Goal: Task Accomplishment & Management: Use online tool/utility

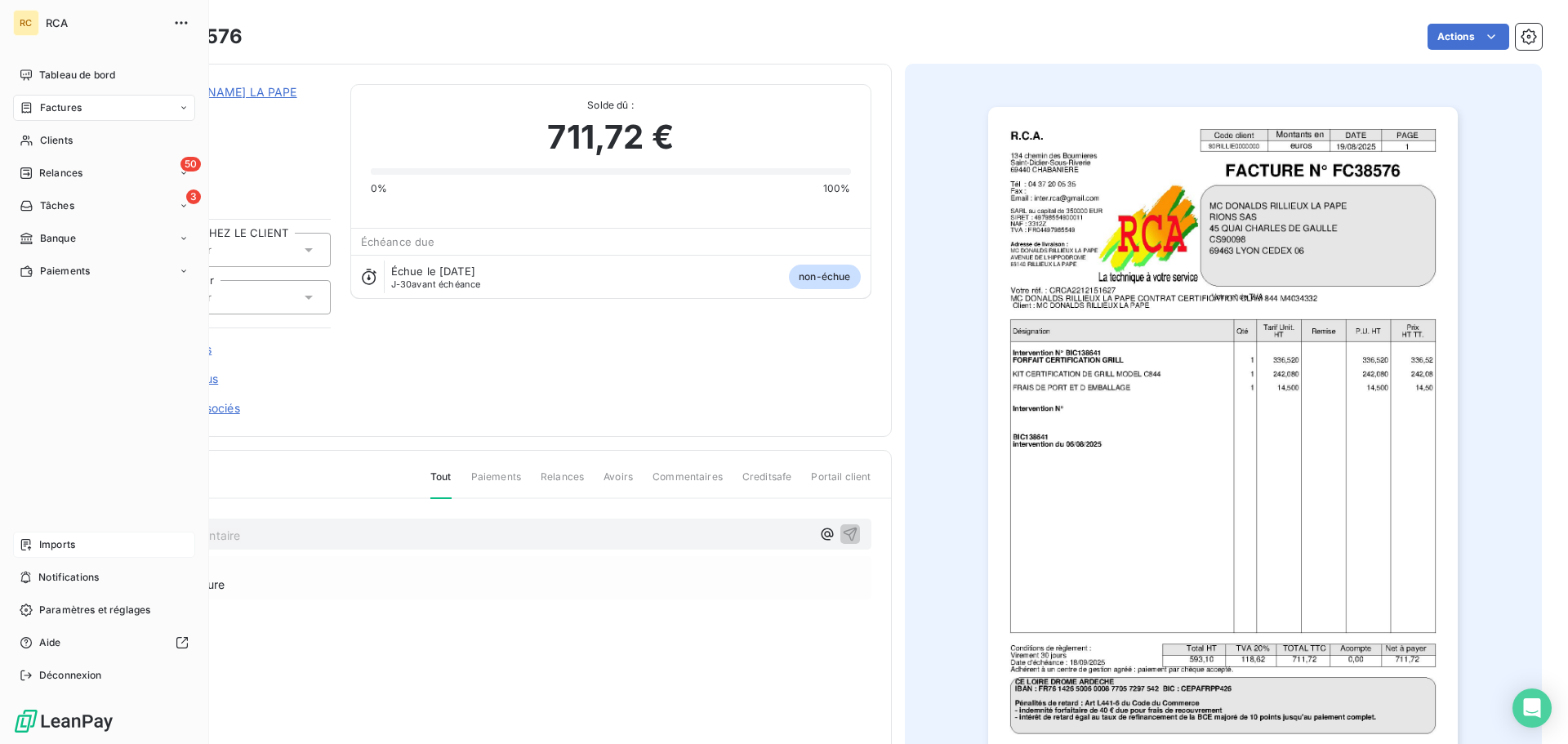
click at [33, 543] on div "Imports" at bounding box center [104, 545] width 182 height 26
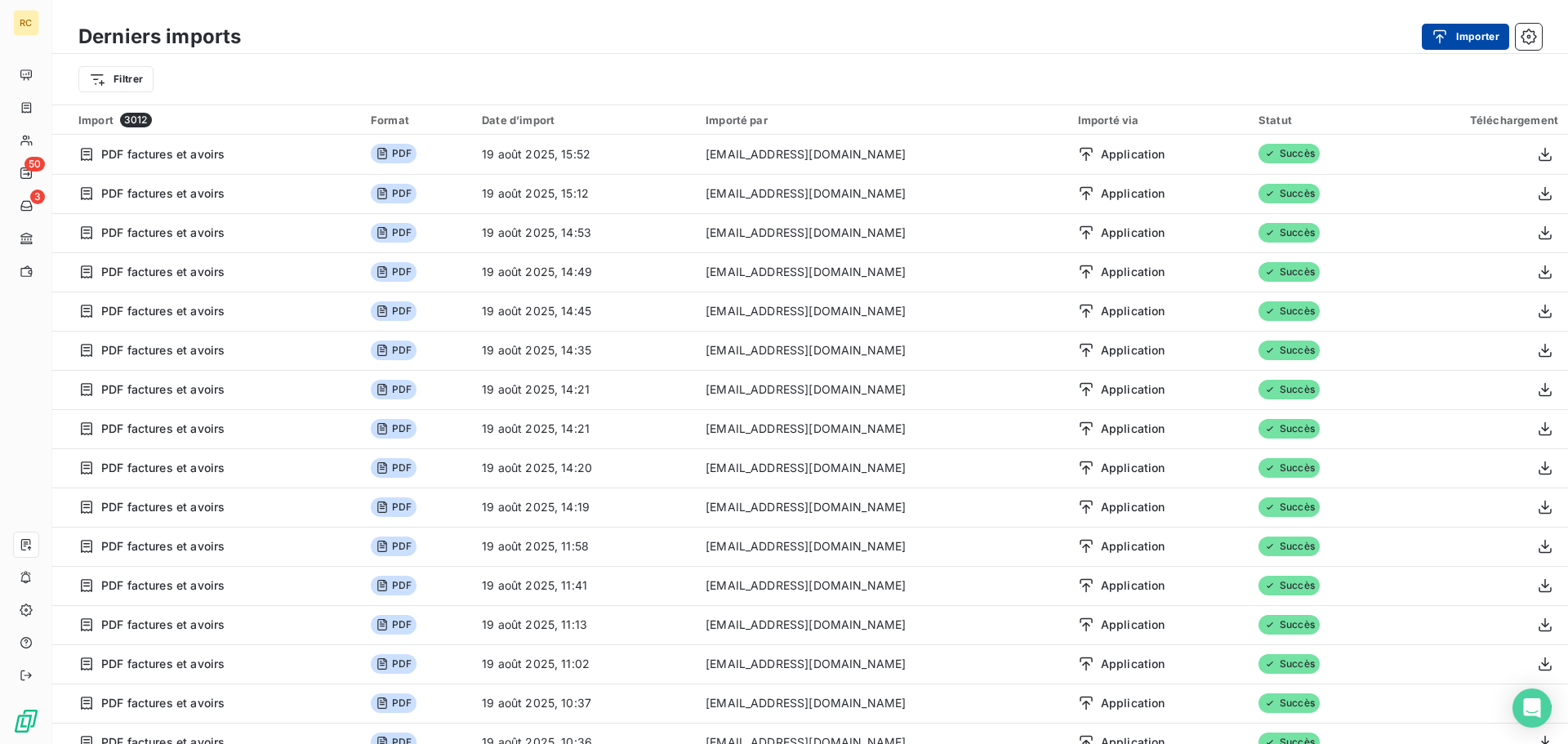
click at [1460, 35] on button "Importer" at bounding box center [1465, 36] width 88 height 26
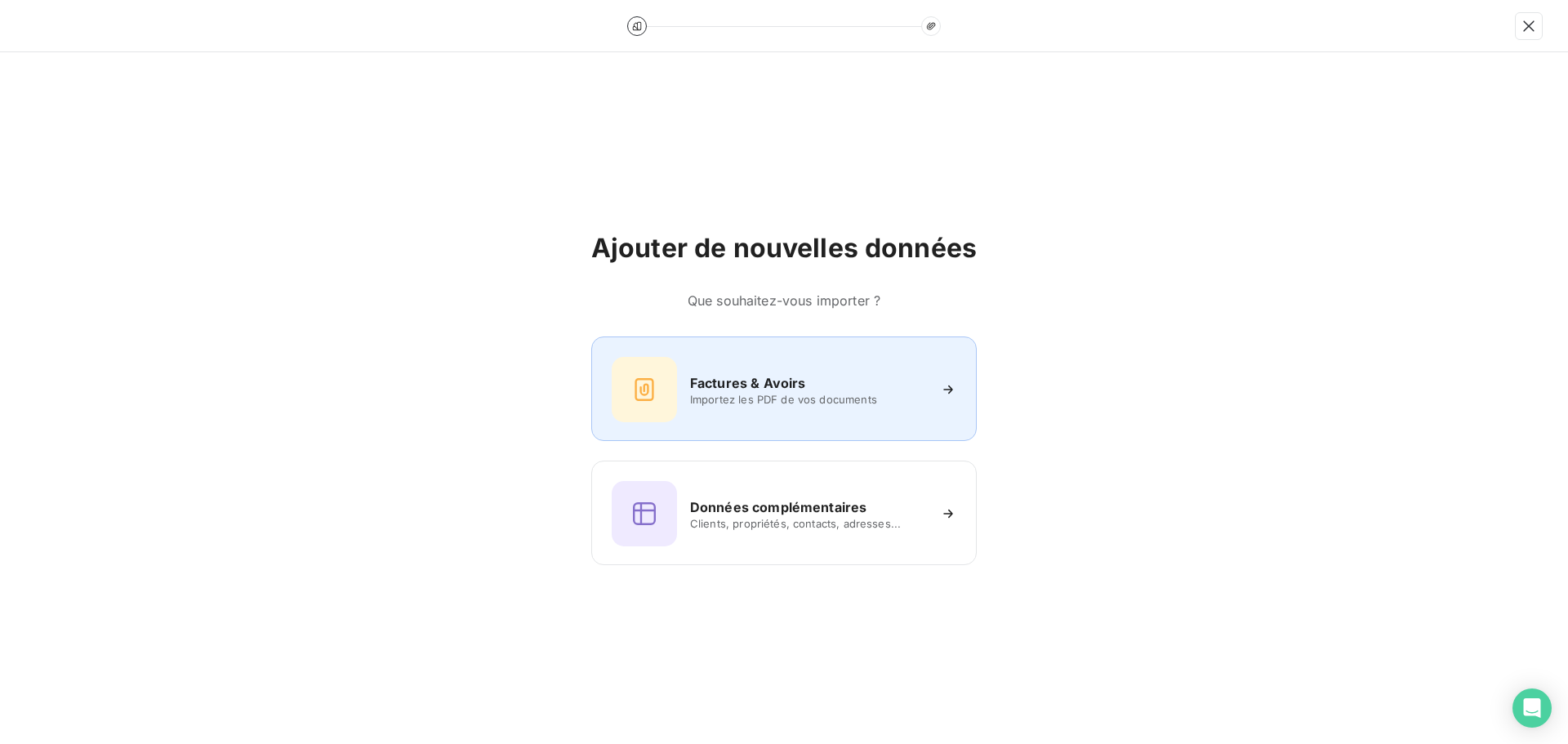
click at [716, 348] on div "Factures & Avoirs Importez les PDF de vos documents" at bounding box center [784, 388] width 385 height 105
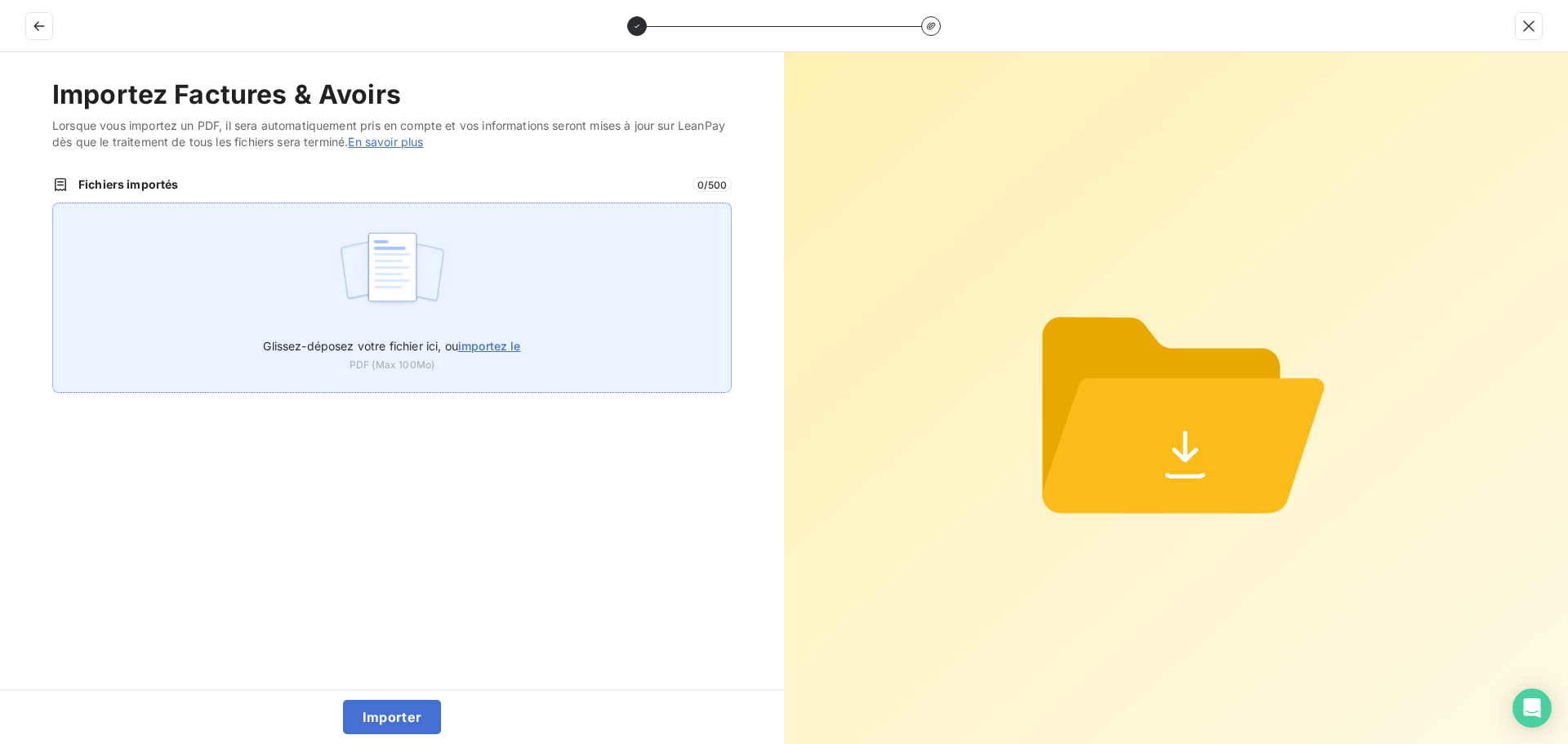
click at [278, 298] on div "Glissez-déposez votre fichier ici, ou importez le PDF (Max 100Mo)" at bounding box center [391, 297] width 679 height 190
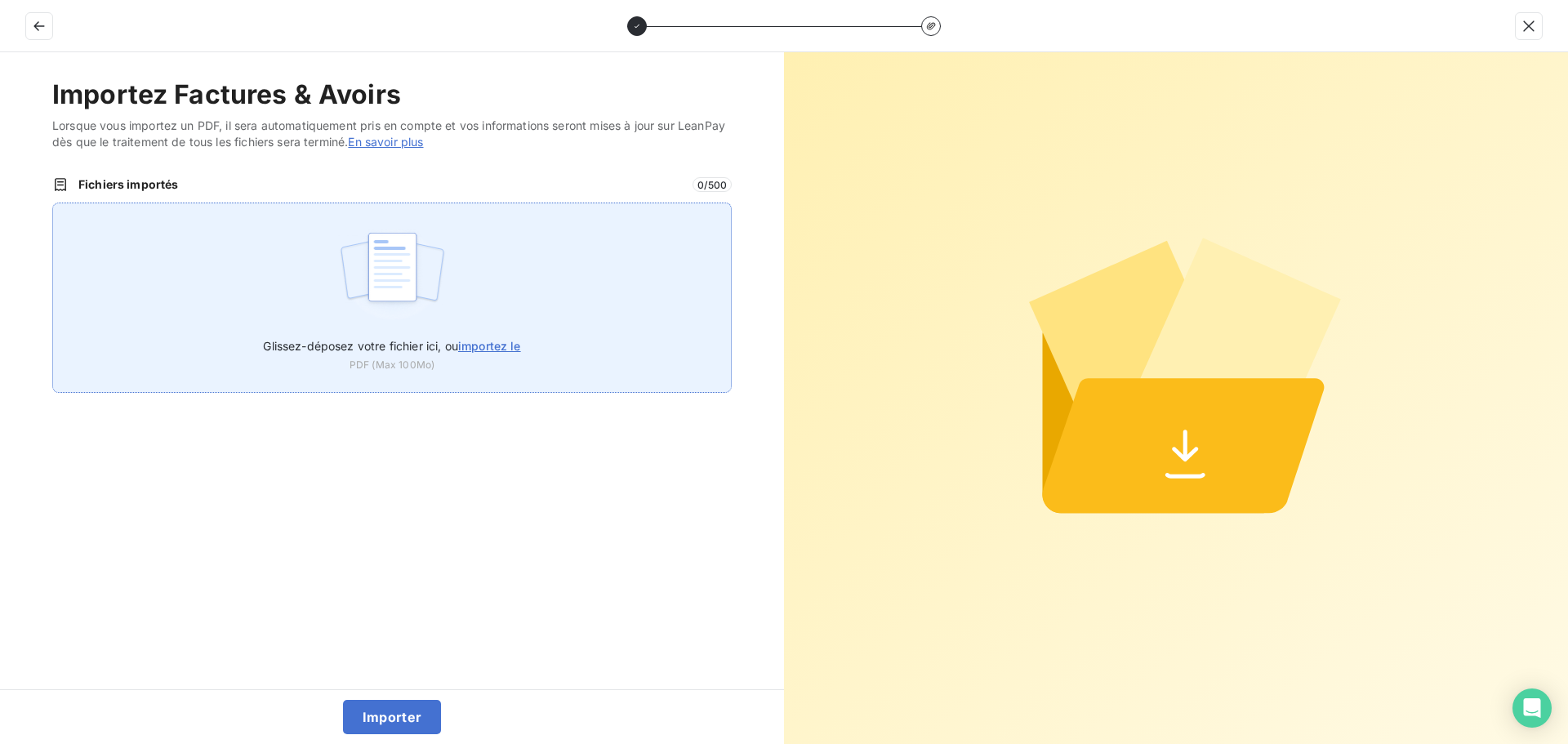
type input "C:\fakepath\AC250212.pdf"
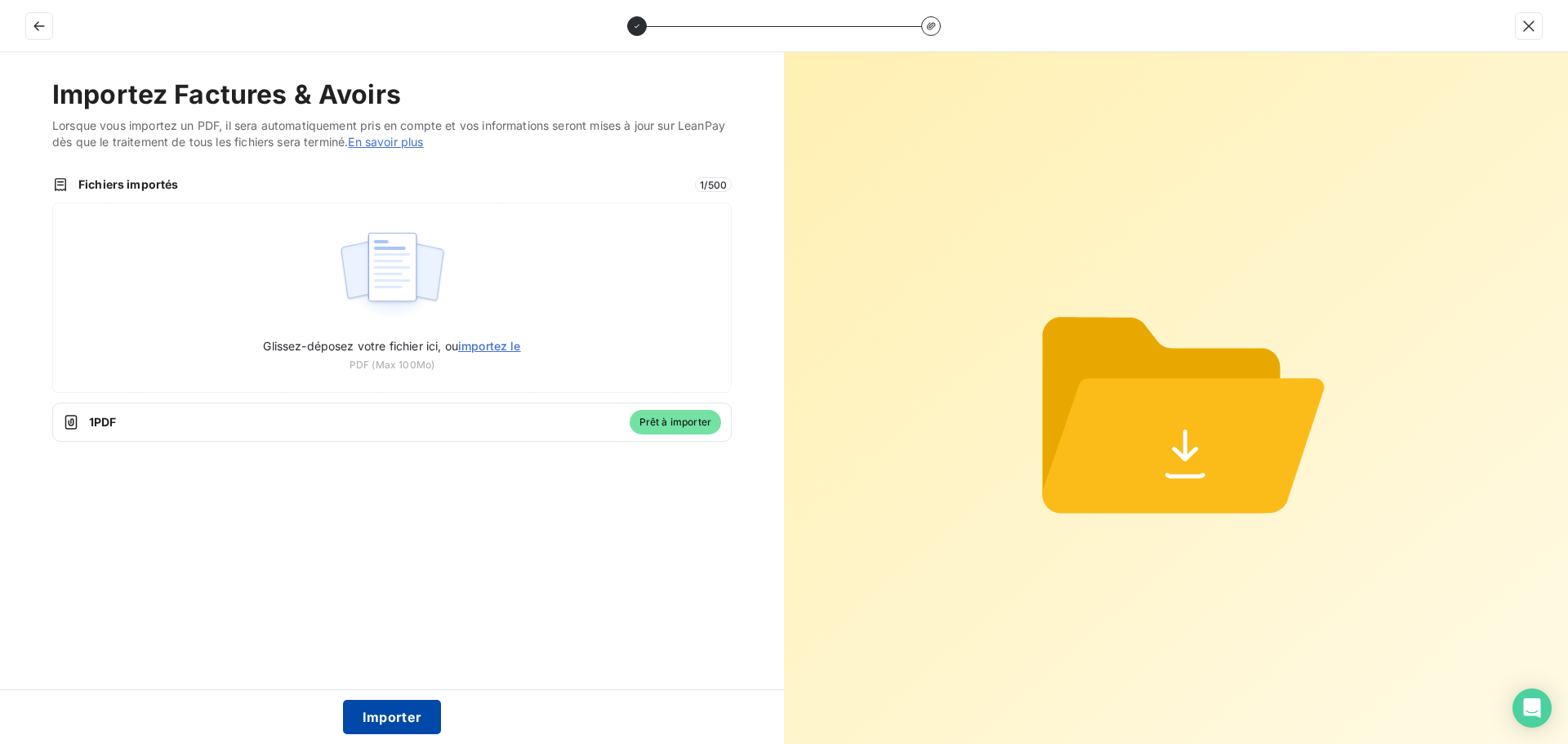
click at [382, 716] on button "Importer" at bounding box center [392, 717] width 99 height 35
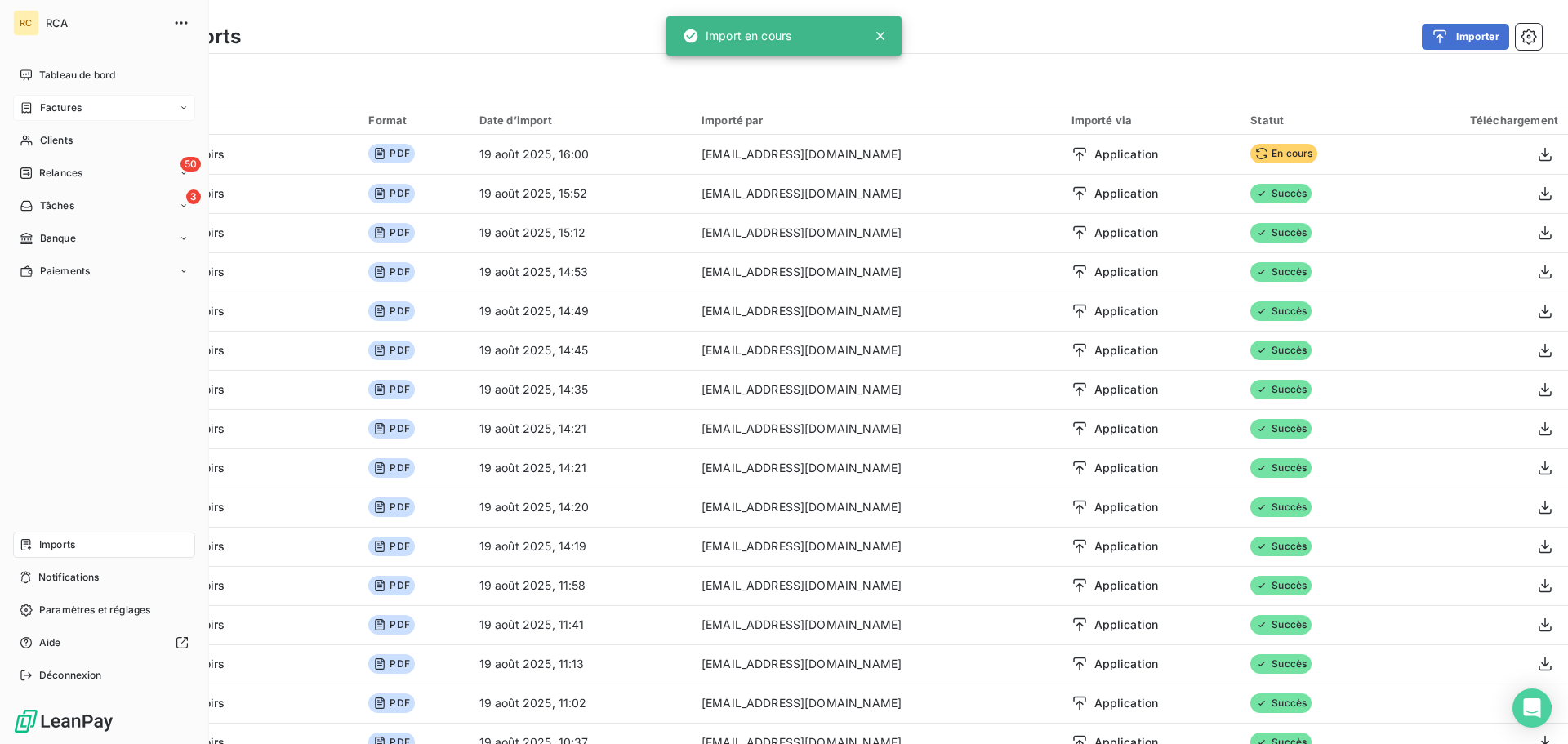
click at [55, 106] on span "Factures" at bounding box center [61, 108] width 42 height 15
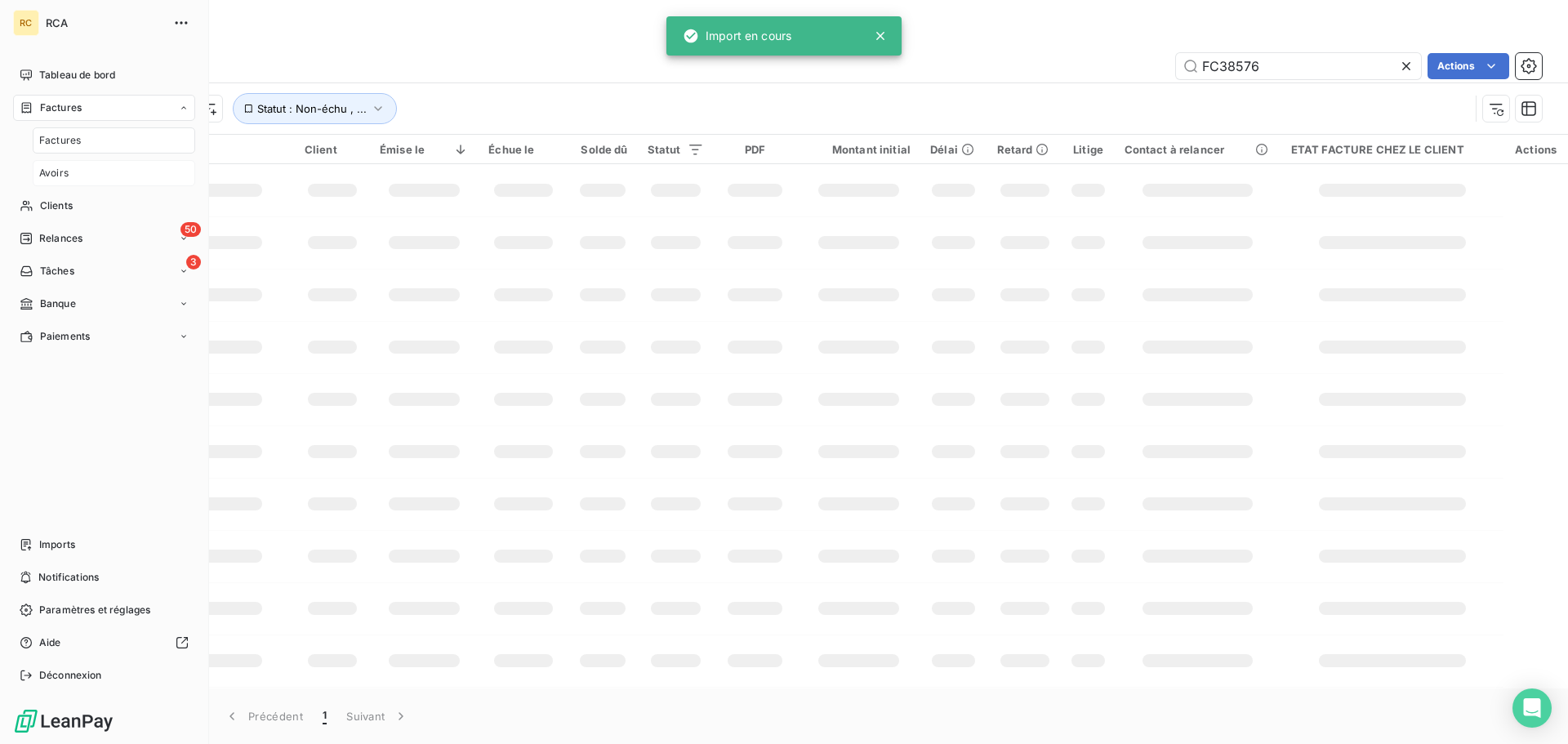
click at [81, 174] on div "Avoirs" at bounding box center [114, 173] width 162 height 26
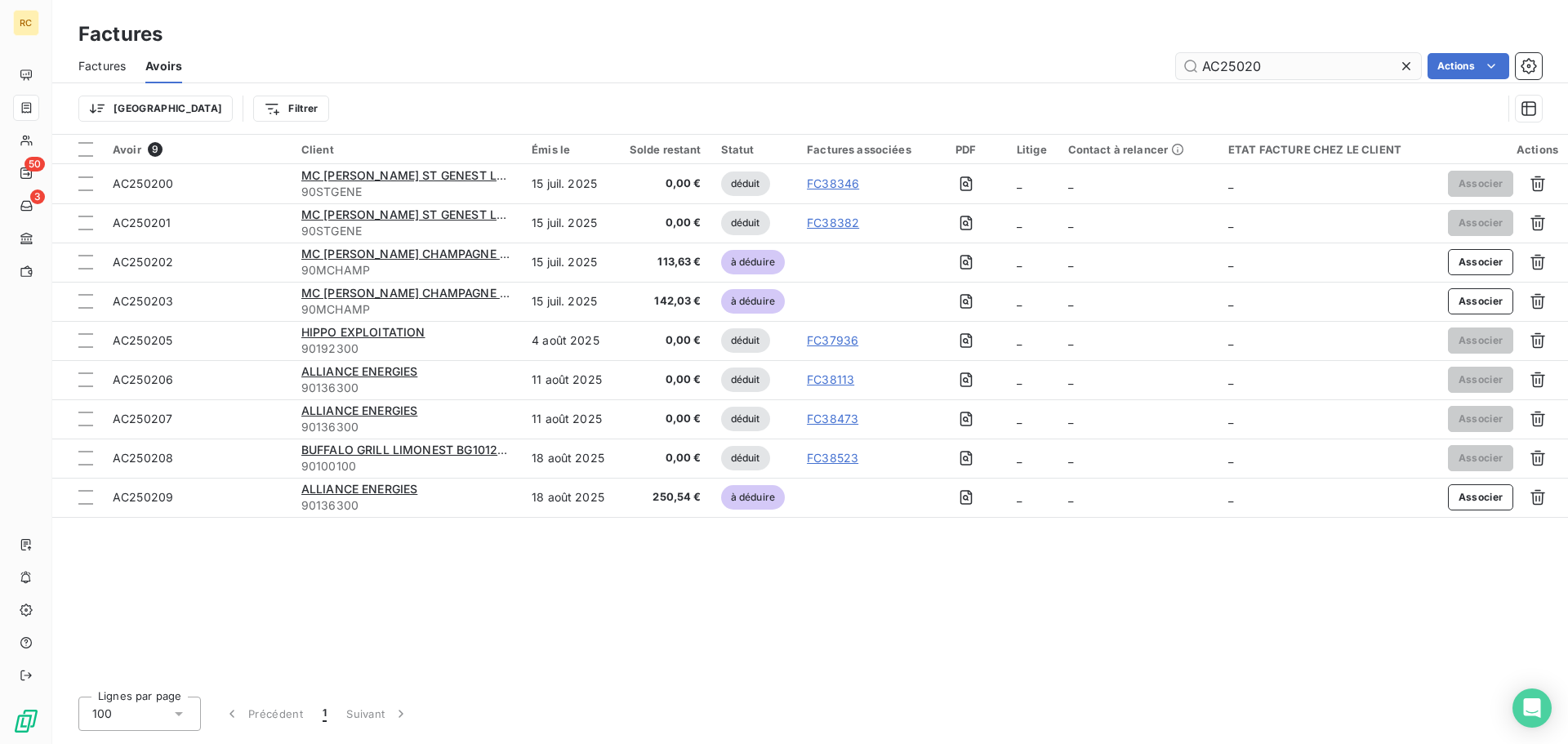
click at [1272, 63] on input "AC25020" at bounding box center [1298, 66] width 245 height 26
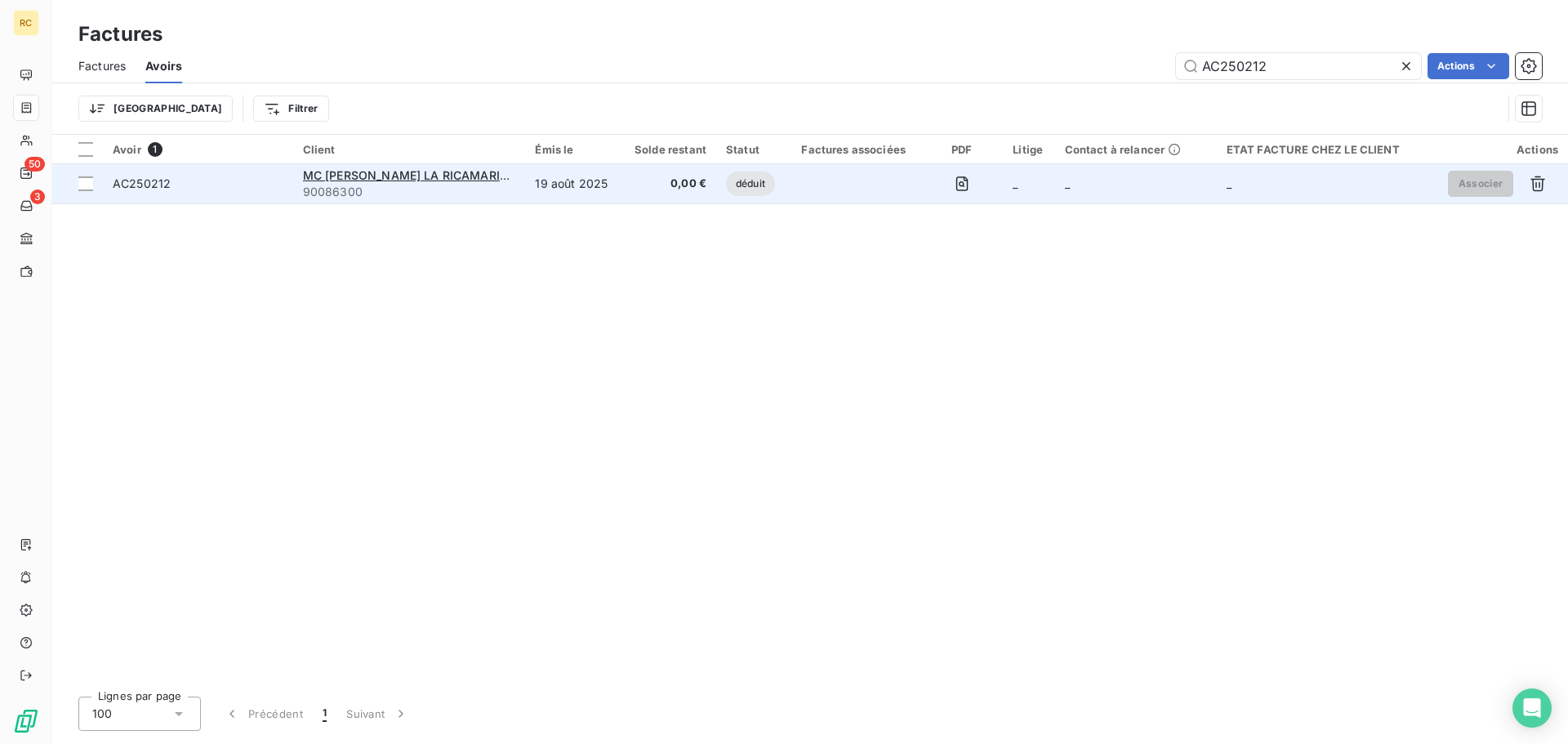
type input "AC250212"
click at [146, 189] on span "AC250212" at bounding box center [141, 183] width 58 height 14
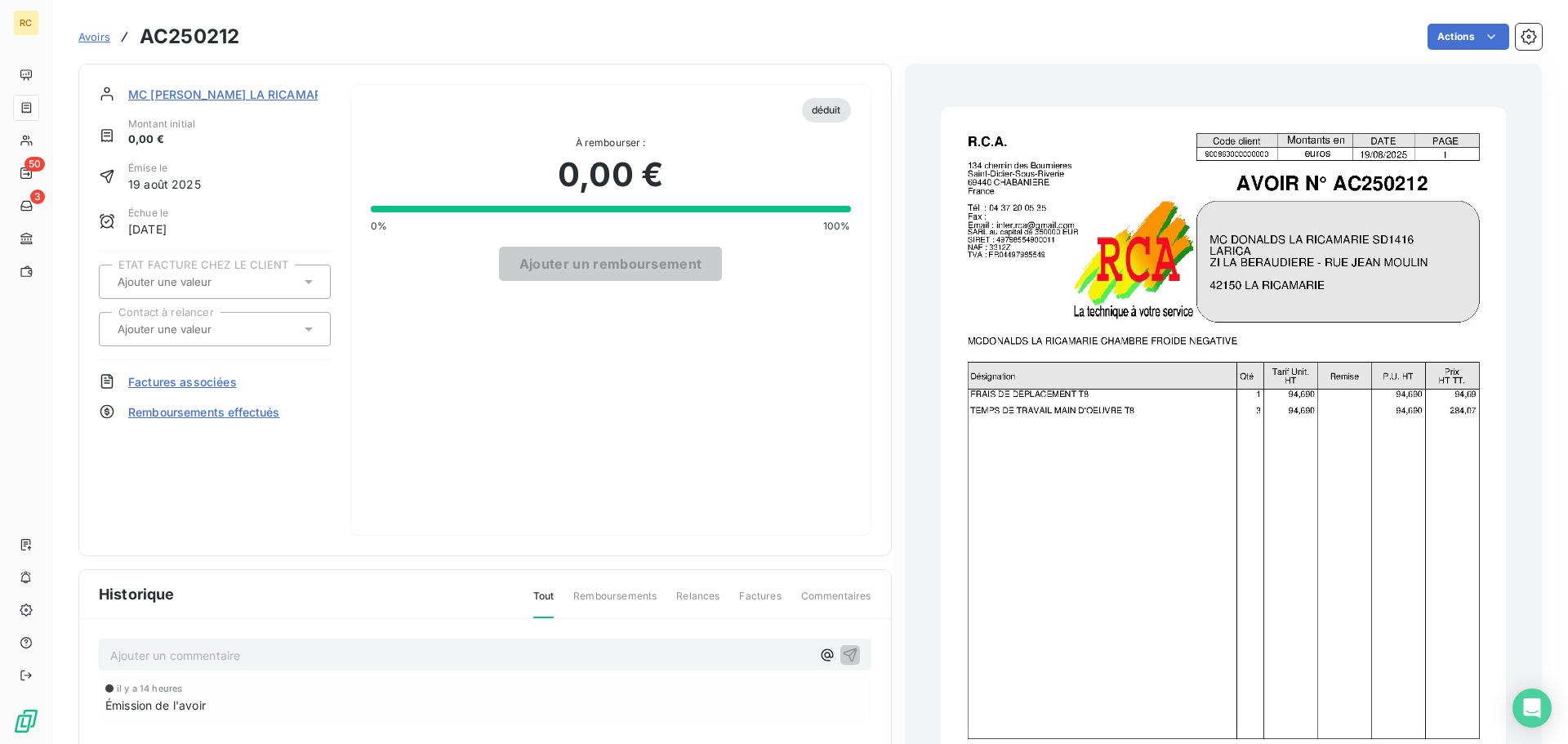
click at [198, 383] on span "Factures associées" at bounding box center [182, 382] width 108 height 17
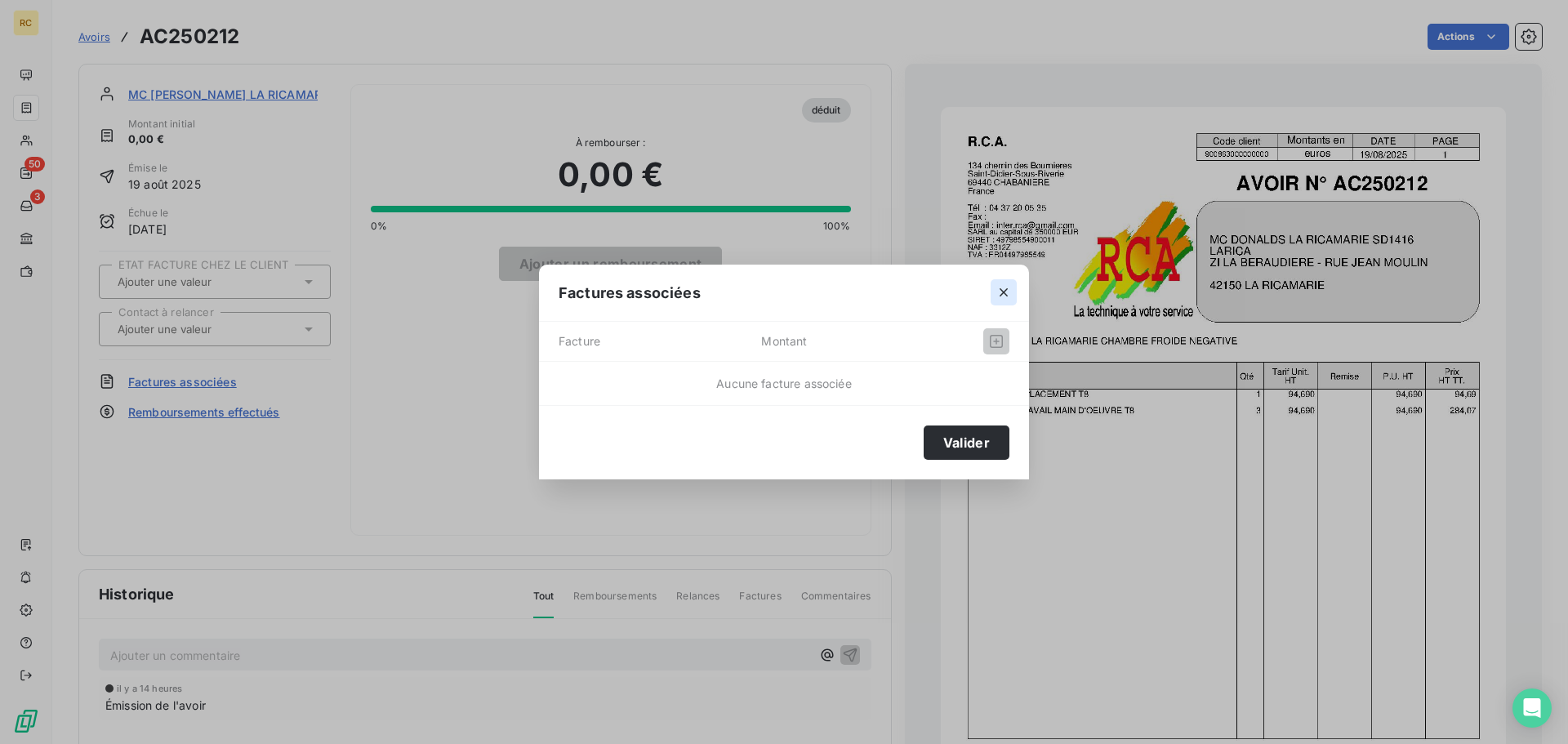
click at [1012, 297] on button "button" at bounding box center [1003, 292] width 26 height 26
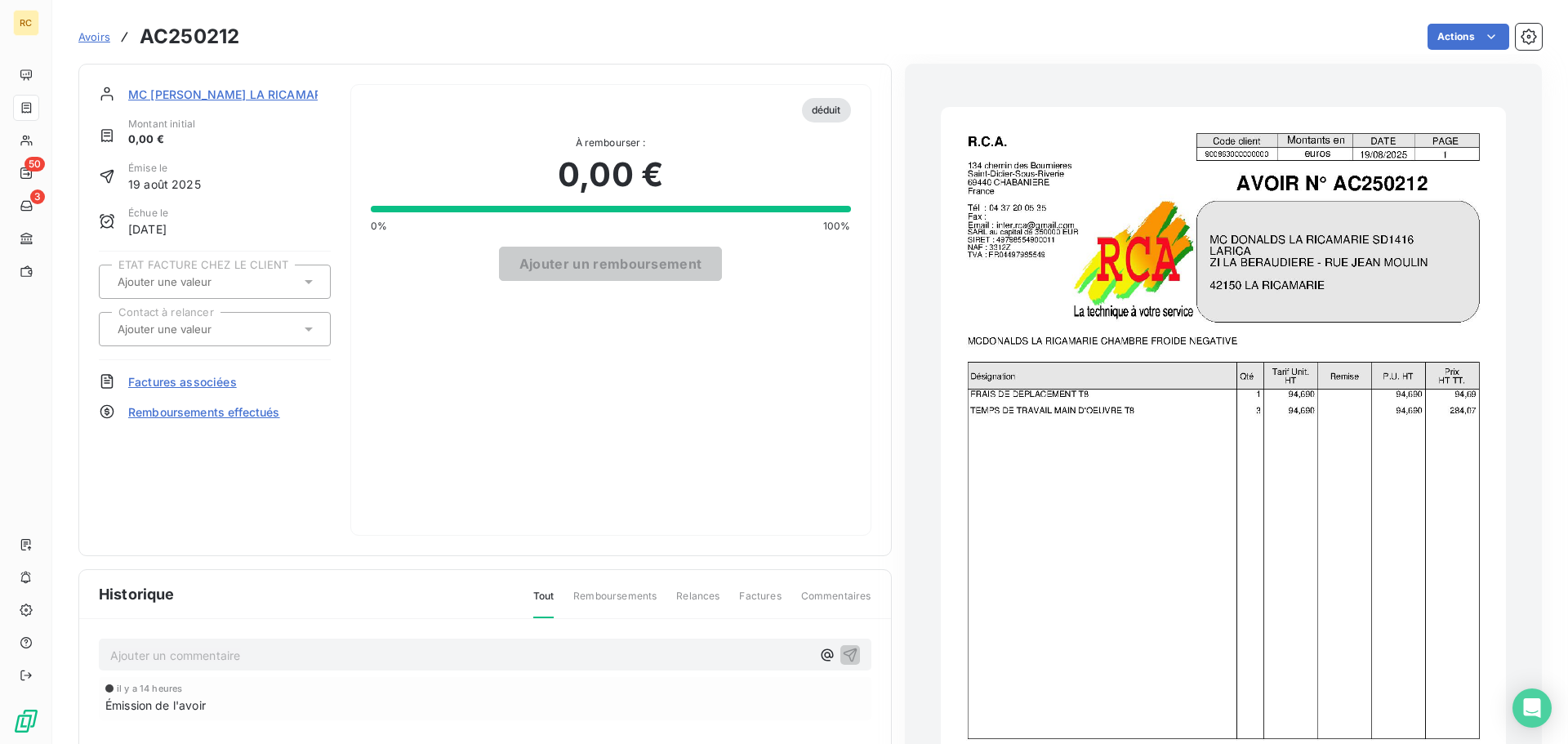
click at [206, 383] on span "Factures associées" at bounding box center [182, 382] width 108 height 17
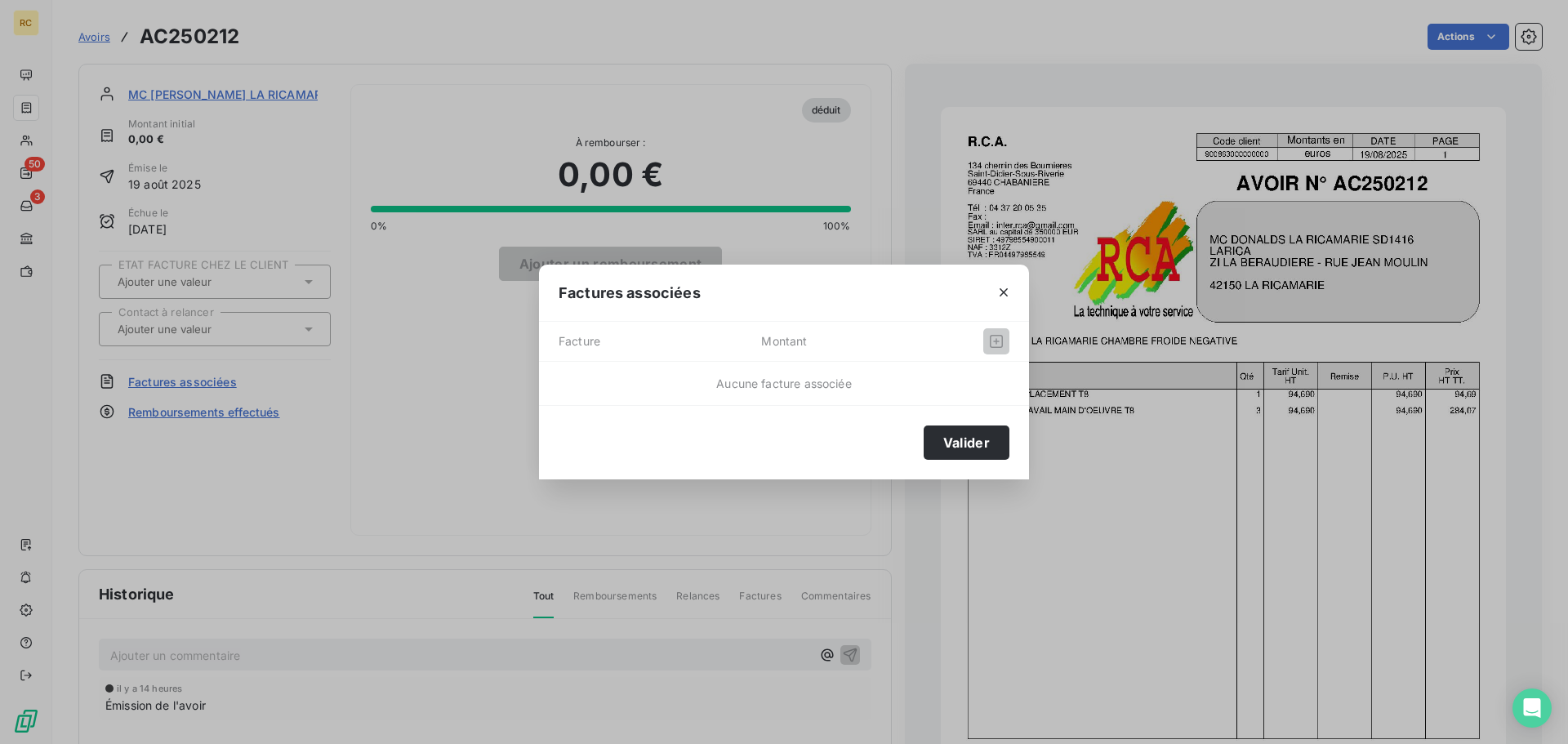
click at [810, 393] on div "Aucune facture associée" at bounding box center [783, 383] width 490 height 43
click at [842, 386] on span "Aucune facture associée" at bounding box center [783, 383] width 134 height 14
click at [1011, 290] on icon "button" at bounding box center [1003, 292] width 16 height 16
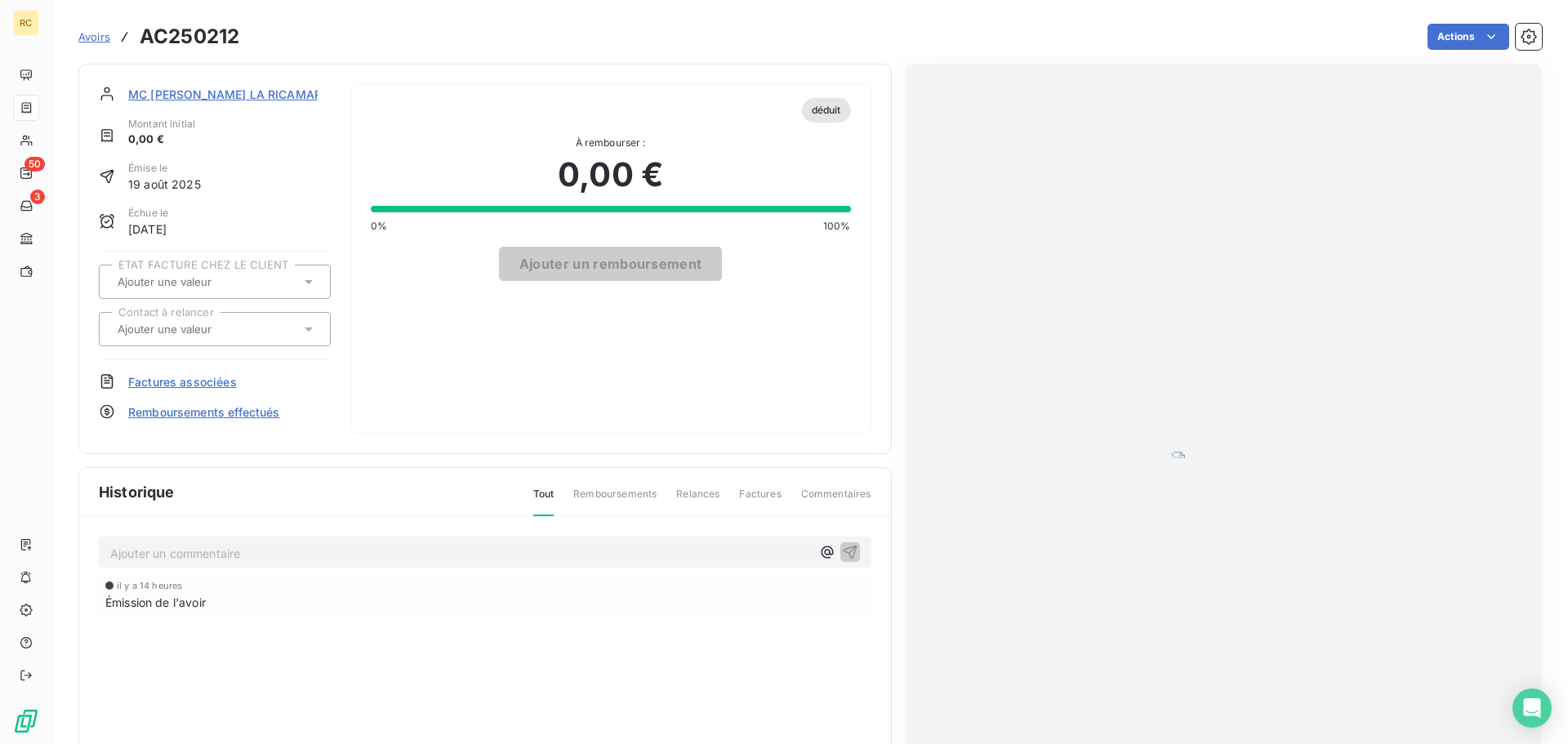
click at [1506, 173] on html "RC 50 3 Avoirs AC250212 Actions MC [PERSON_NAME] LA RICAMARIE SD1416 Montant in…" at bounding box center [784, 372] width 1568 height 744
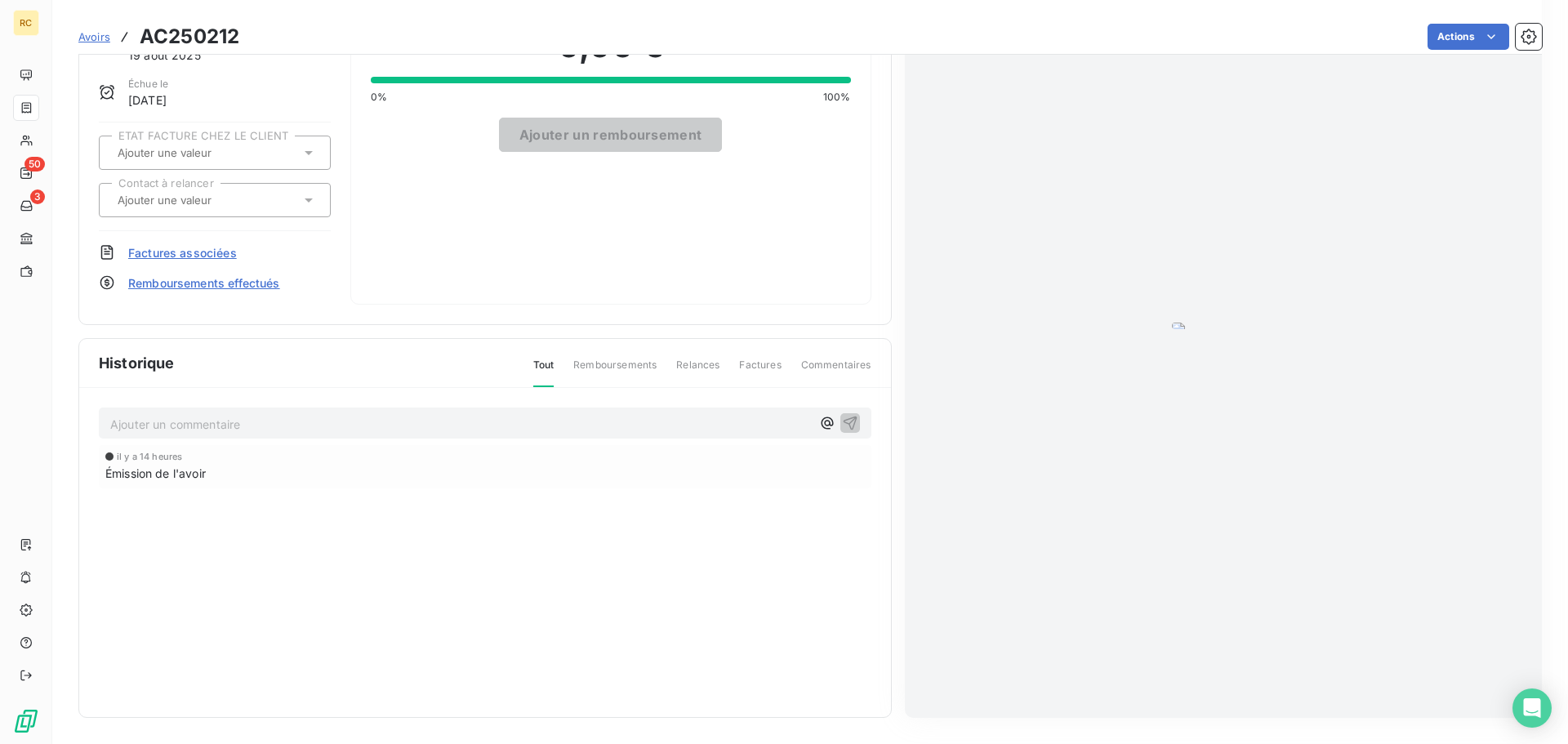
scroll to position [224, 0]
click at [1520, 42] on icon "button" at bounding box center [1528, 36] width 16 height 16
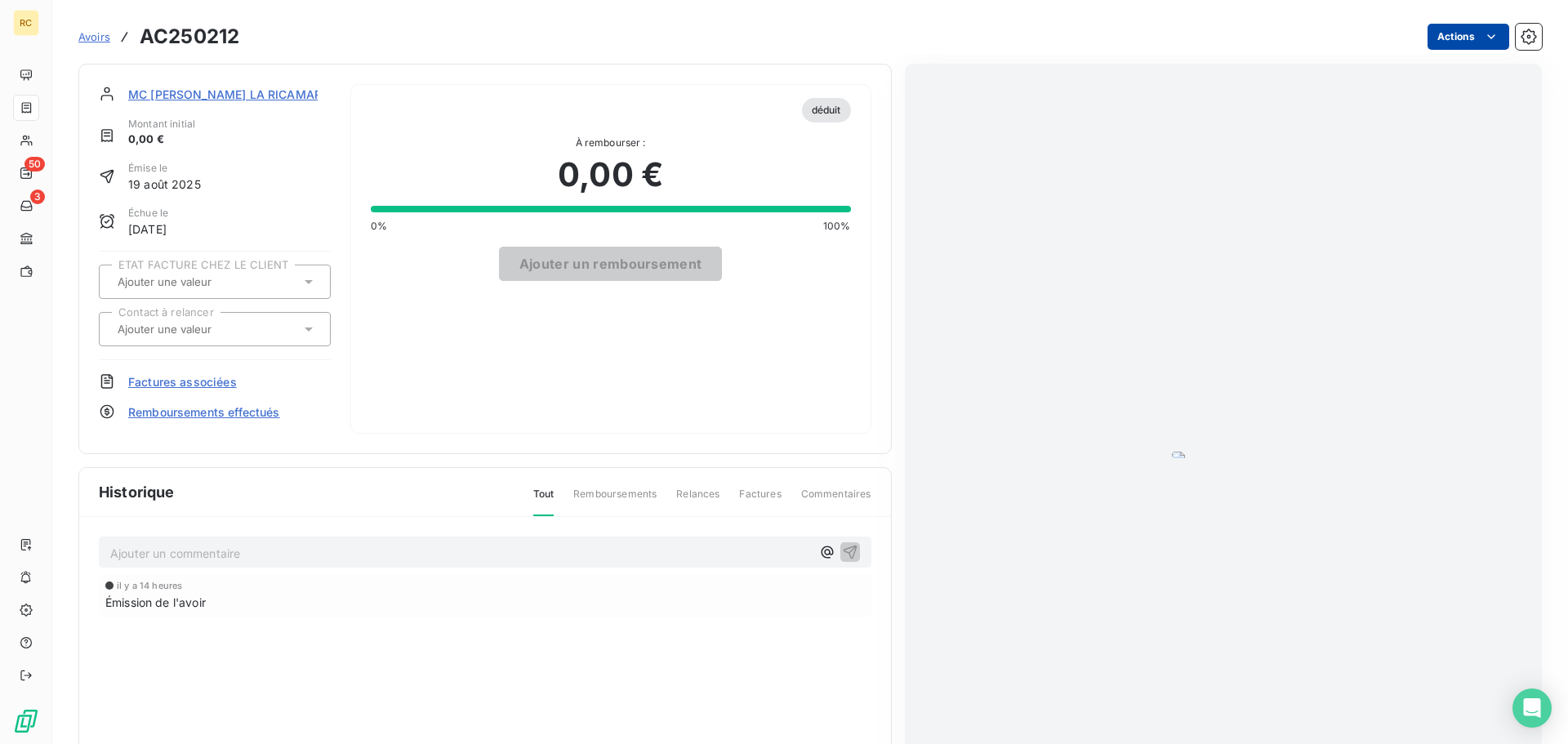
click at [1468, 36] on html "RC 50 3 Avoirs AC250212 Actions MC [PERSON_NAME] LA RICAMARIE SD1416 Montant in…" at bounding box center [784, 372] width 1568 height 744
click at [591, 182] on html "RC 50 3 Avoirs AC250212 Actions Créer une tâche MC [PERSON_NAME] LA RICAMARIE S…" at bounding box center [784, 372] width 1568 height 744
click at [171, 378] on span "Factures associées" at bounding box center [182, 382] width 108 height 17
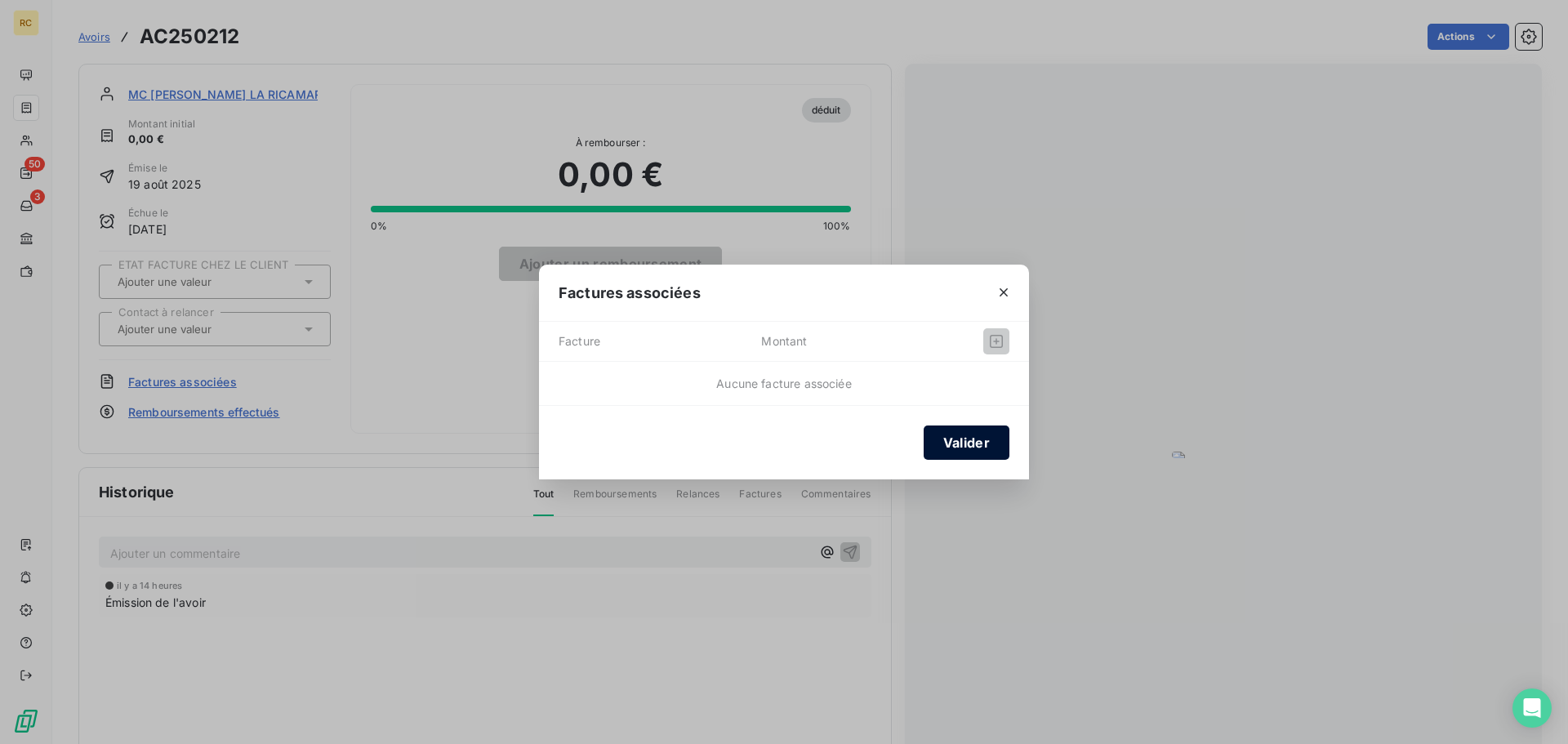
click at [959, 442] on button "Valider" at bounding box center [966, 442] width 86 height 35
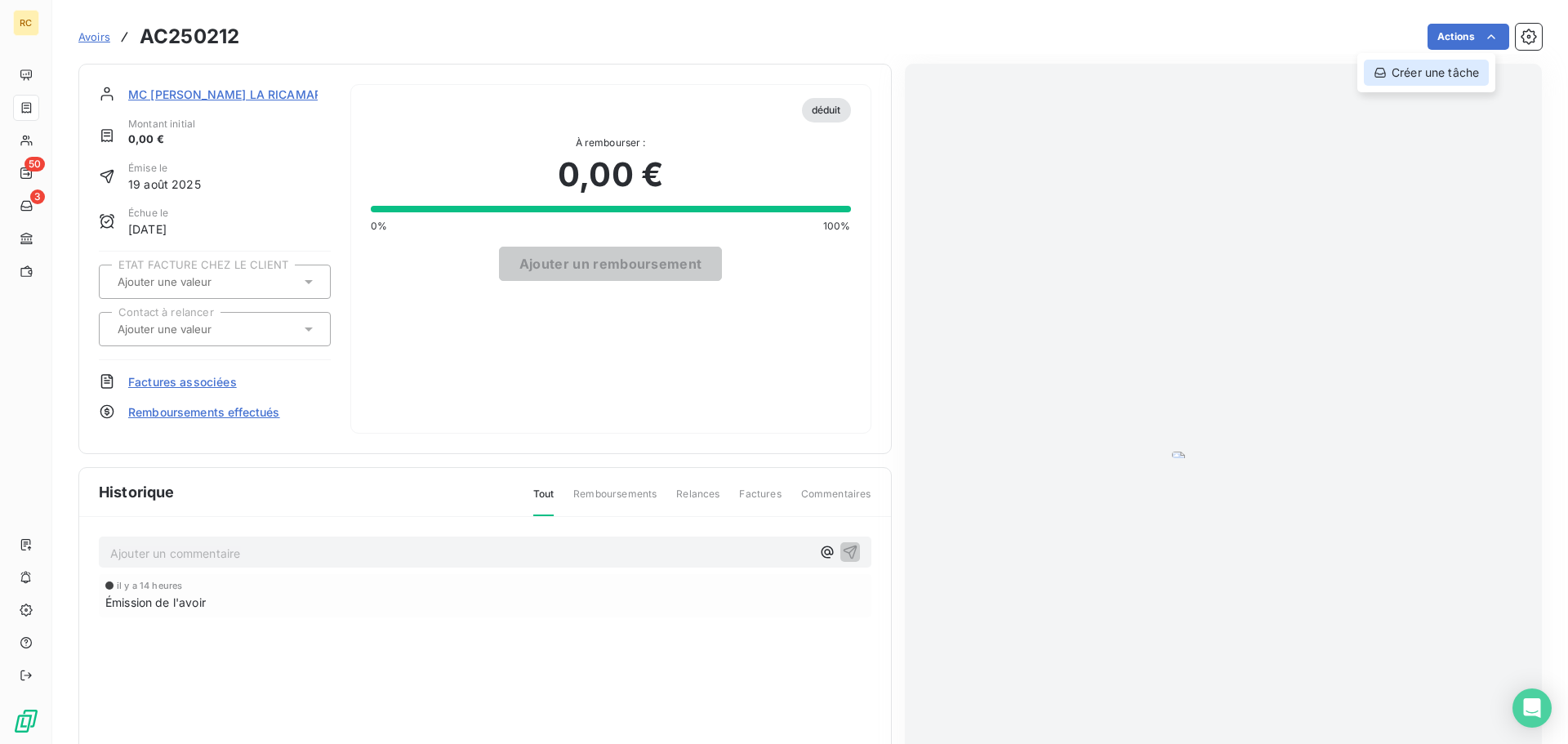
click at [1458, 77] on div "Créer une tâche" at bounding box center [1426, 73] width 125 height 26
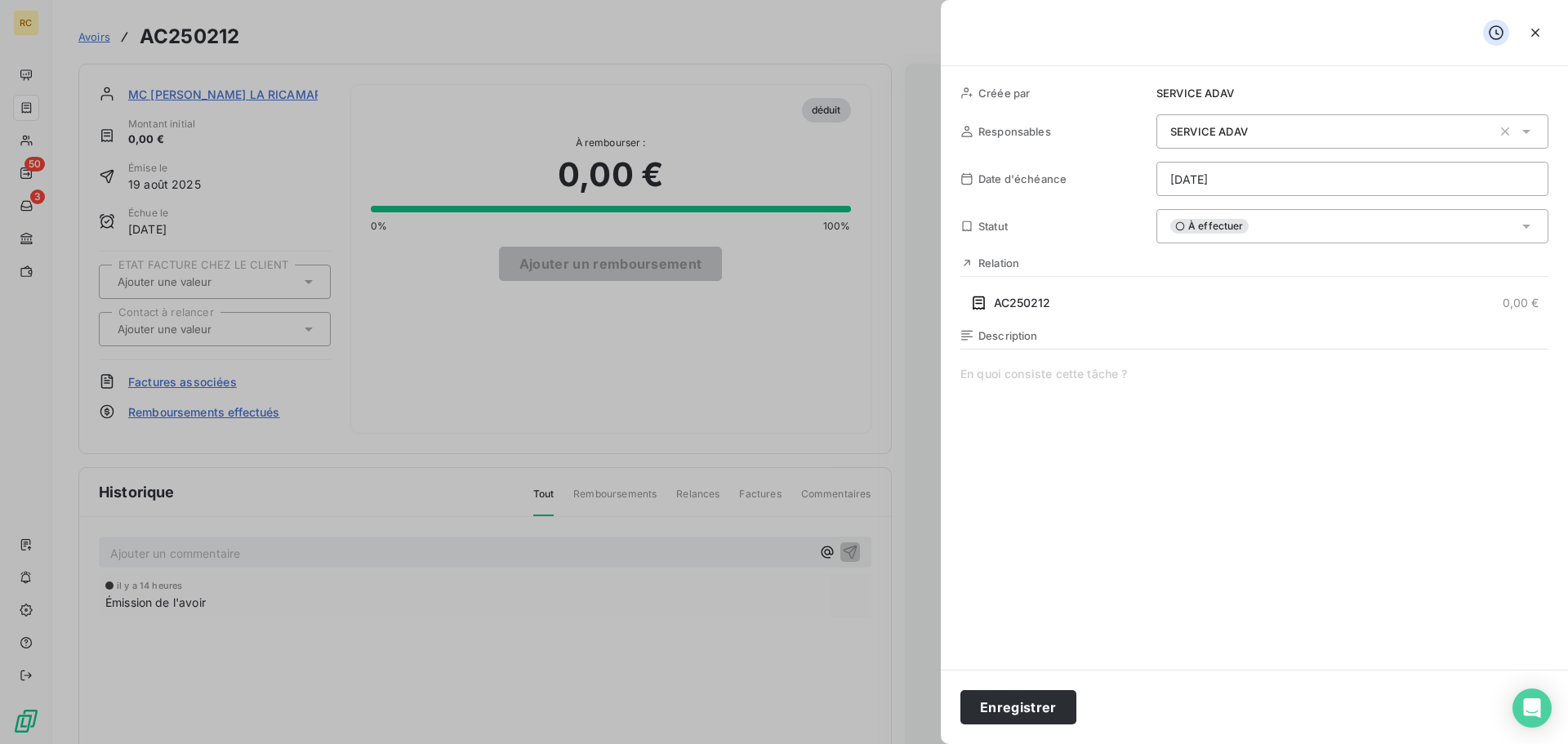
scroll to position [66, 0]
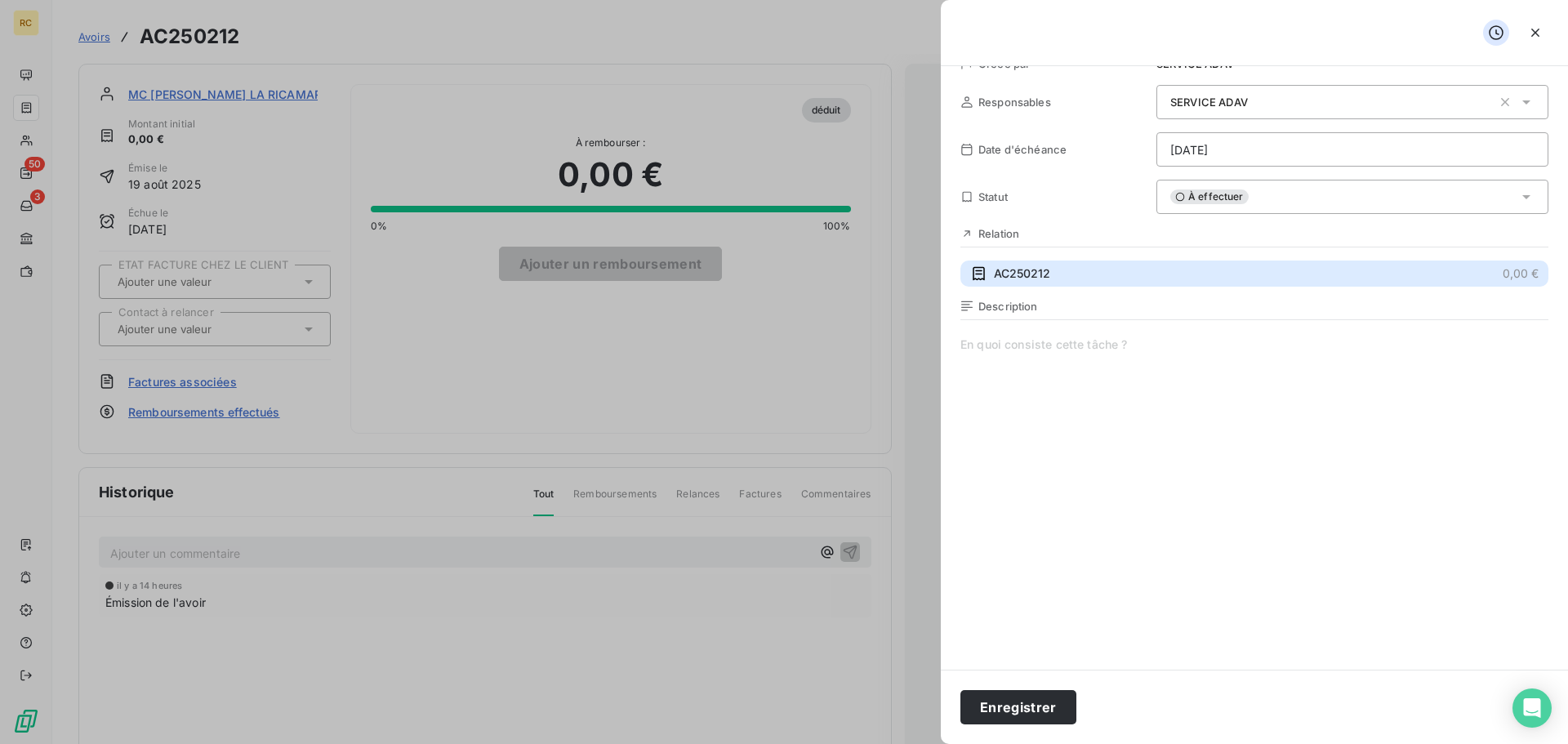
click at [1071, 272] on button "AC250212 0,00 €" at bounding box center [1254, 273] width 588 height 26
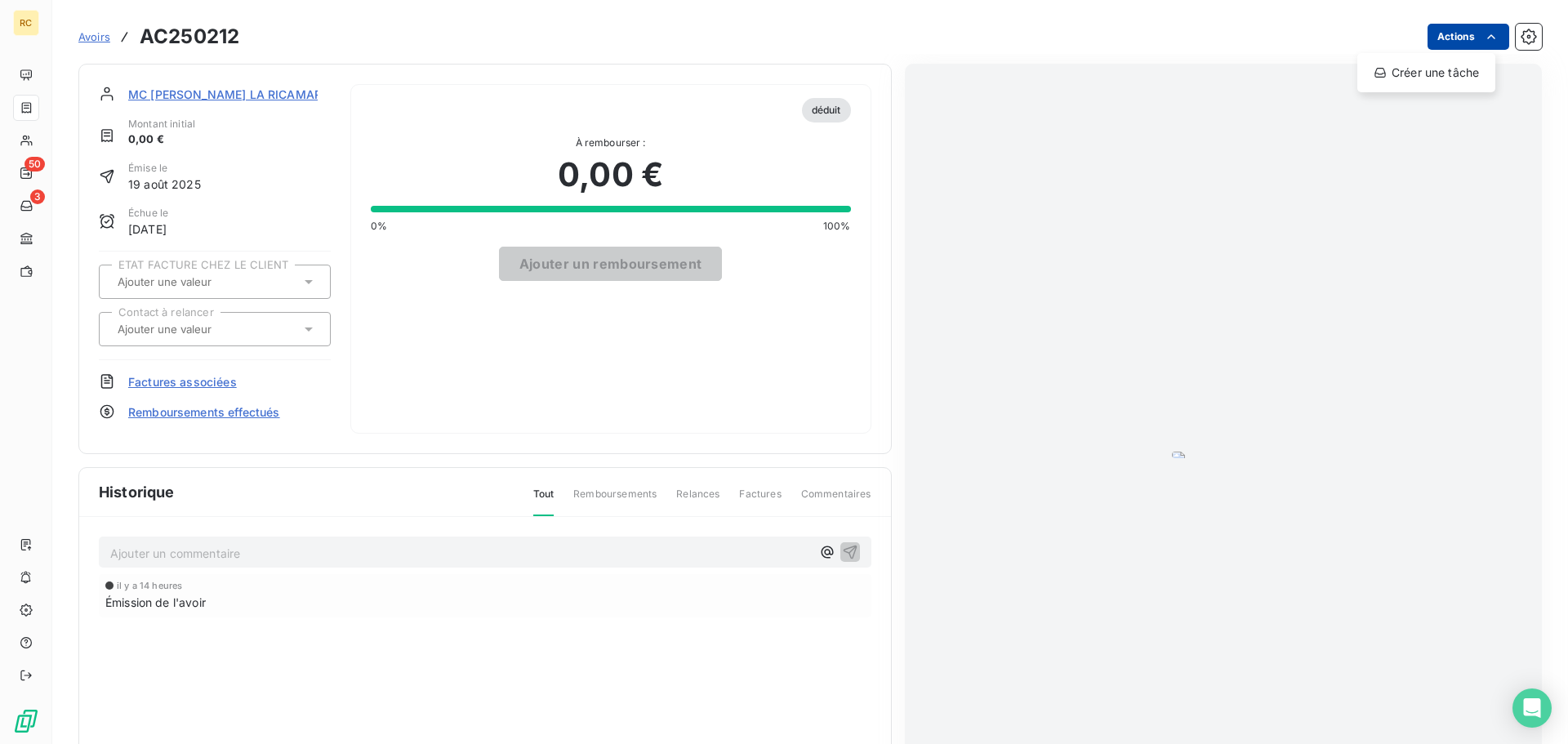
click at [1496, 42] on html "RC 50 3 Avoirs AC250212 Actions Créer une tâche MC [PERSON_NAME] LA RICAMARIE S…" at bounding box center [784, 372] width 1568 height 744
click at [1467, 76] on div "Créer une tâche" at bounding box center [1426, 73] width 125 height 26
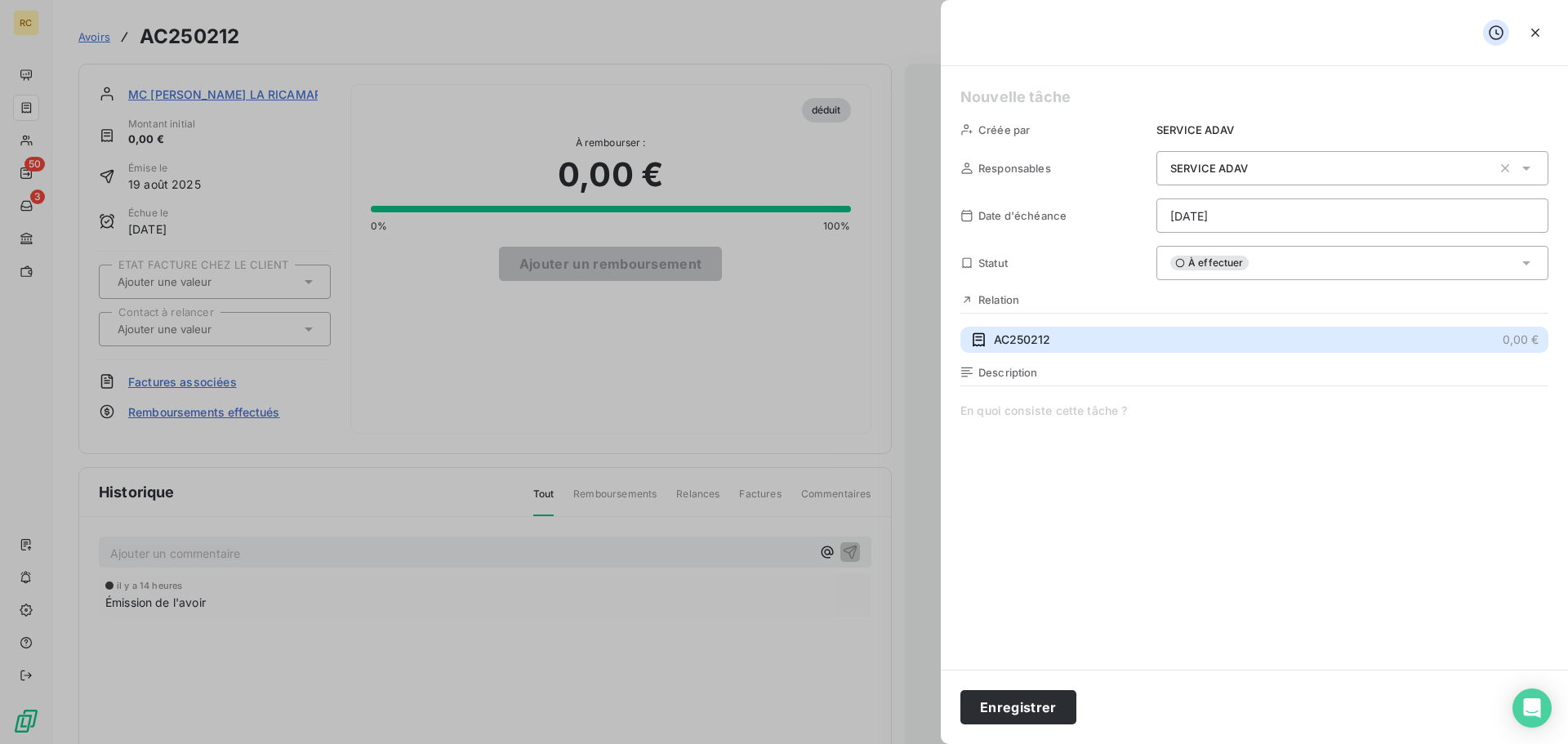
click at [1029, 341] on span "AC250212" at bounding box center [1022, 339] width 56 height 16
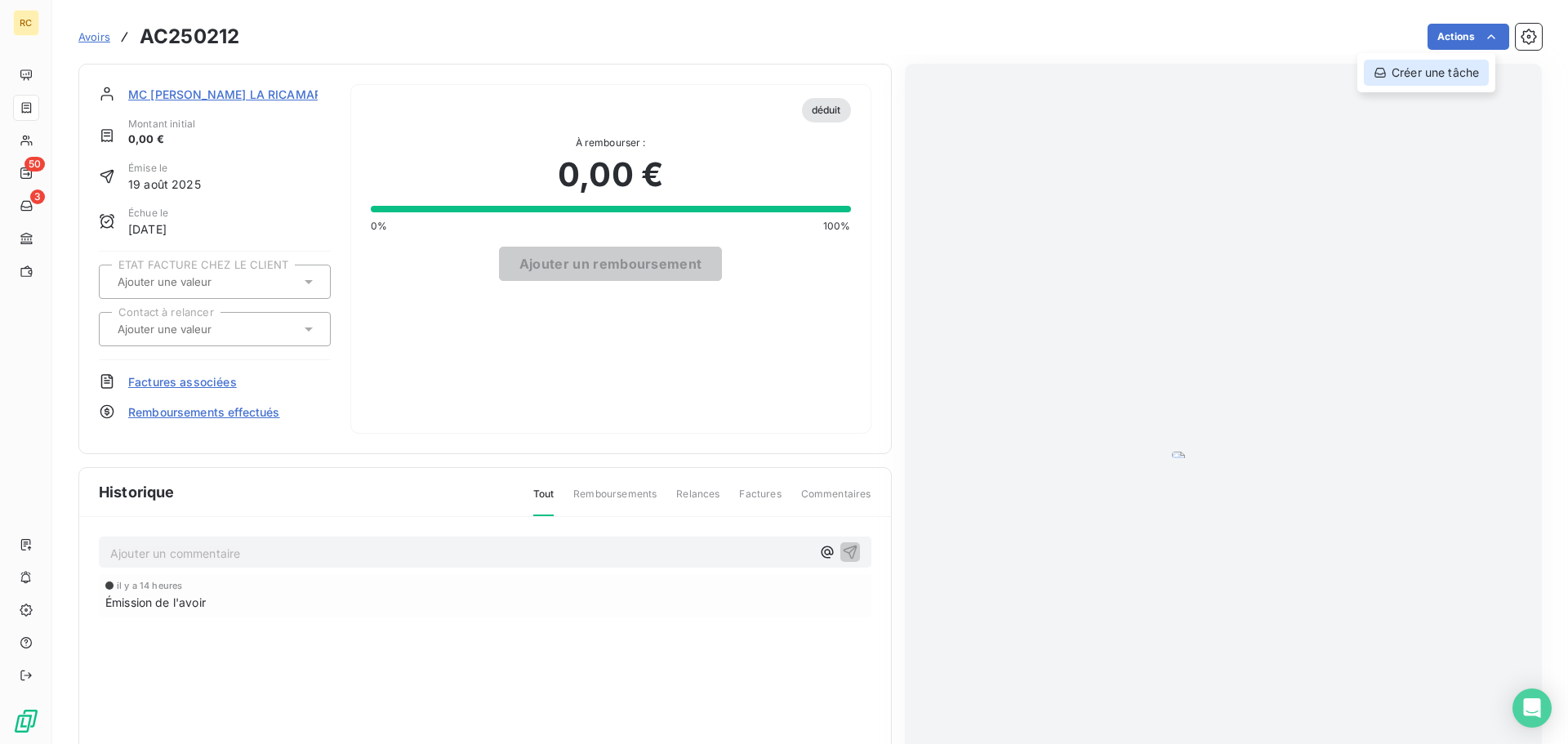
click at [1472, 62] on div "Créer une tâche" at bounding box center [1426, 73] width 125 height 26
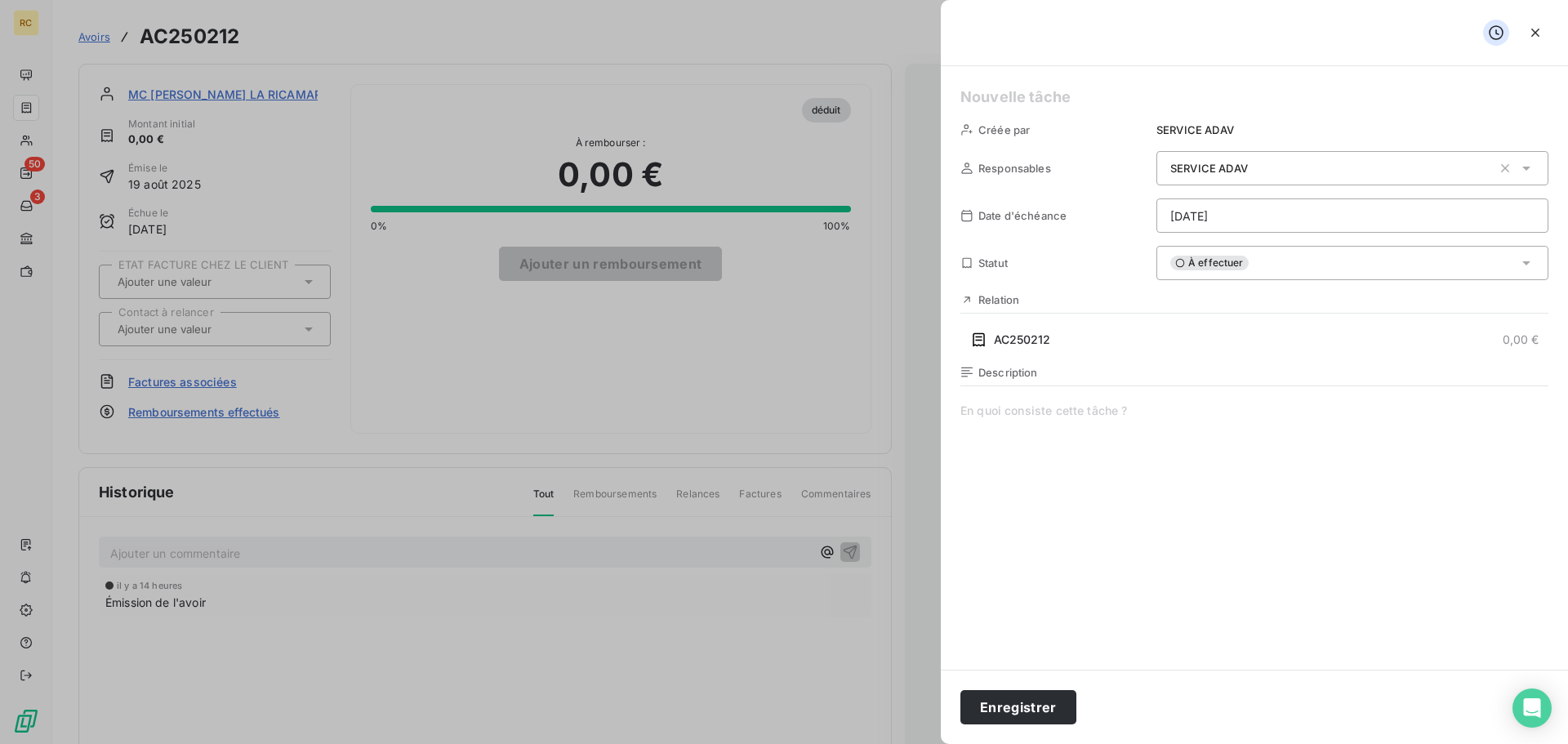
drag, startPoint x: 1045, startPoint y: 338, endPoint x: 1028, endPoint y: 485, distance: 148.0
click at [1028, 485] on span at bounding box center [1254, 559] width 588 height 314
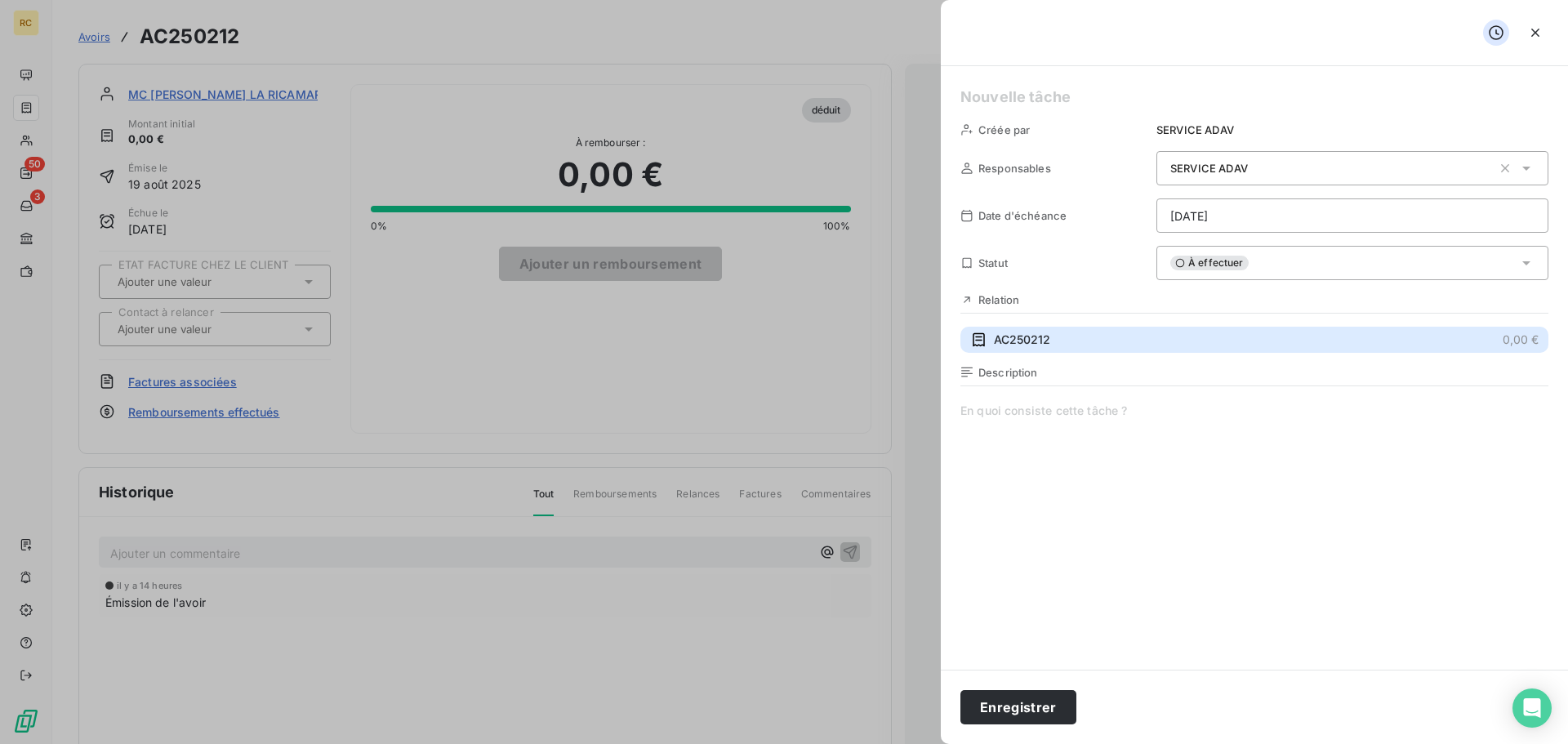
click at [1502, 341] on span "0,00 €" at bounding box center [1519, 339] width 36 height 16
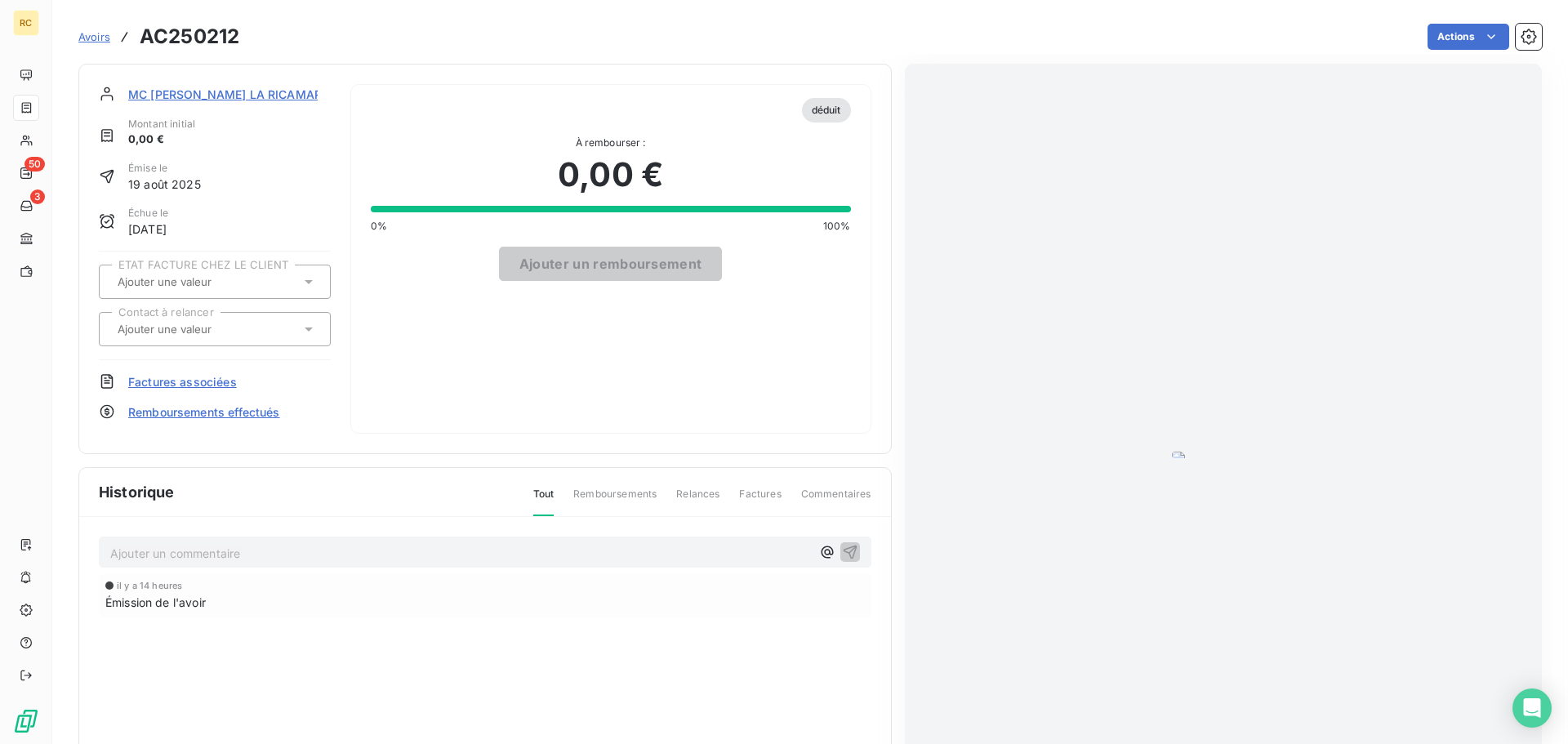
click at [237, 336] on div at bounding box center [206, 329] width 188 height 21
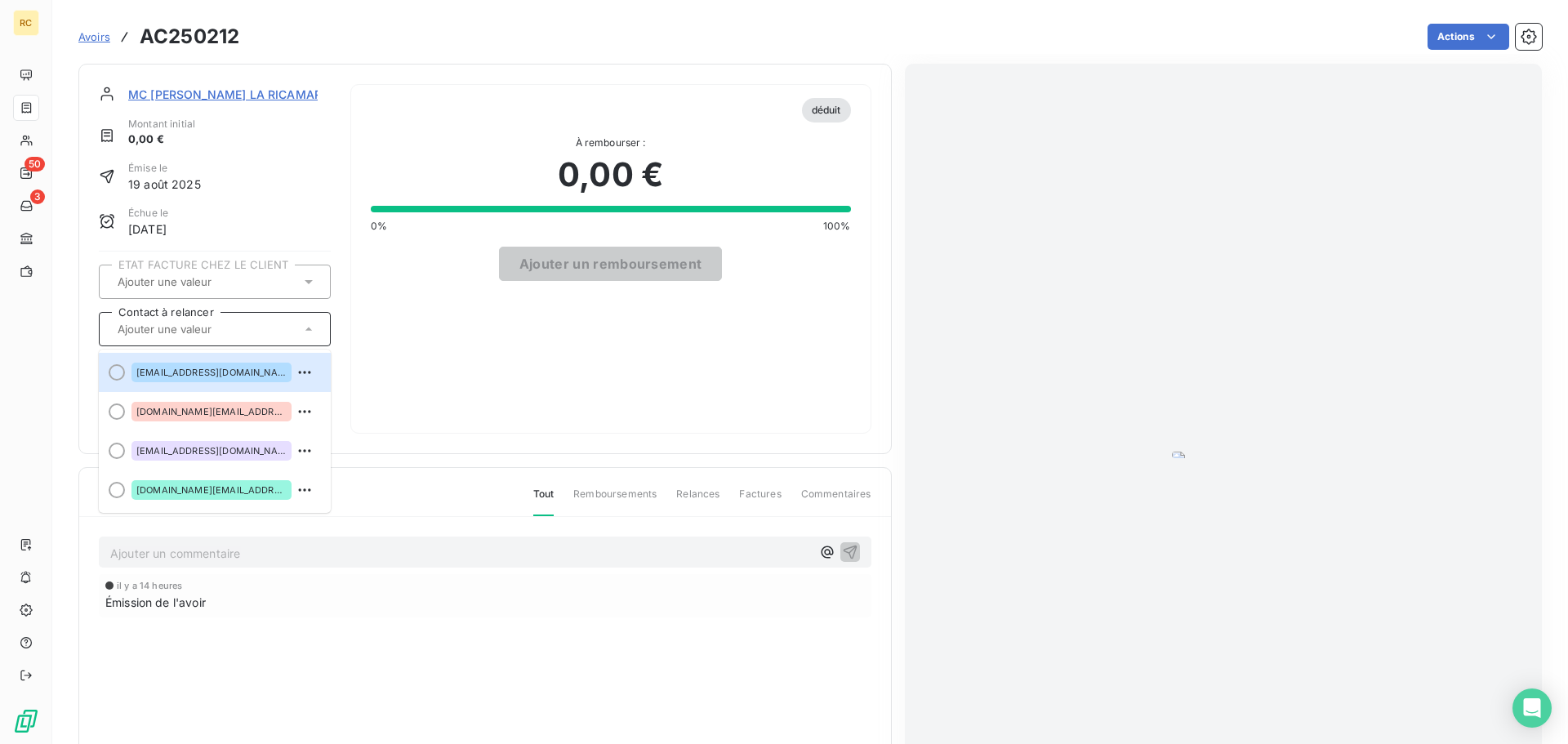
click at [293, 335] on div at bounding box center [206, 329] width 188 height 21
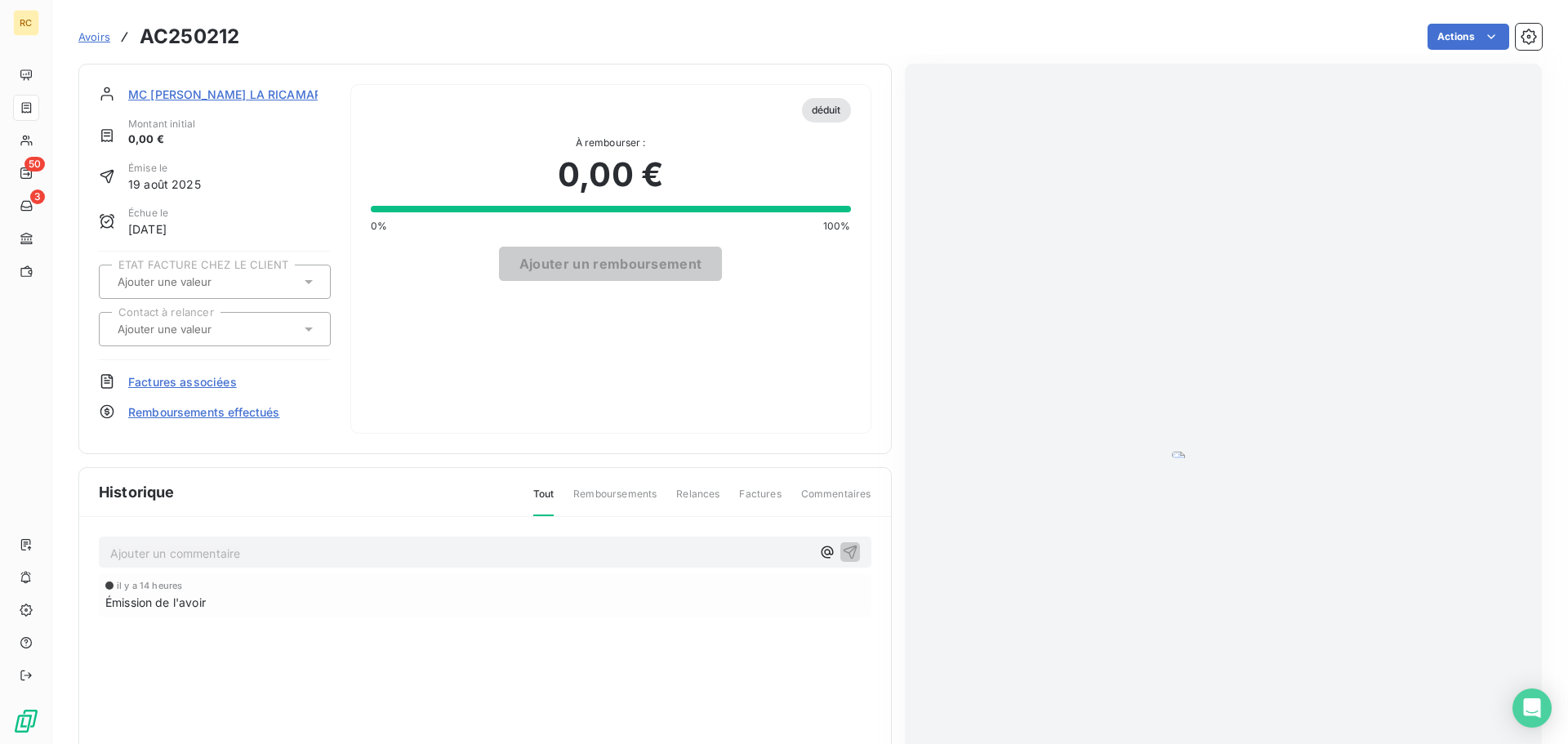
click at [276, 273] on div at bounding box center [206, 282] width 188 height 21
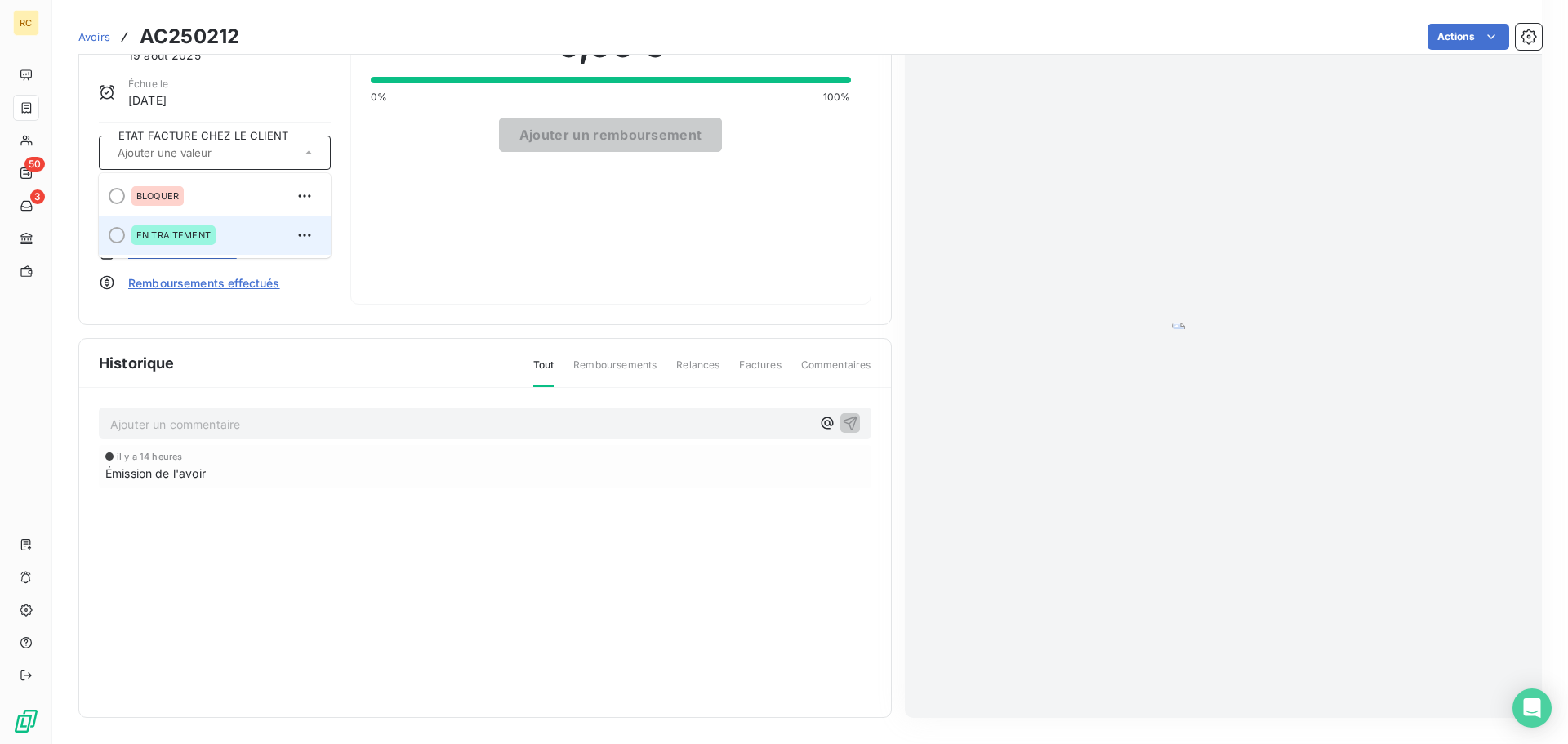
scroll to position [224, 0]
click at [304, 188] on icon "button" at bounding box center [304, 196] width 16 height 16
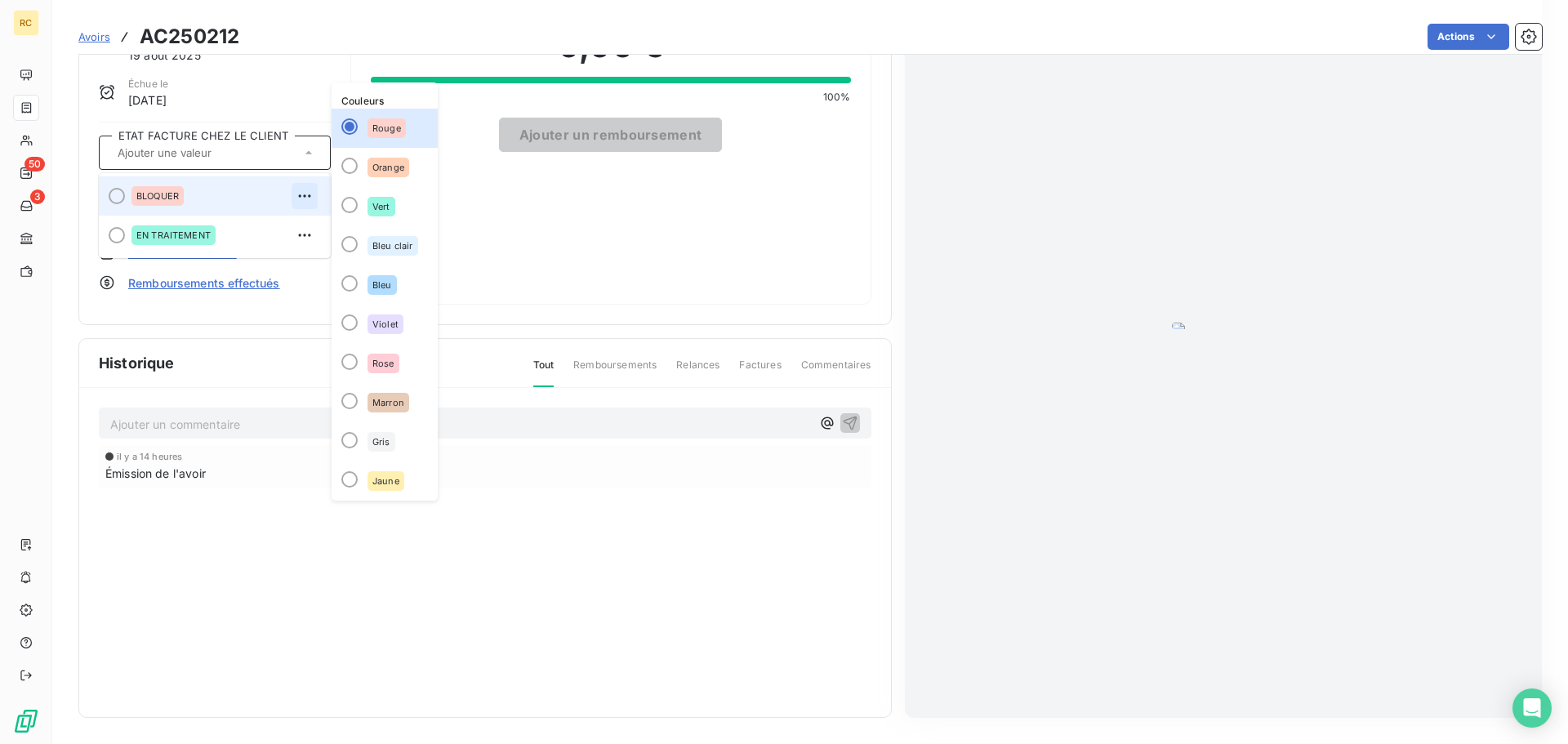
click at [304, 188] on icon "button" at bounding box center [304, 196] width 16 height 16
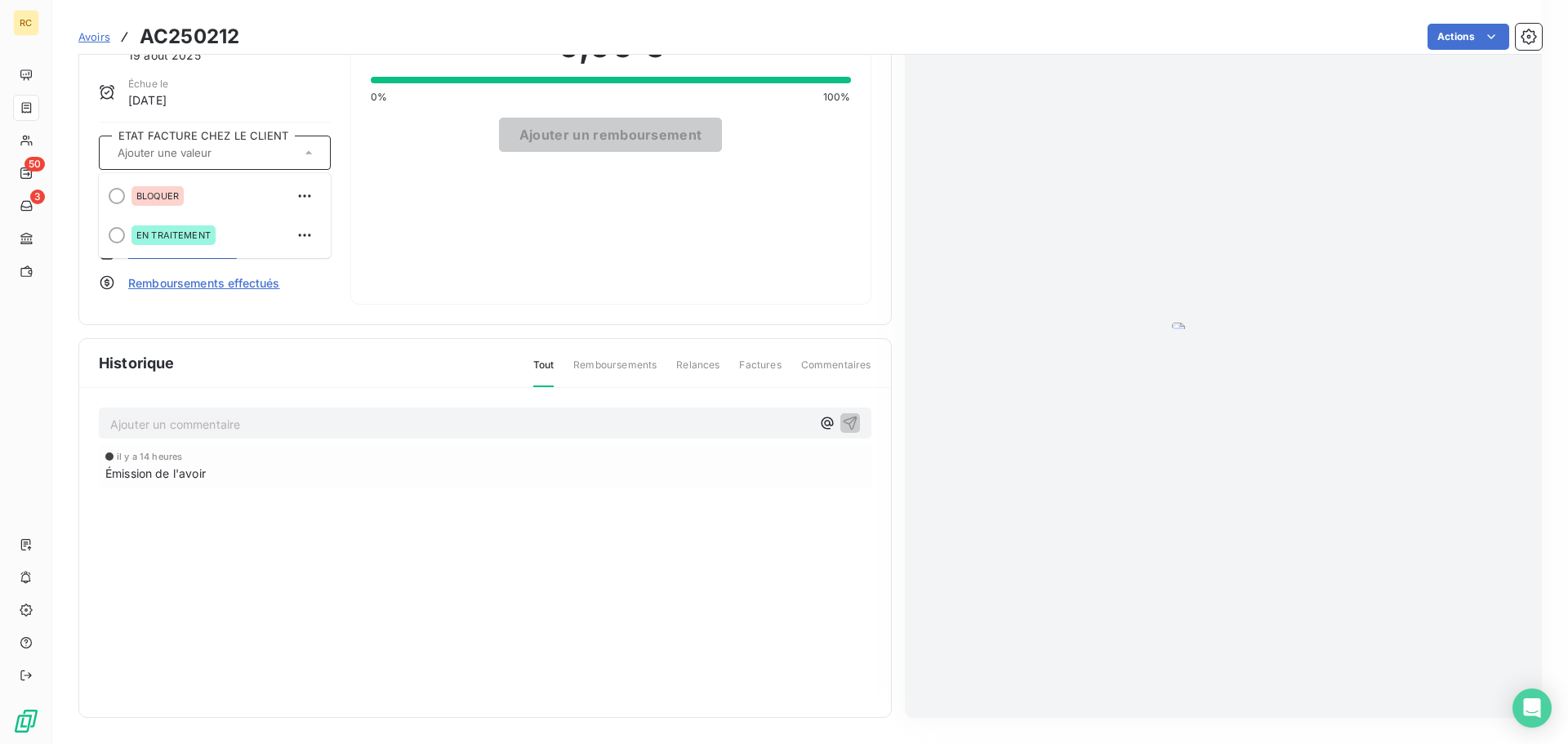
click at [514, 229] on div "déduit À rembourser : 0,00 € 0% 100% Ajouter un remboursement" at bounding box center [611, 129] width 521 height 349
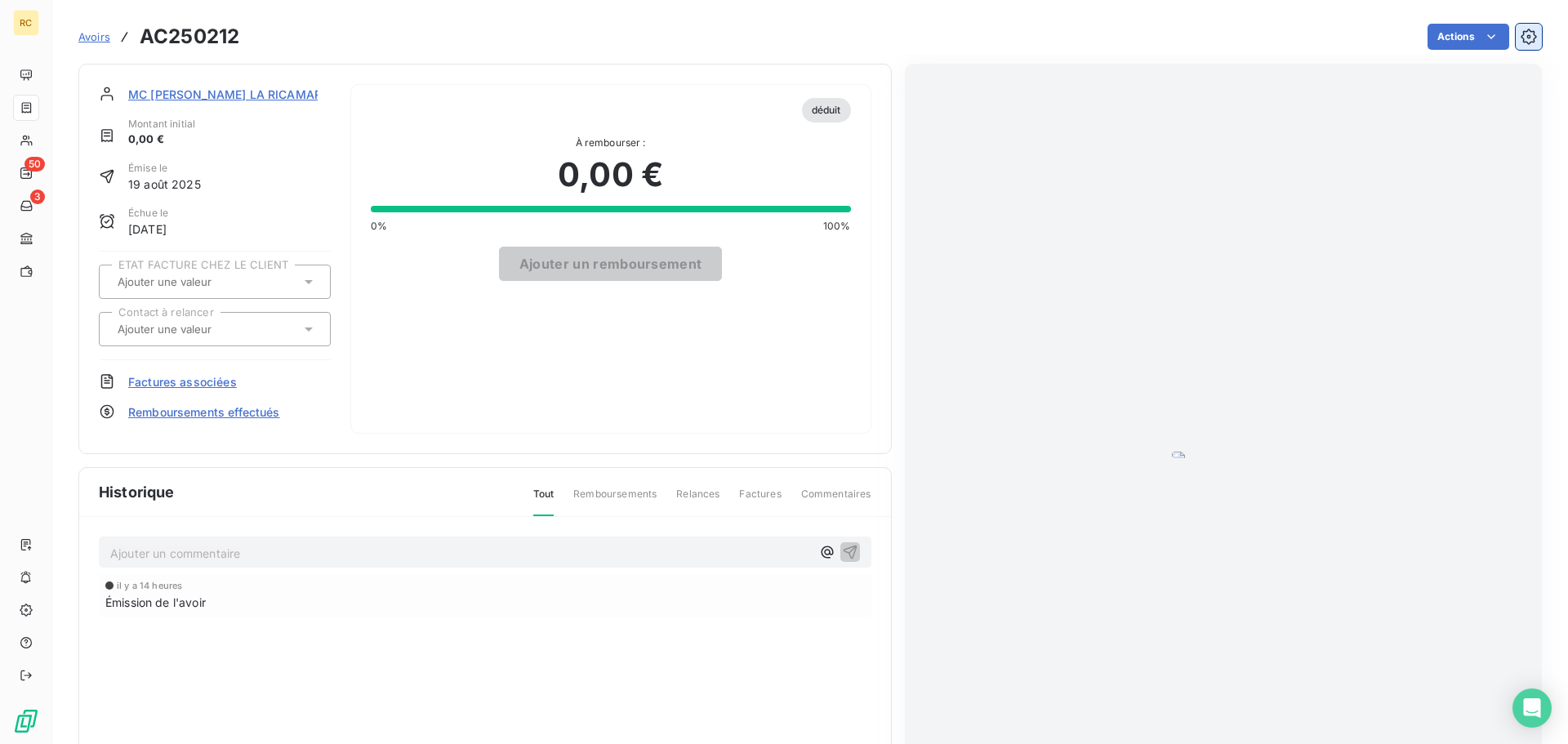
click at [1521, 35] on icon "button" at bounding box center [1528, 36] width 16 height 16
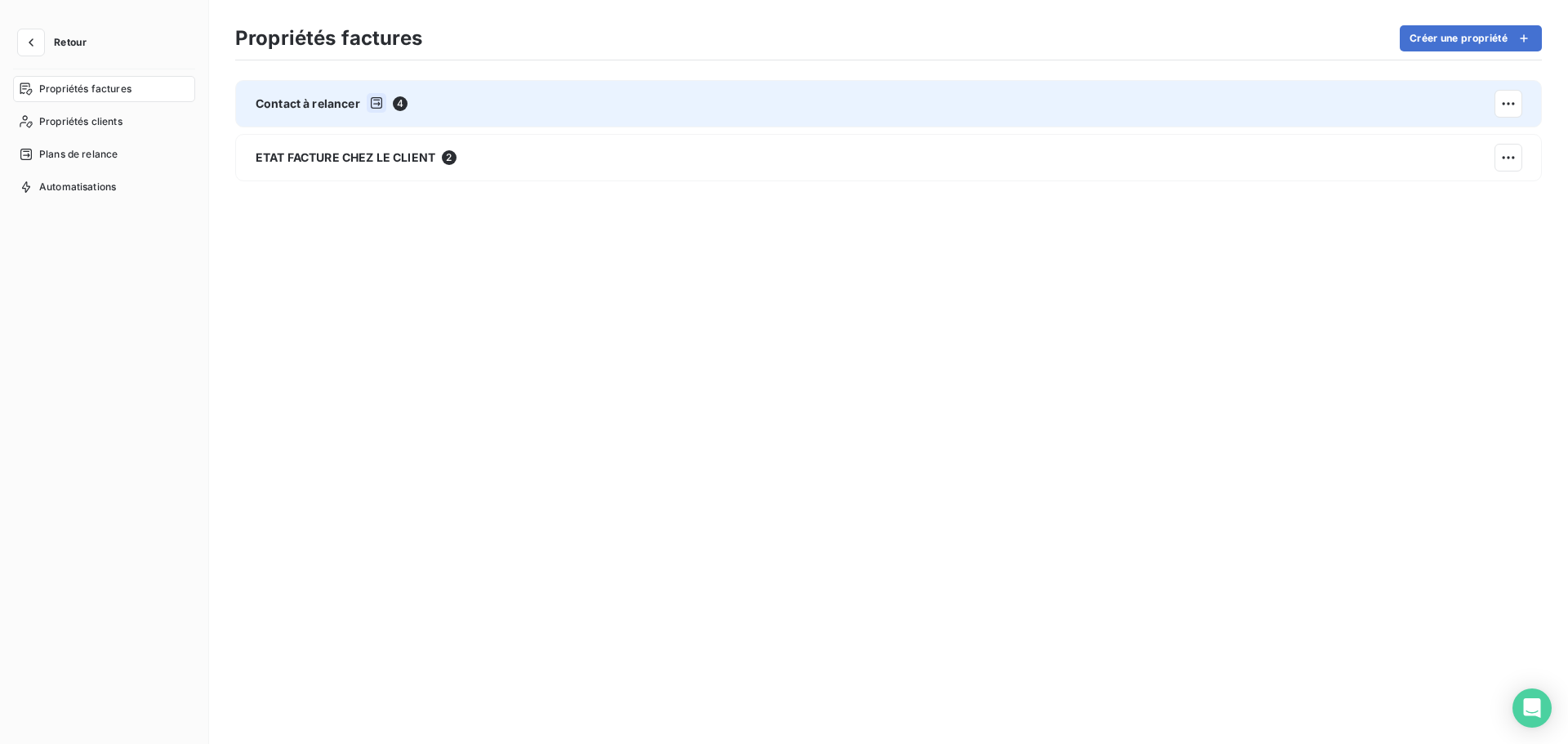
click at [1529, 93] on div "Contact à relancer 4" at bounding box center [888, 103] width 1306 height 48
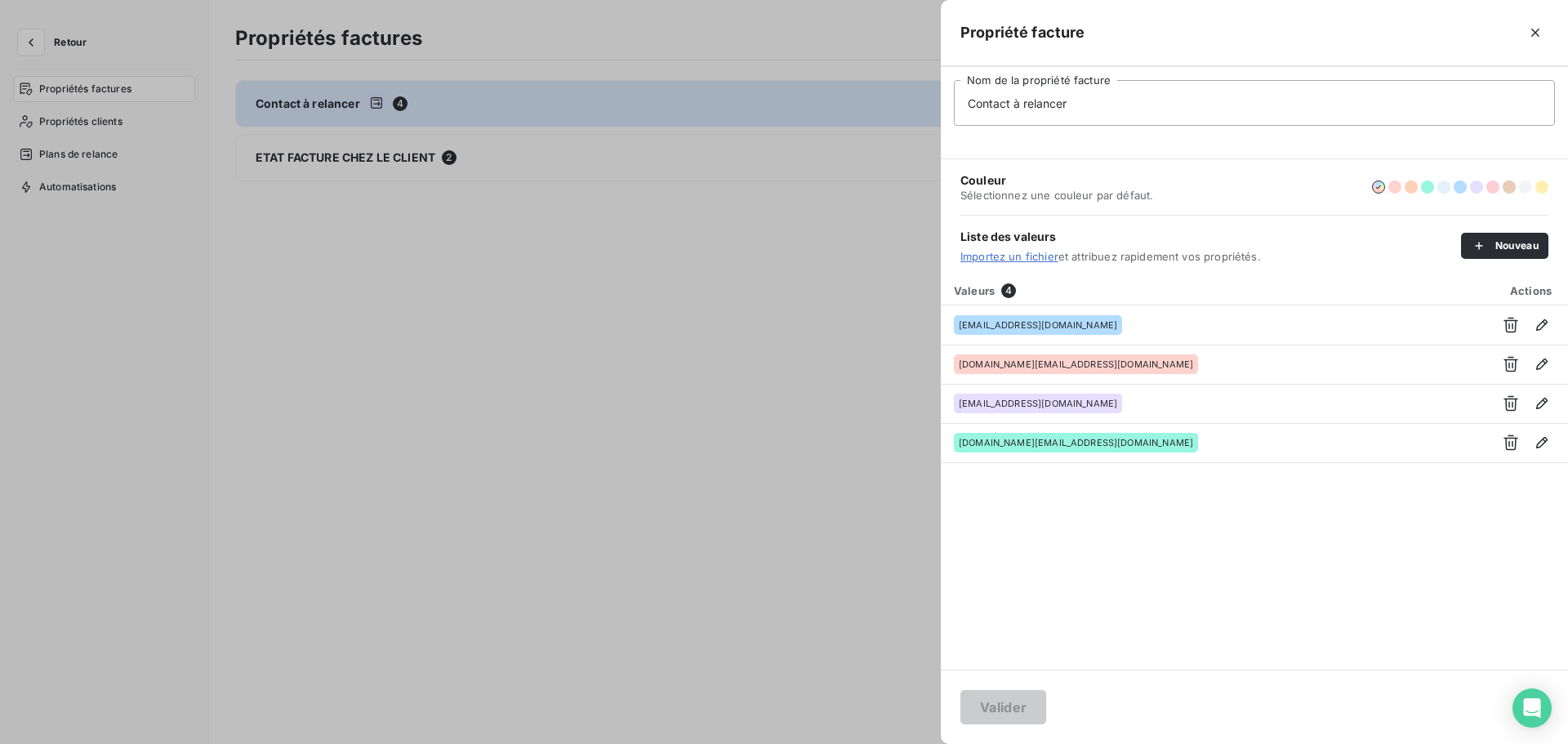
click at [803, 330] on div at bounding box center [784, 372] width 1568 height 744
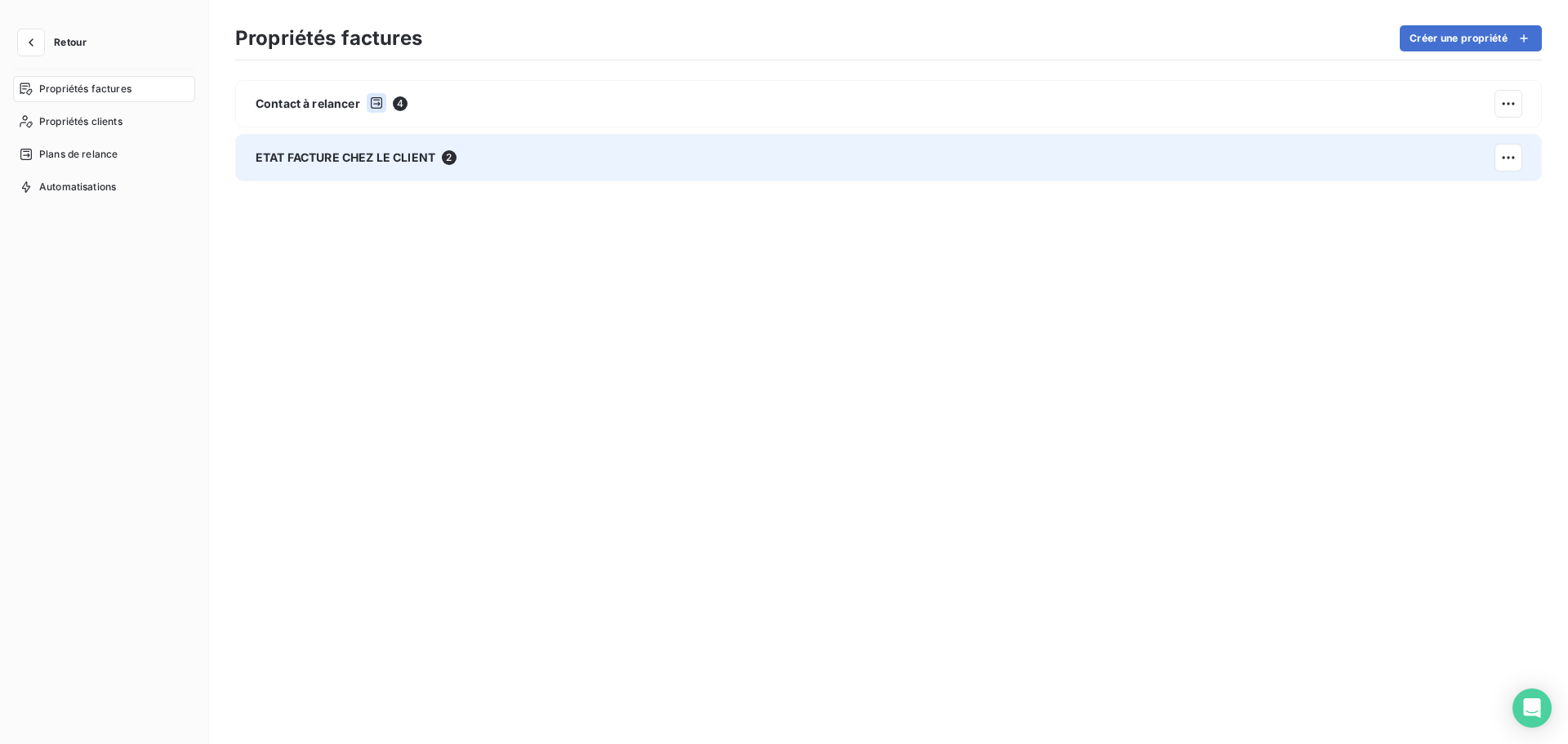
click at [626, 148] on div "ETAT FACTURE CHEZ LE CLIENT 2" at bounding box center [888, 157] width 1306 height 48
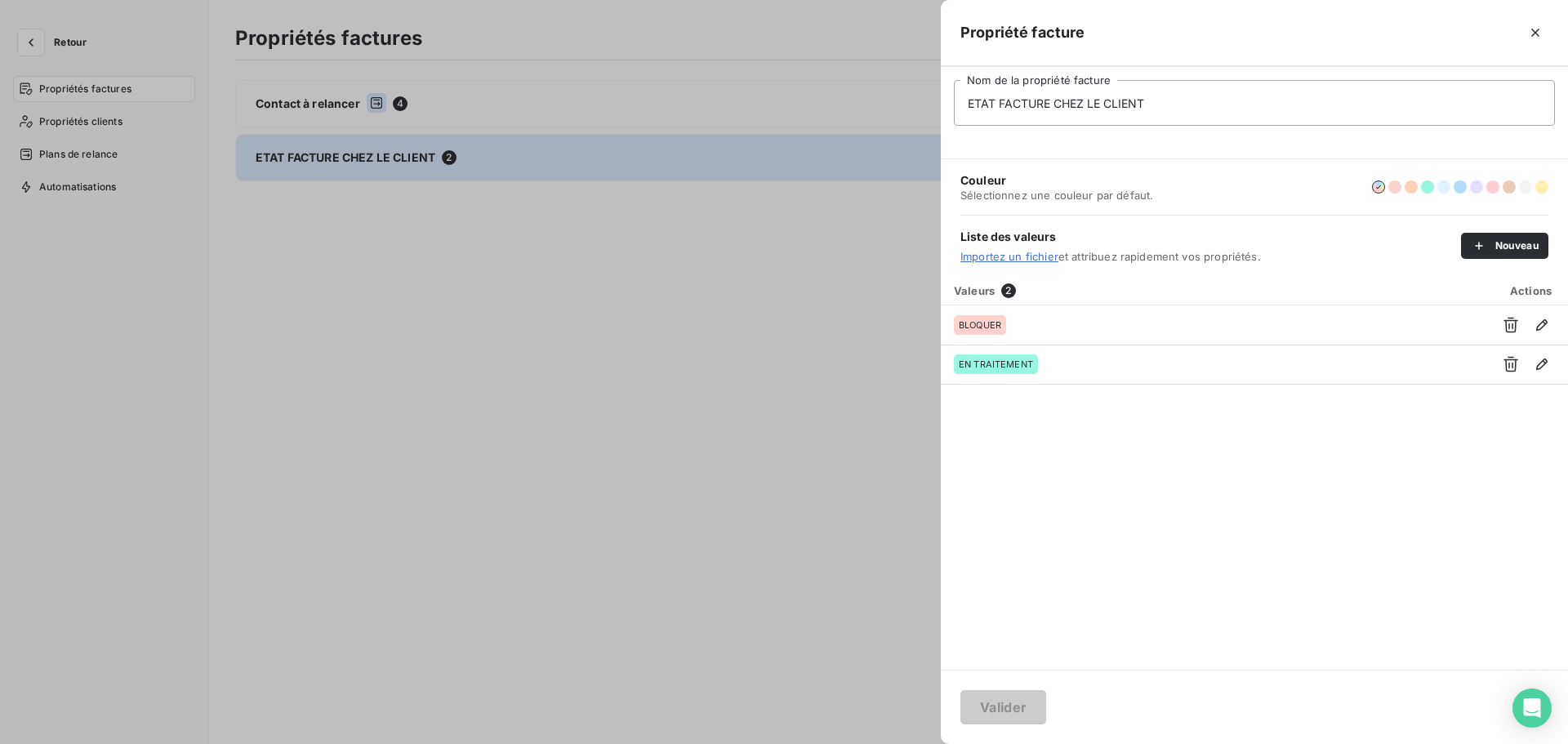
click at [673, 383] on div at bounding box center [784, 372] width 1568 height 744
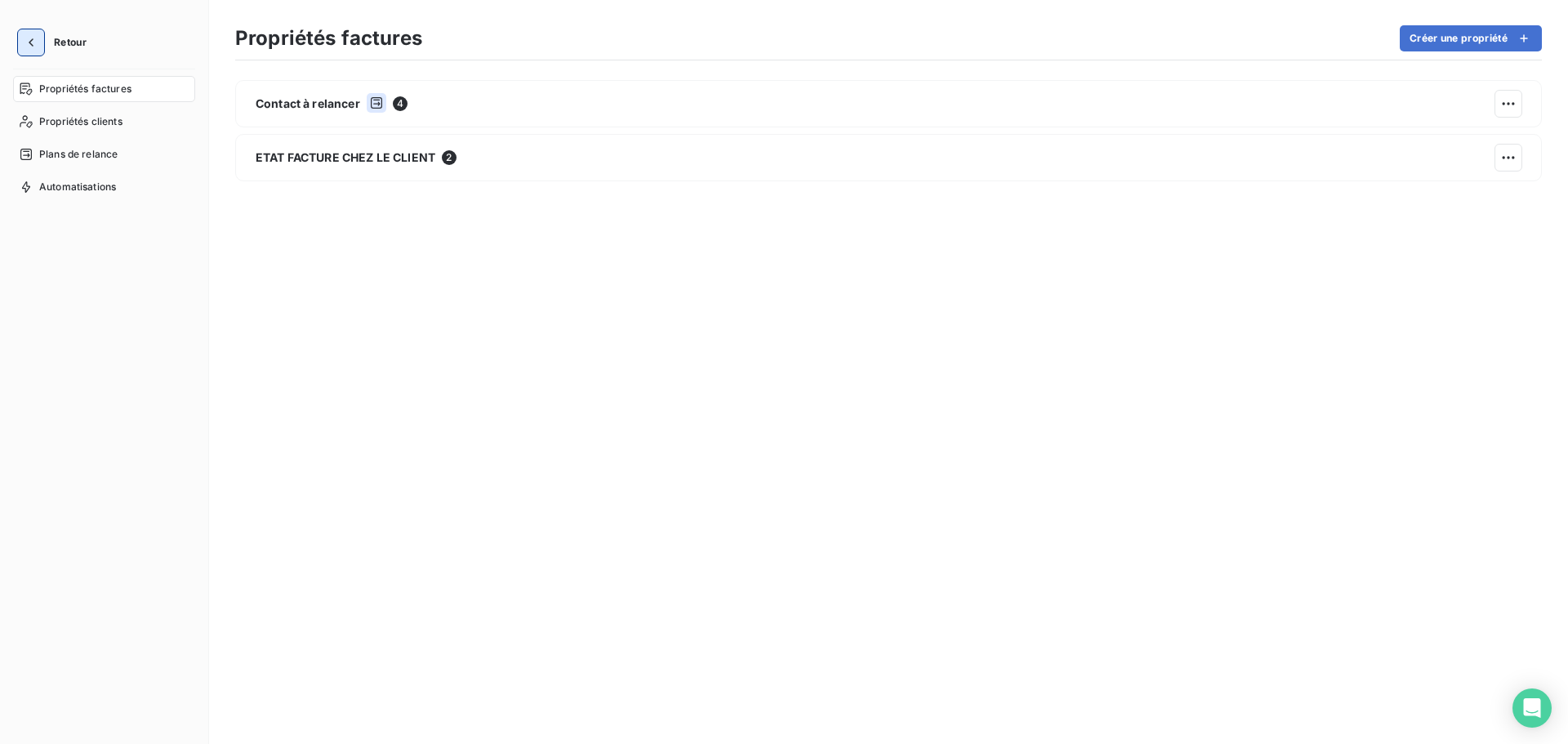
click at [35, 43] on icon "button" at bounding box center [30, 42] width 16 height 16
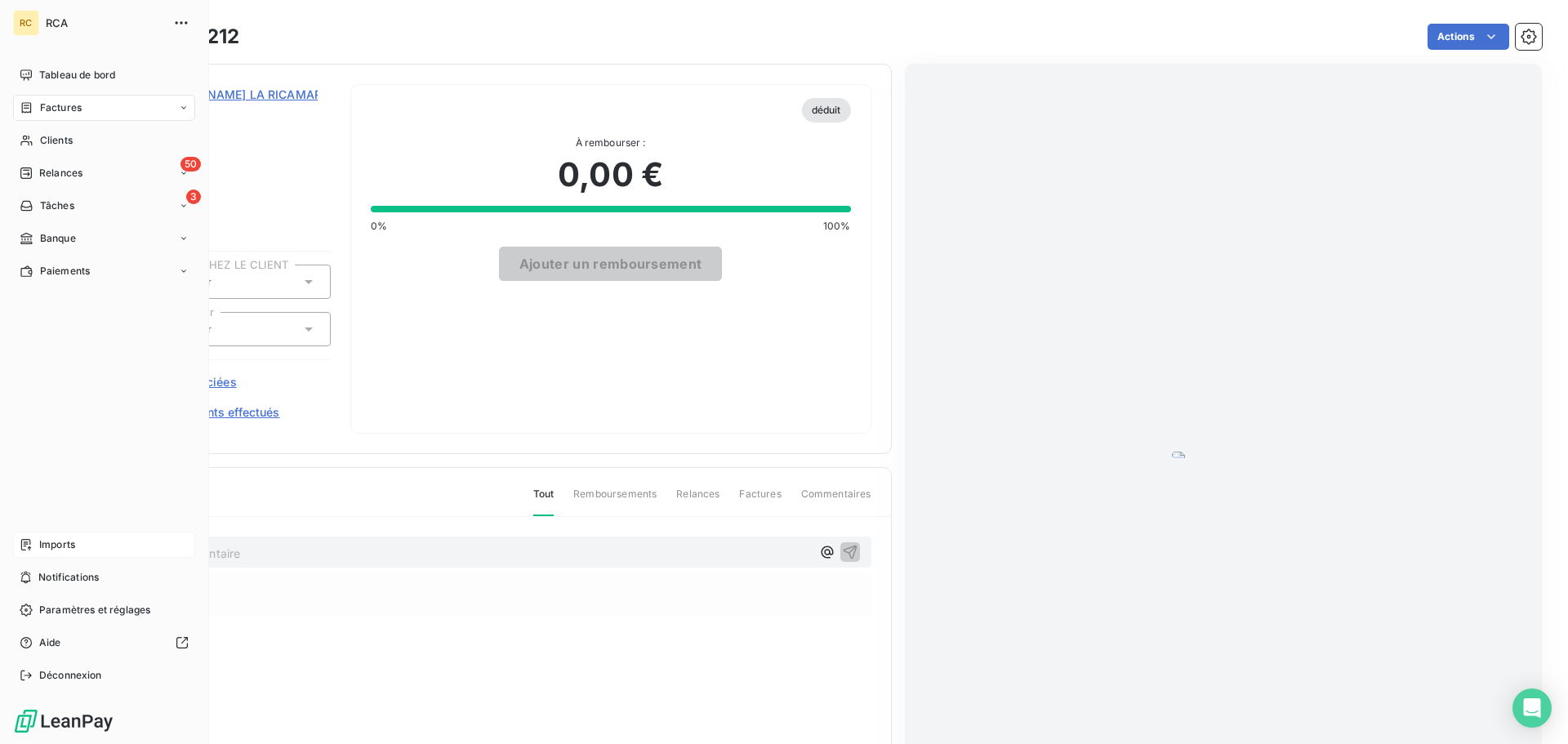
click at [77, 542] on div "Imports" at bounding box center [104, 545] width 182 height 26
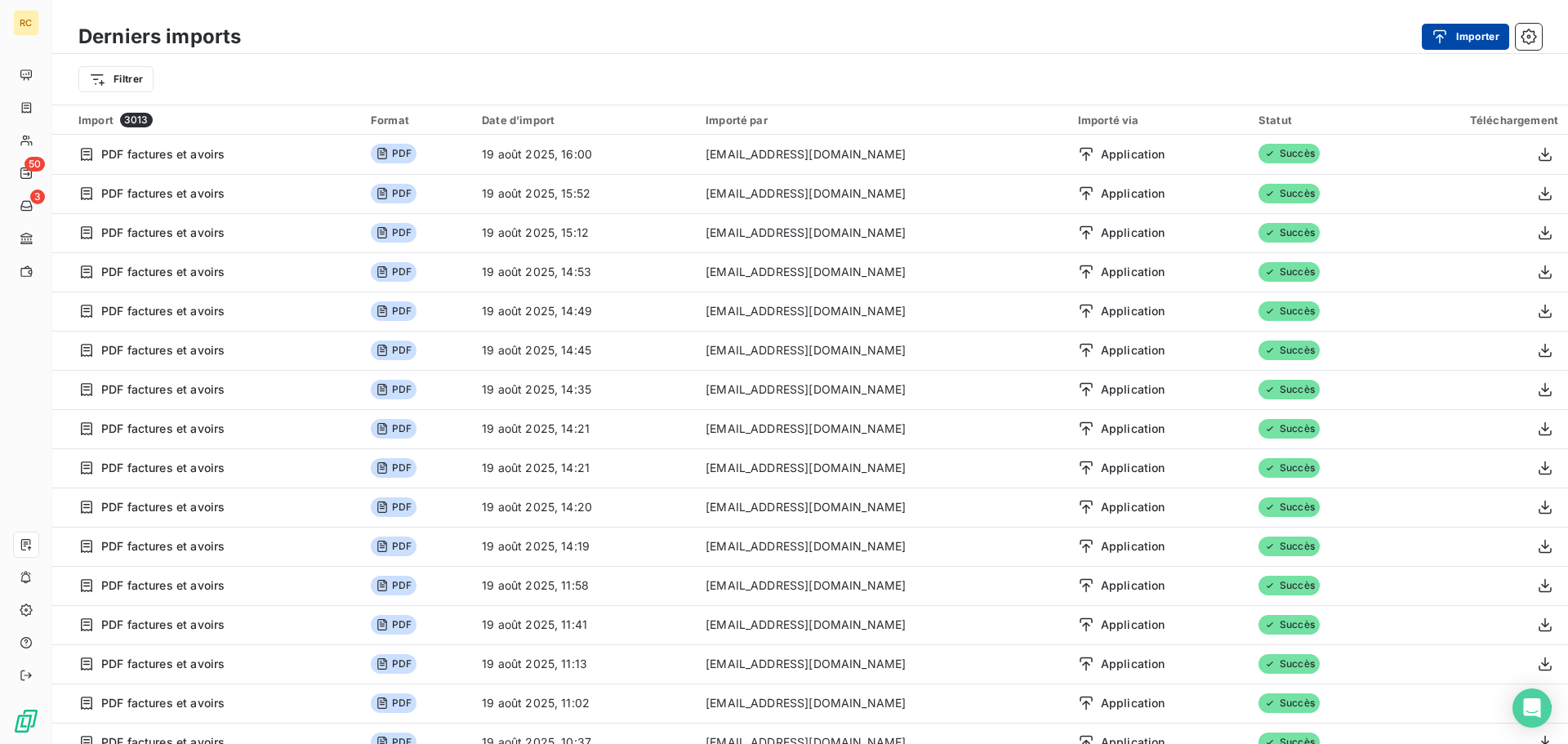
click at [1473, 27] on button "Importer" at bounding box center [1465, 36] width 88 height 26
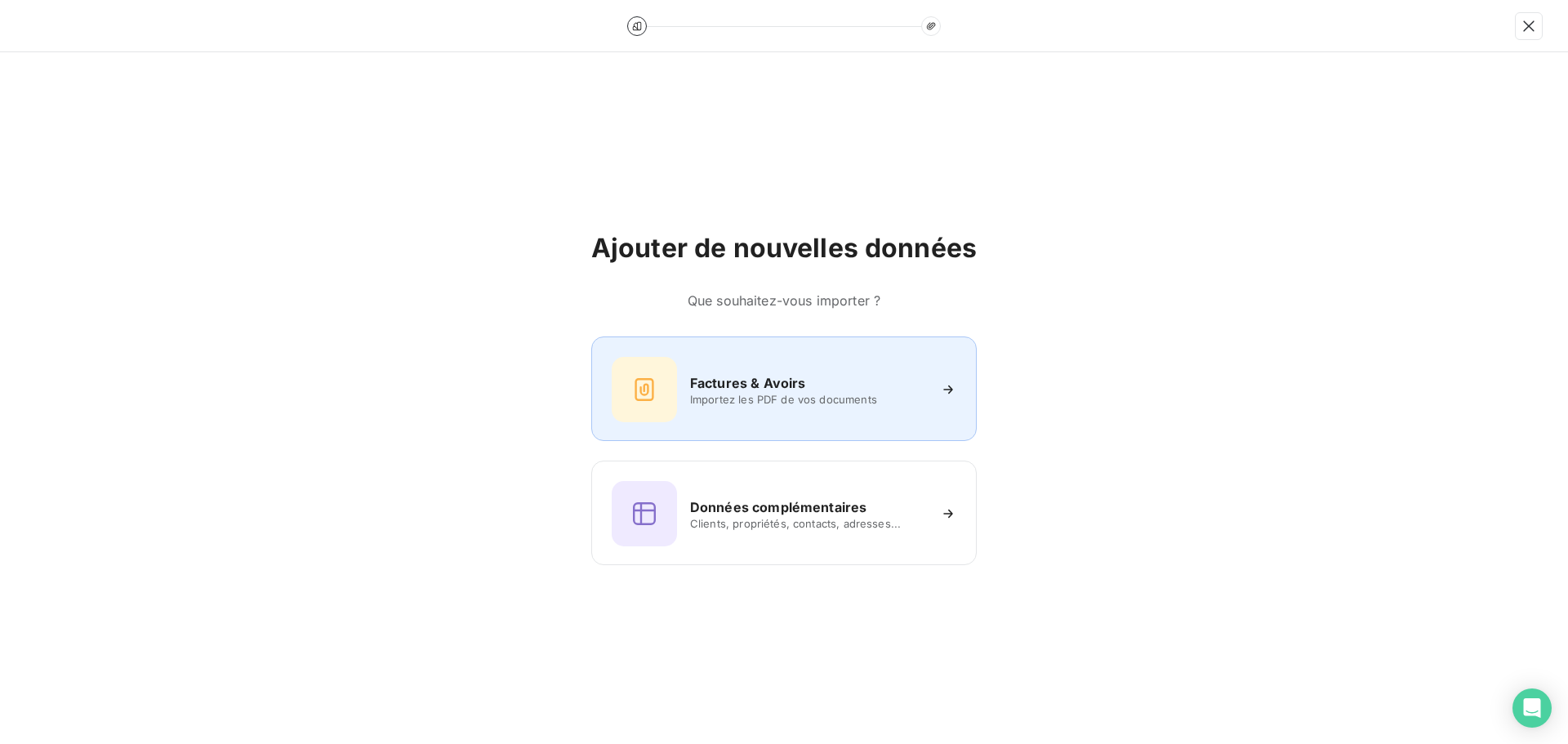
click at [794, 381] on h6 "Factures & Avoirs" at bounding box center [748, 382] width 116 height 20
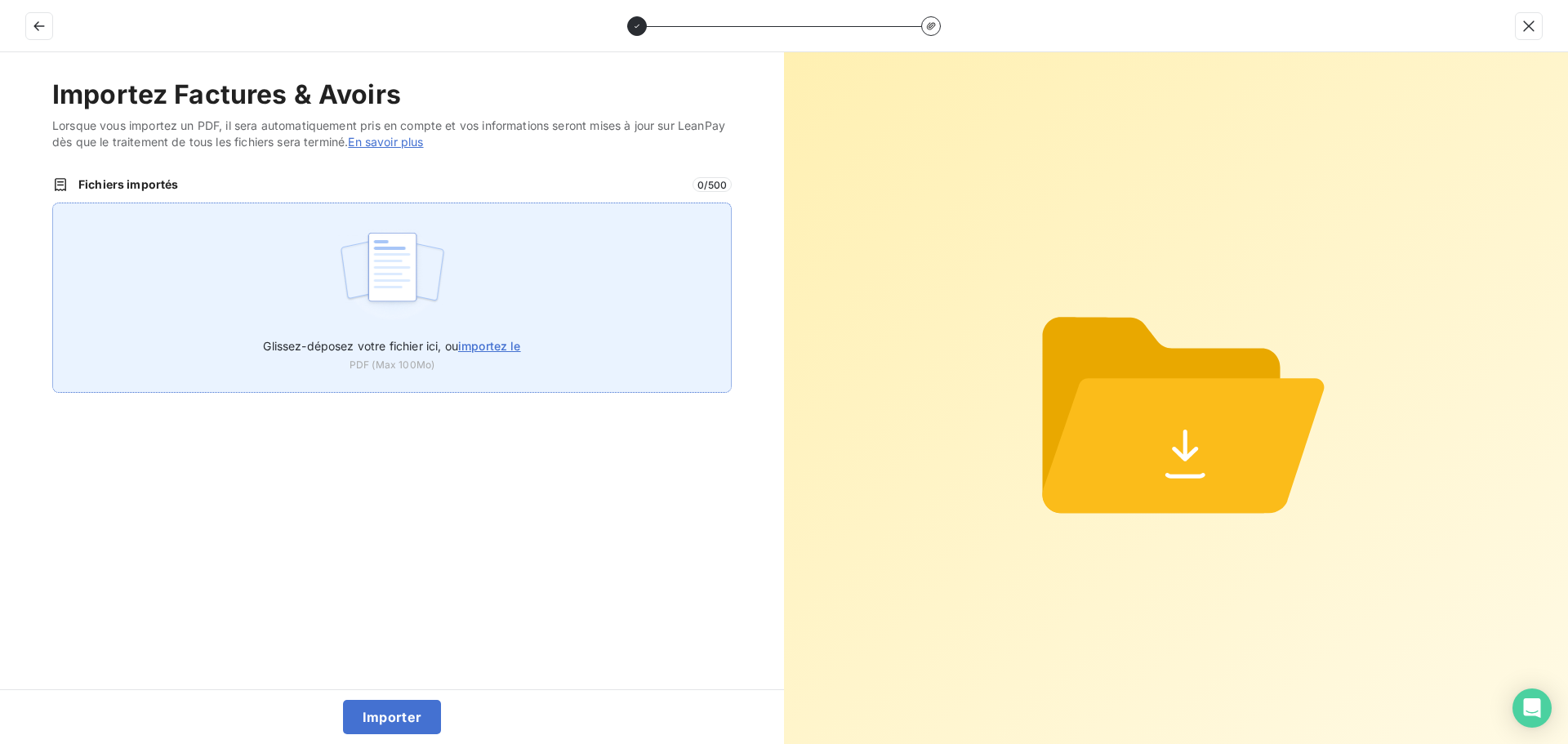
click at [357, 379] on div "Glissez-déposez votre fichier ici, ou importez le PDF (Max 100Mo)" at bounding box center [391, 297] width 679 height 190
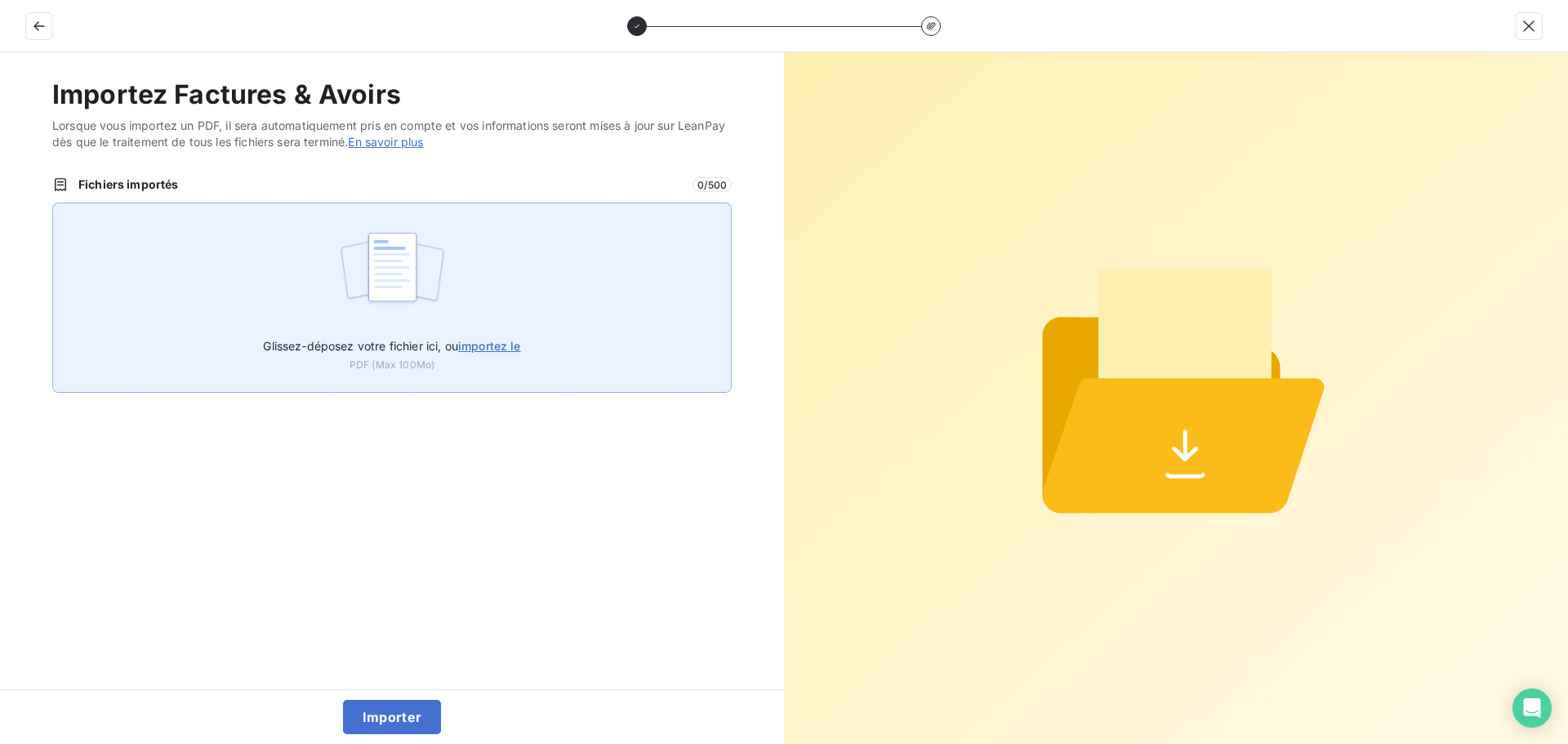
type input "C:\fakepath\AC250212.pdf"
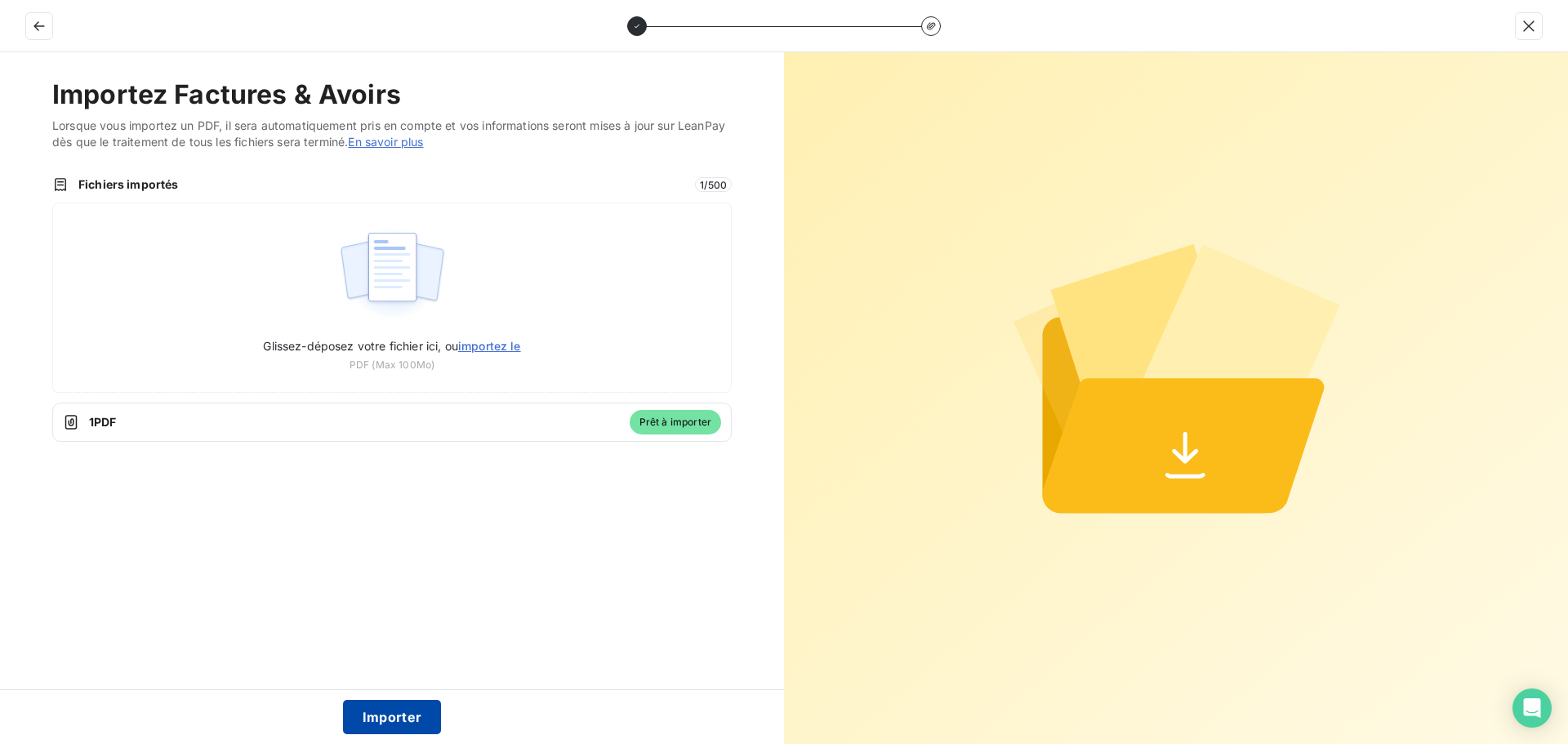
click at [378, 711] on button "Importer" at bounding box center [392, 717] width 99 height 35
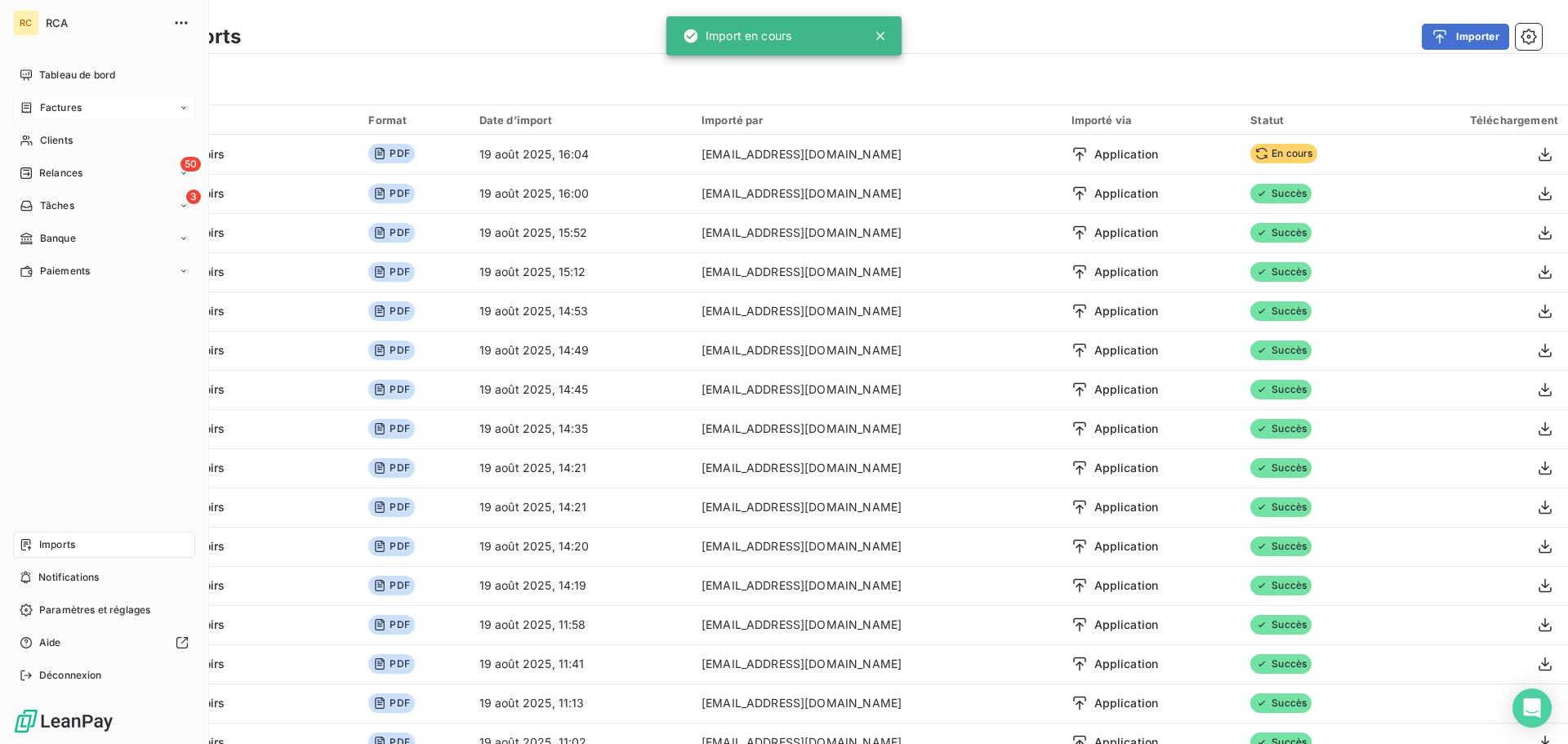
click at [37, 96] on div "Factures" at bounding box center [104, 108] width 182 height 26
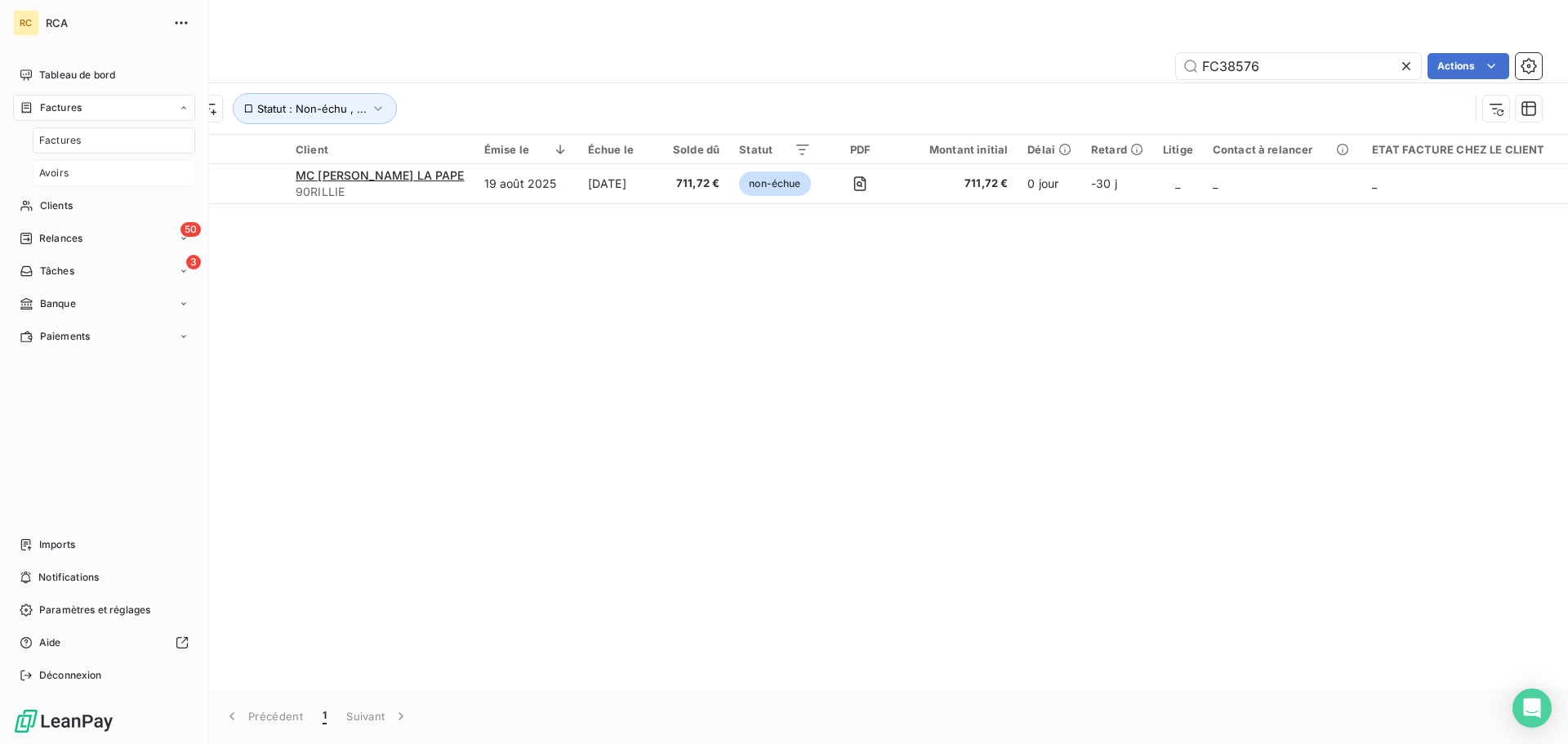
click at [54, 167] on span "Avoirs" at bounding box center [54, 173] width 29 height 15
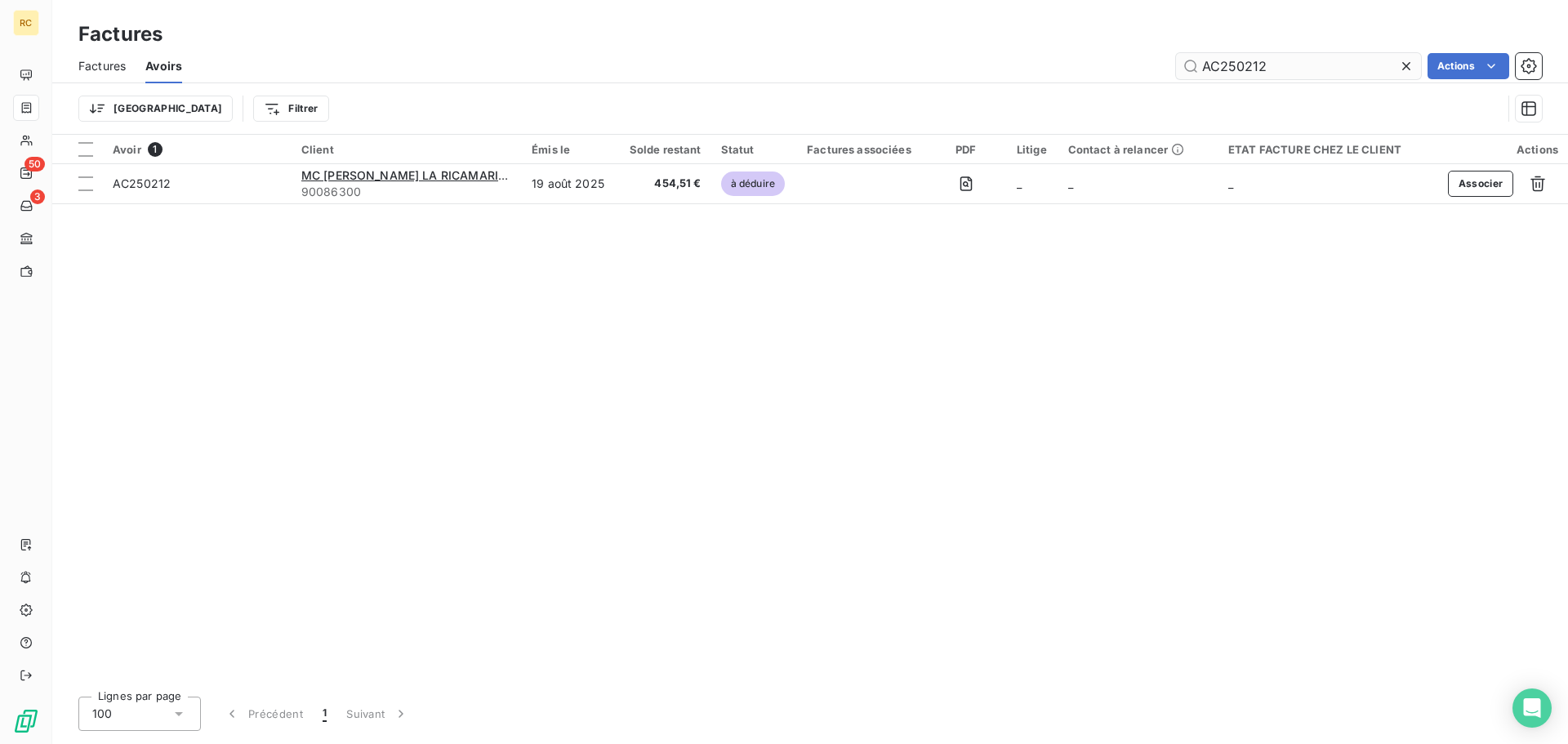
click at [1292, 62] on input "AC250212" at bounding box center [1298, 66] width 245 height 26
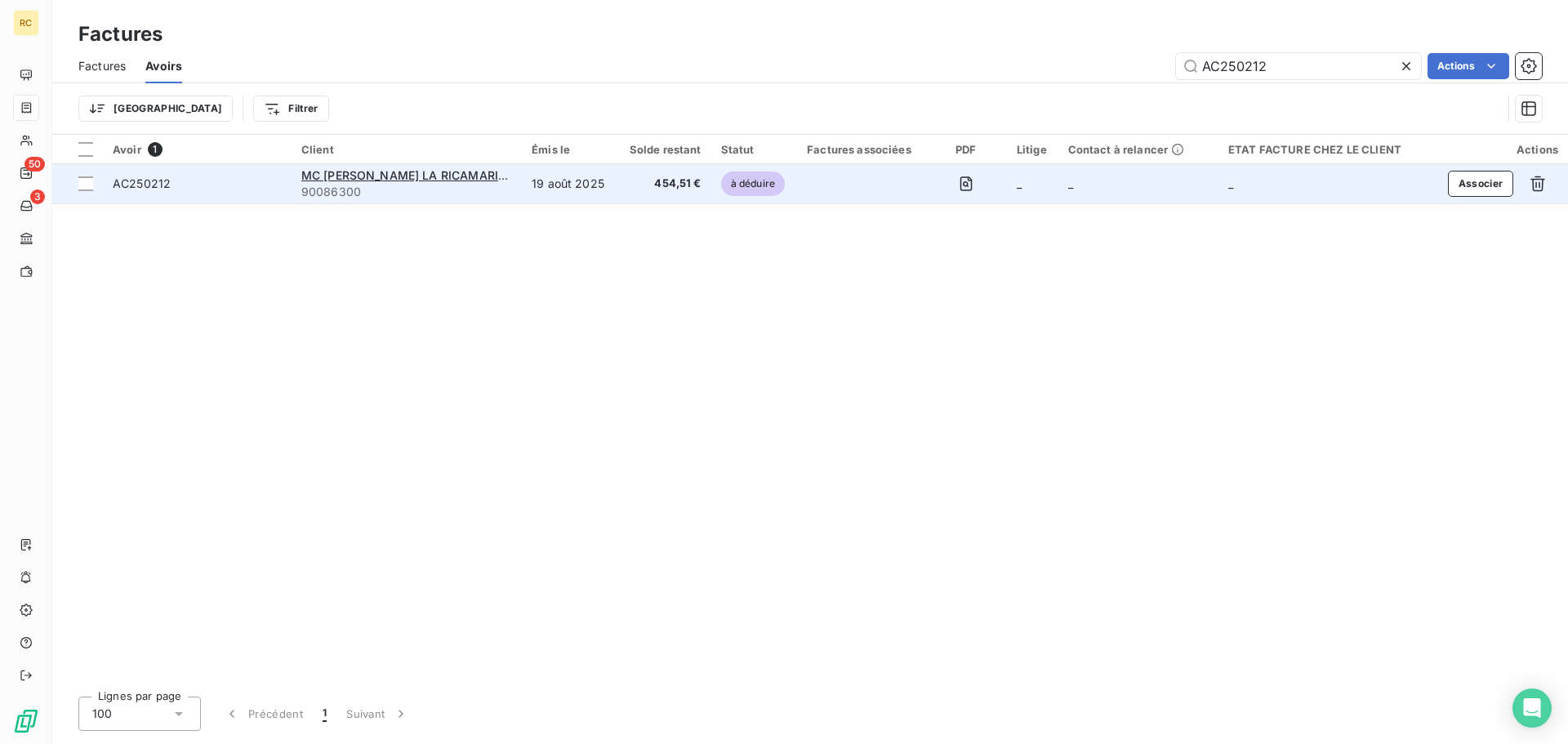
click at [131, 181] on span "AC250212" at bounding box center [141, 183] width 58 height 14
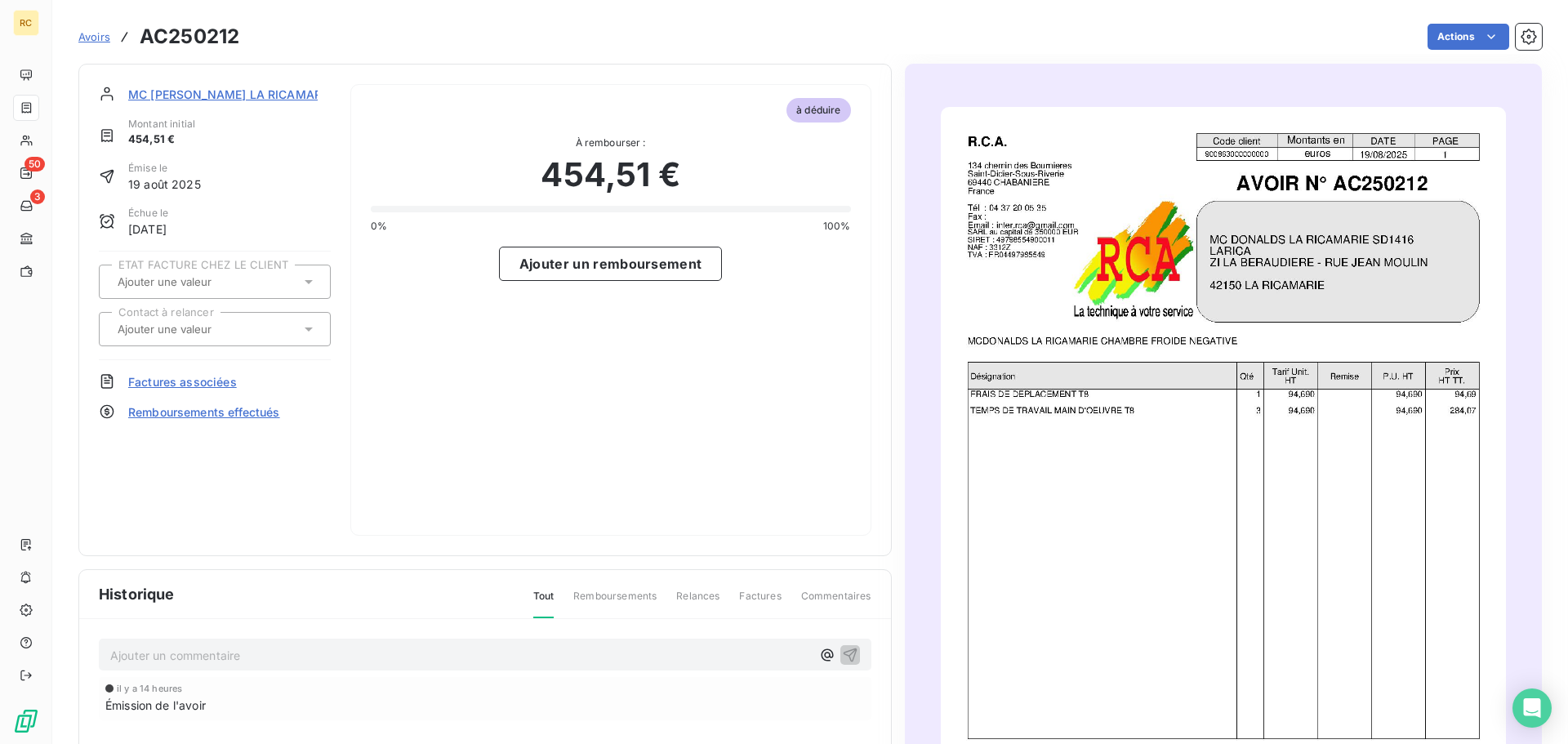
click at [182, 383] on span "Factures associées" at bounding box center [182, 382] width 108 height 17
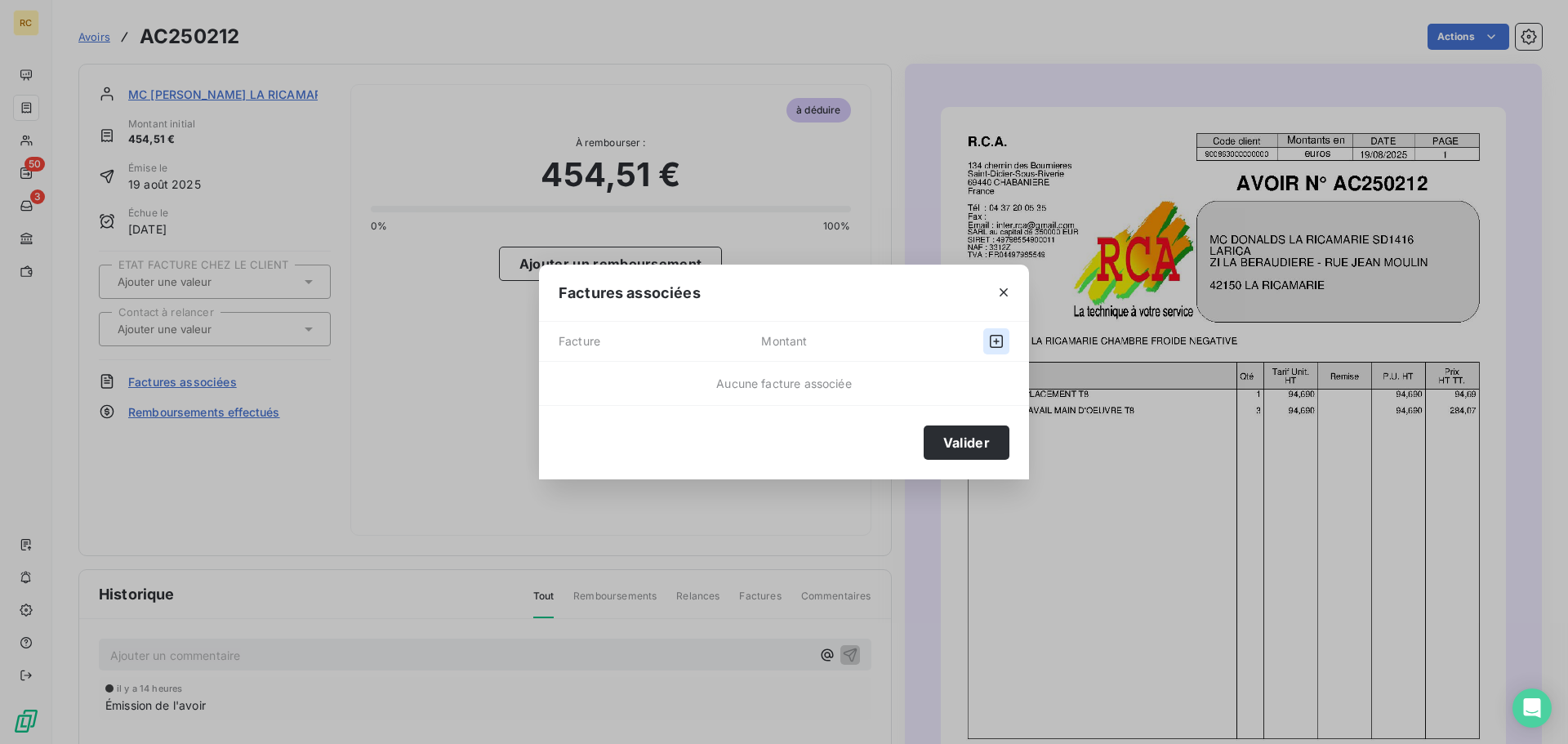
click at [1001, 337] on icon "button" at bounding box center [996, 341] width 16 height 16
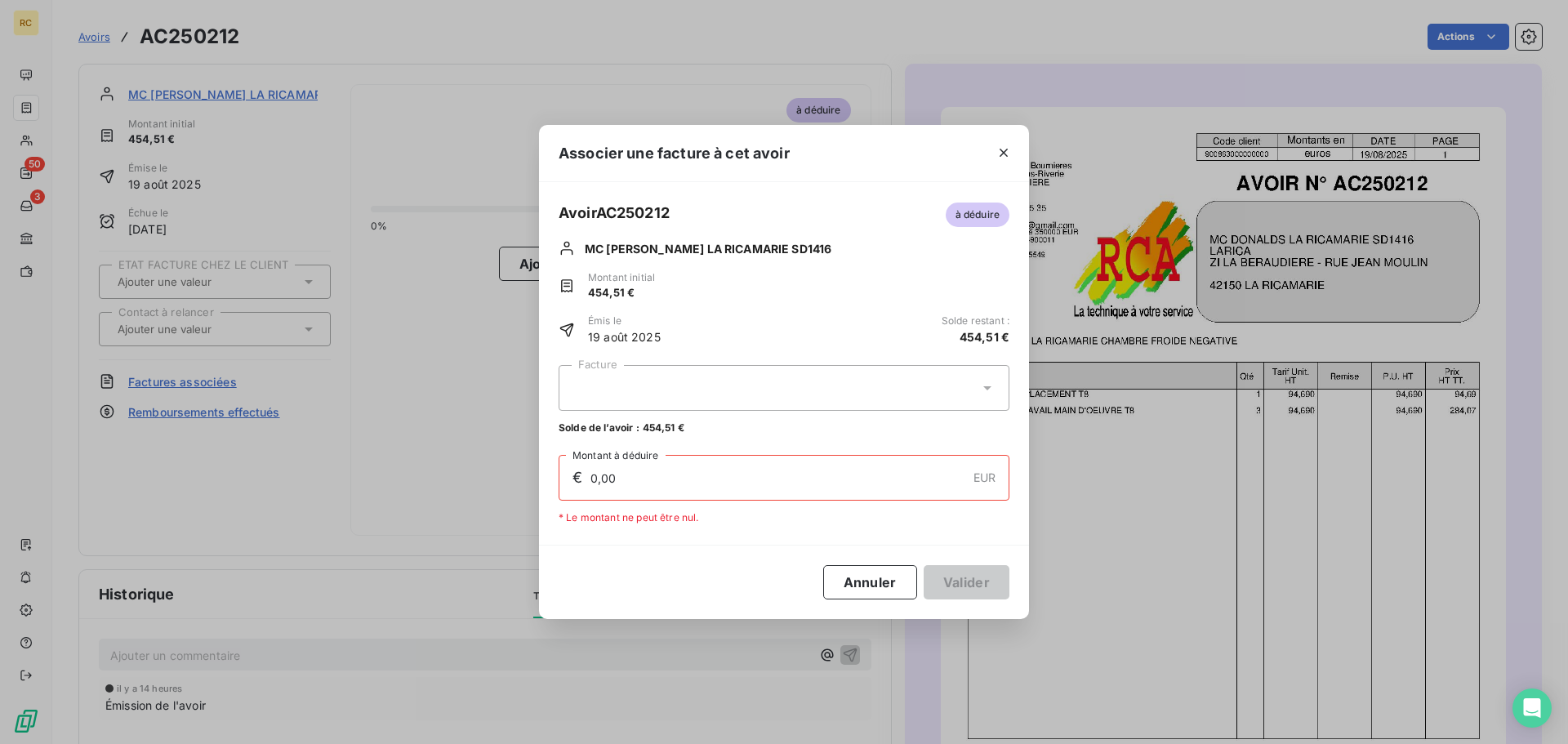
click at [981, 387] on icon at bounding box center [987, 388] width 16 height 16
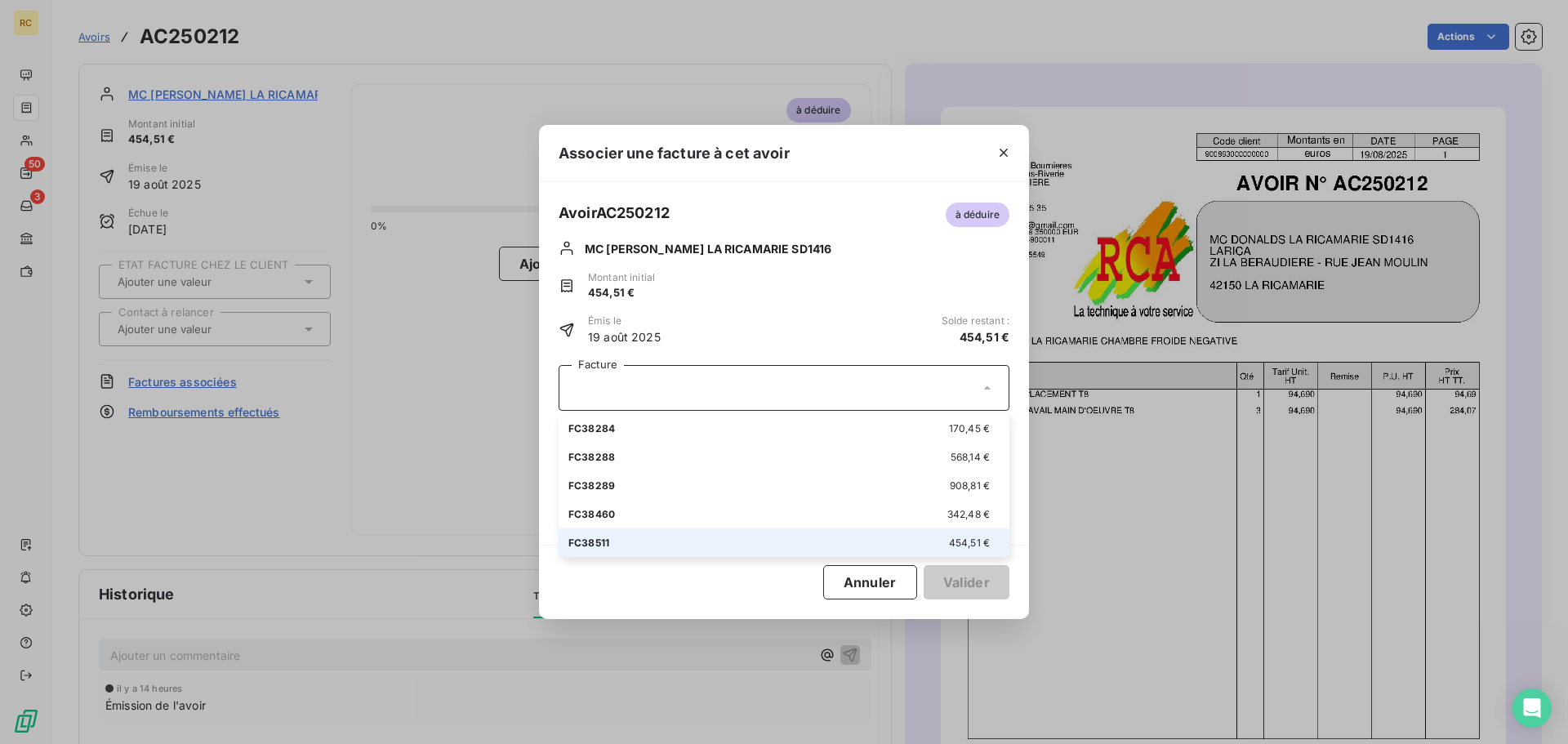
click at [956, 542] on span "454,51 €" at bounding box center [969, 543] width 41 height 12
type input "454,51"
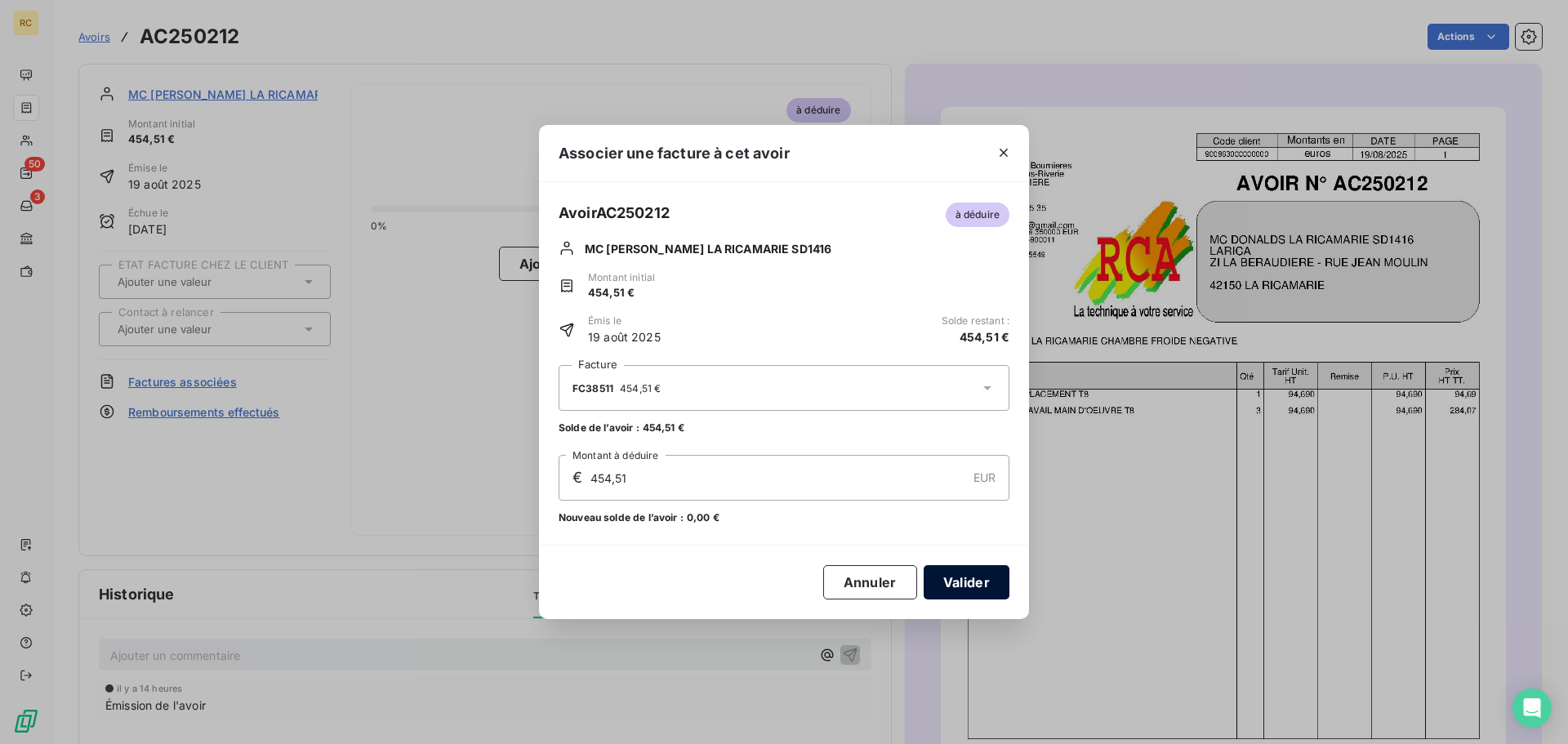
click at [965, 571] on button "Valider" at bounding box center [966, 582] width 86 height 35
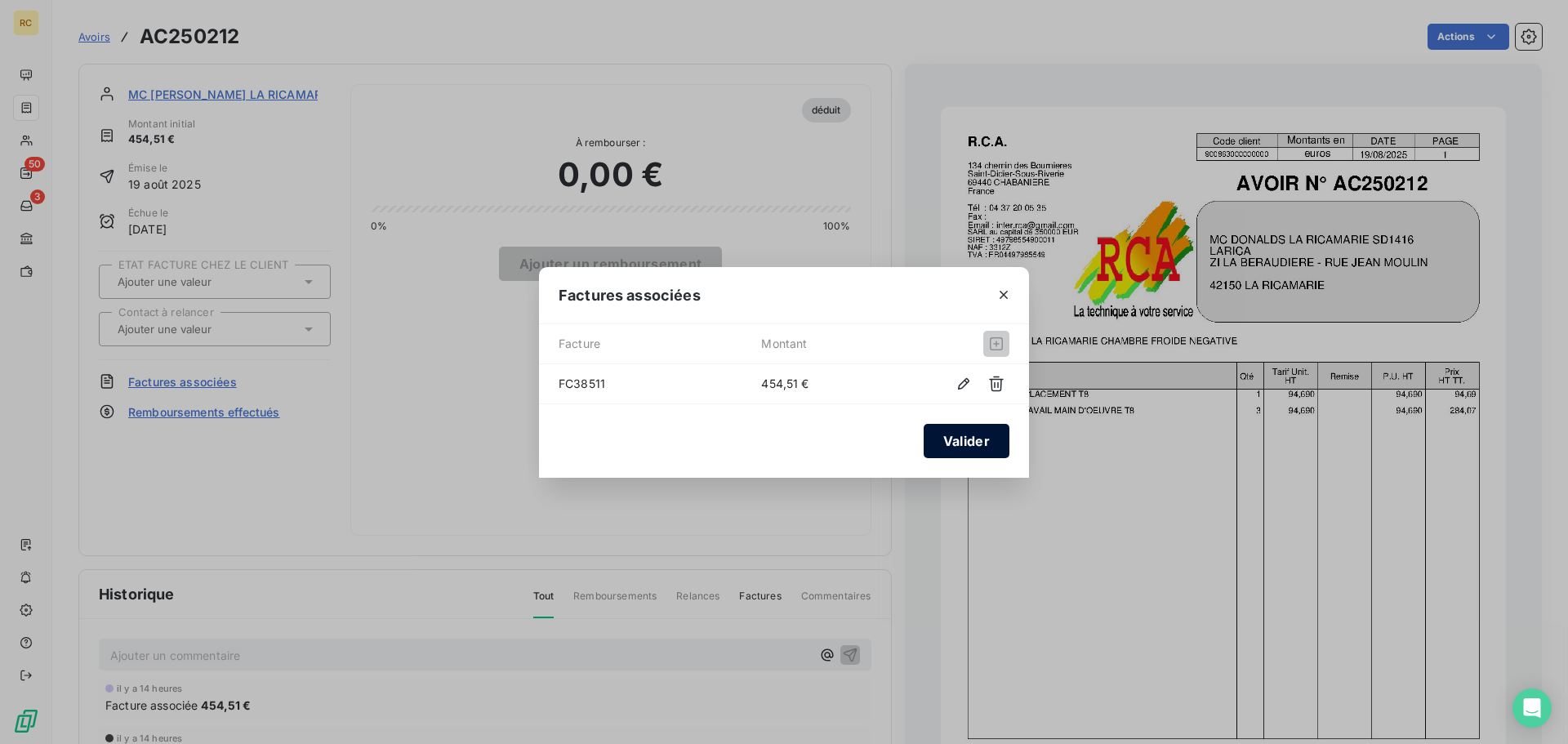
click at [967, 436] on button "Valider" at bounding box center [966, 441] width 86 height 35
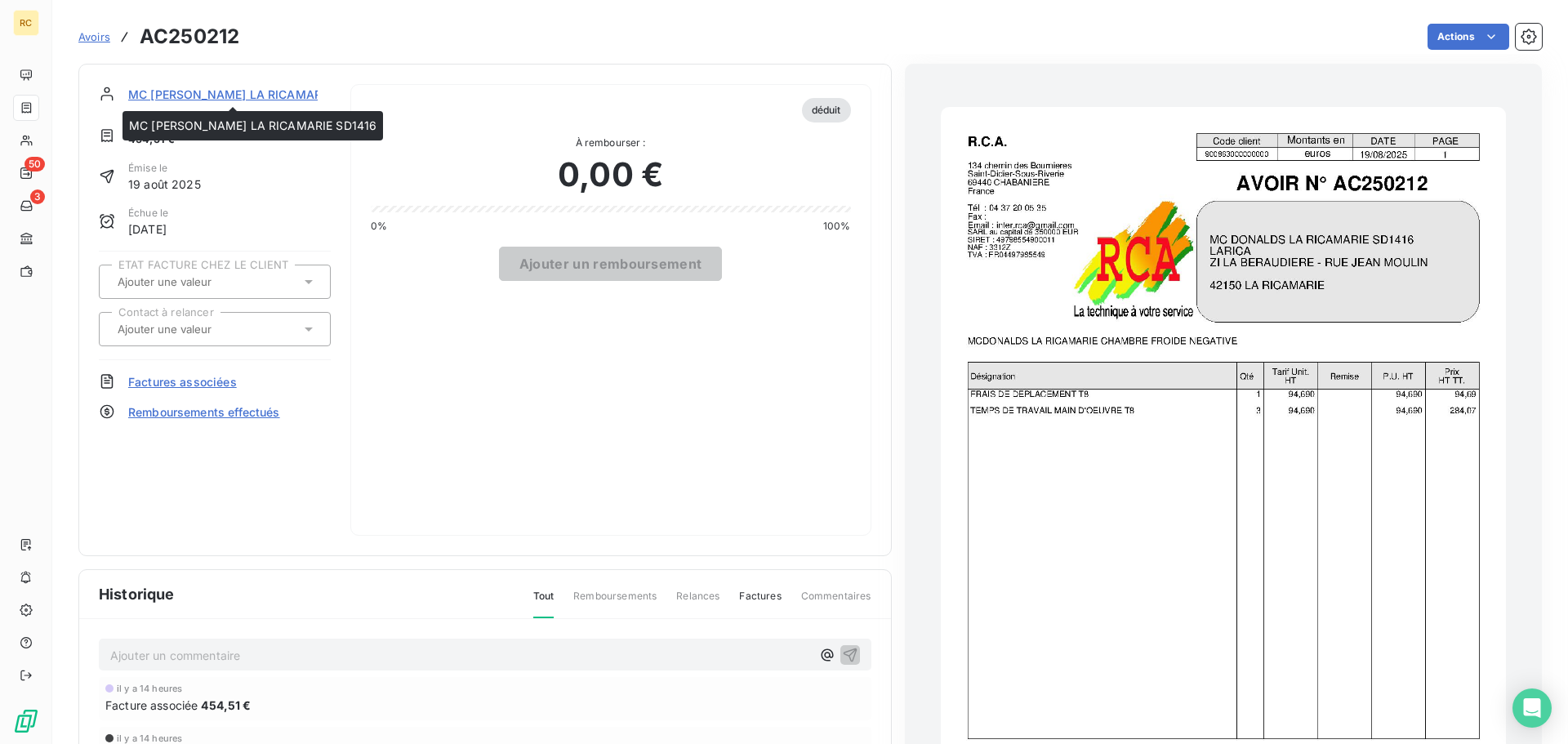
click at [196, 95] on span "MC [PERSON_NAME] LA RICAMARIE SD1416" at bounding box center [252, 95] width 247 height 17
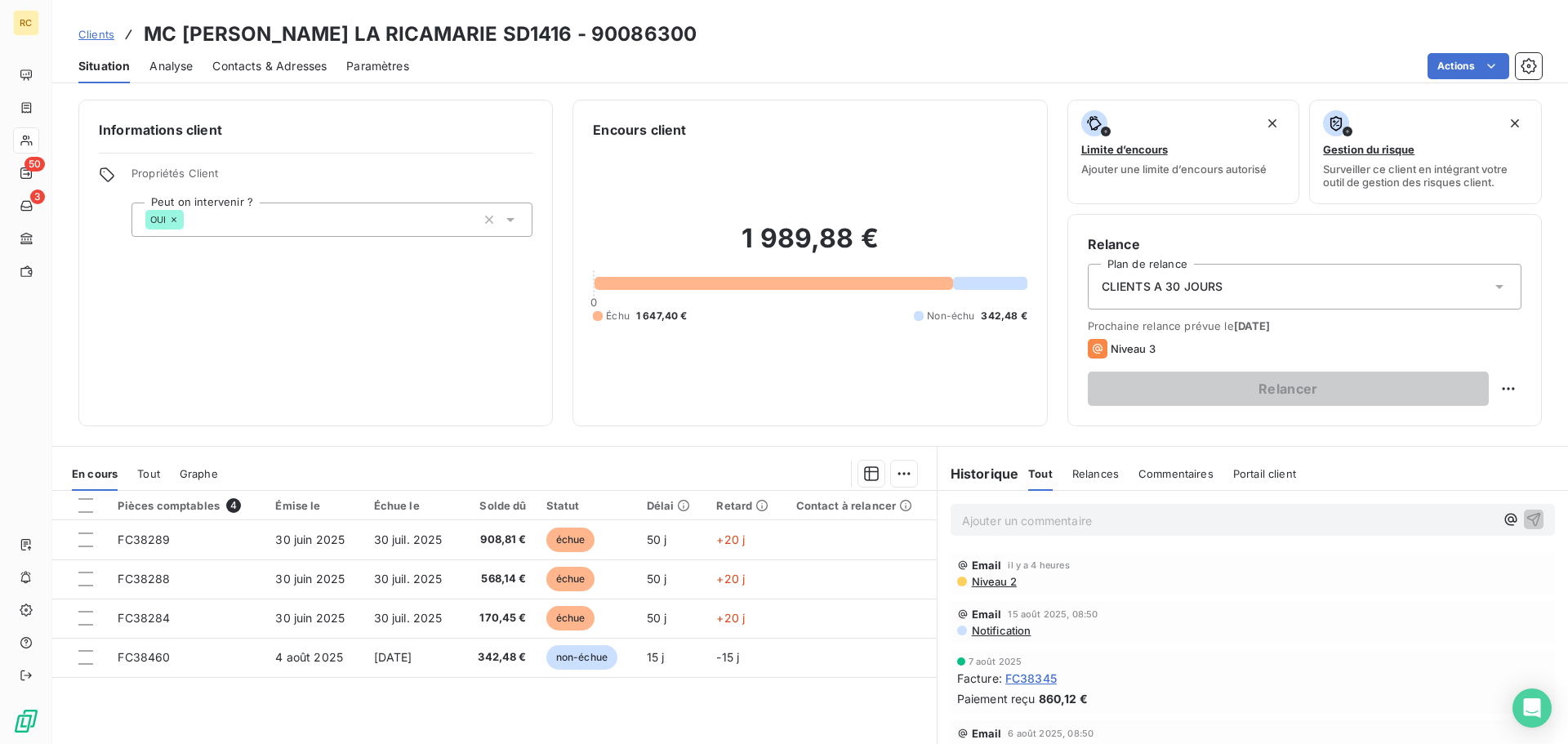
click at [180, 65] on span "Analyse" at bounding box center [171, 66] width 43 height 16
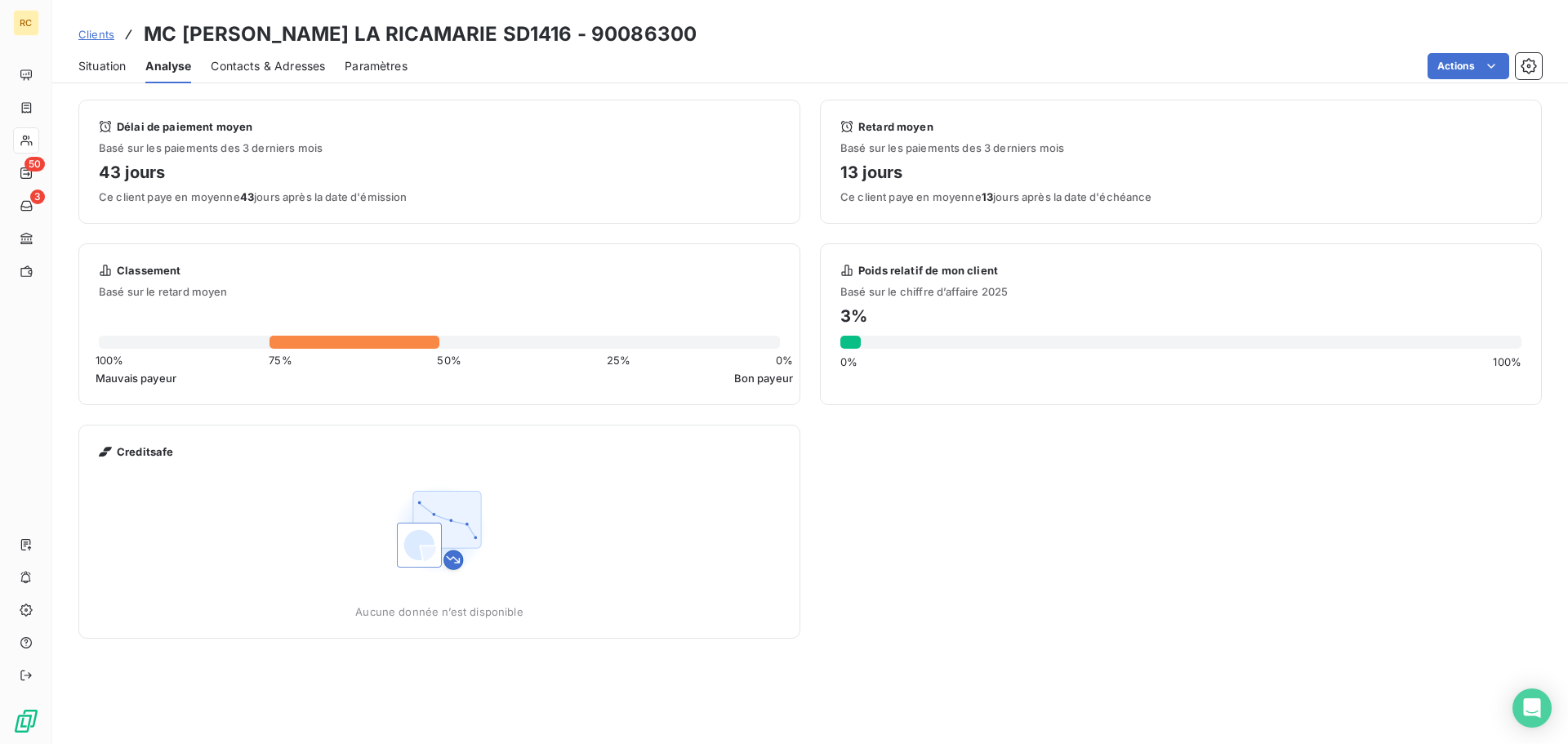
click at [251, 63] on span "Contacts & Adresses" at bounding box center [268, 66] width 114 height 16
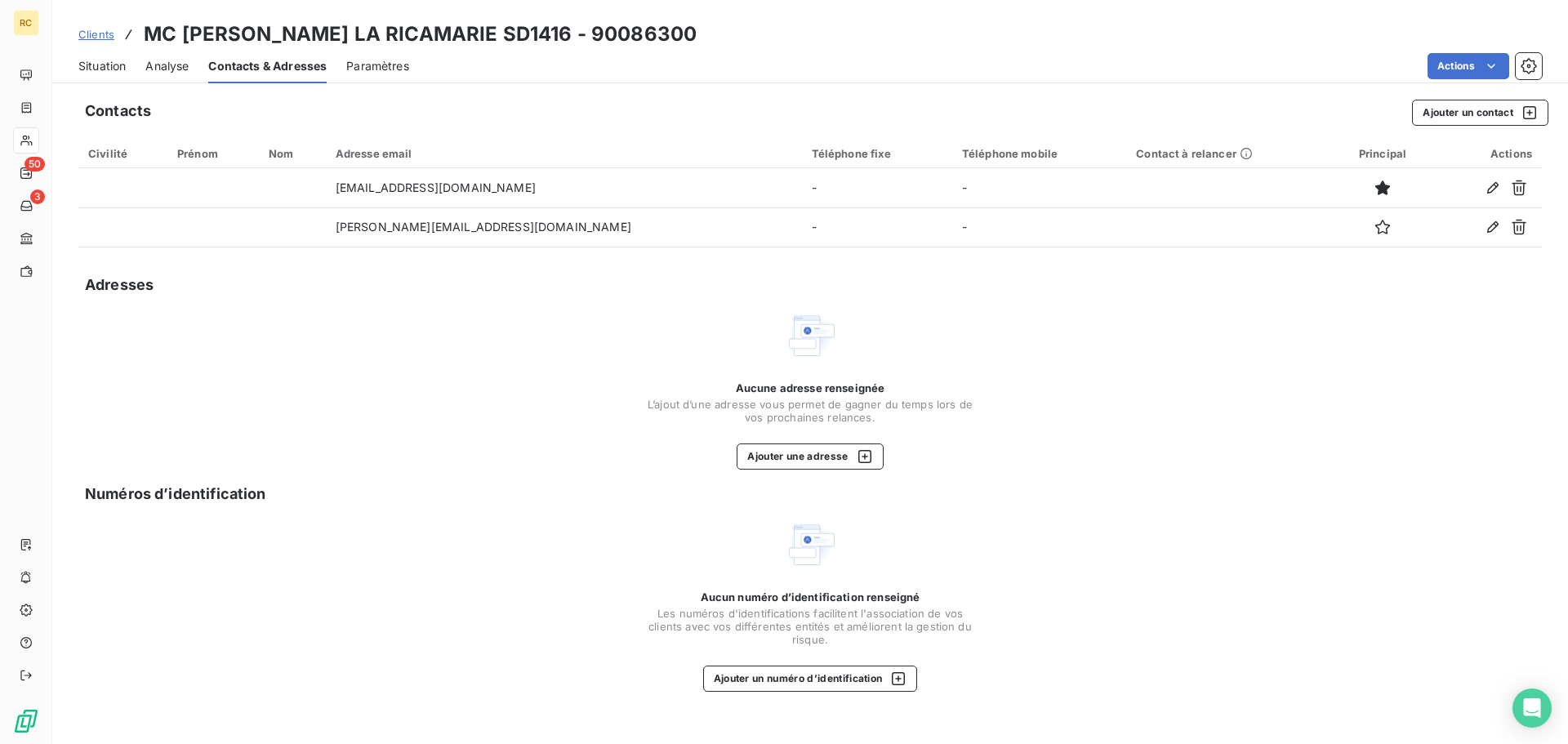
click at [375, 63] on span "Paramètres" at bounding box center [377, 66] width 62 height 16
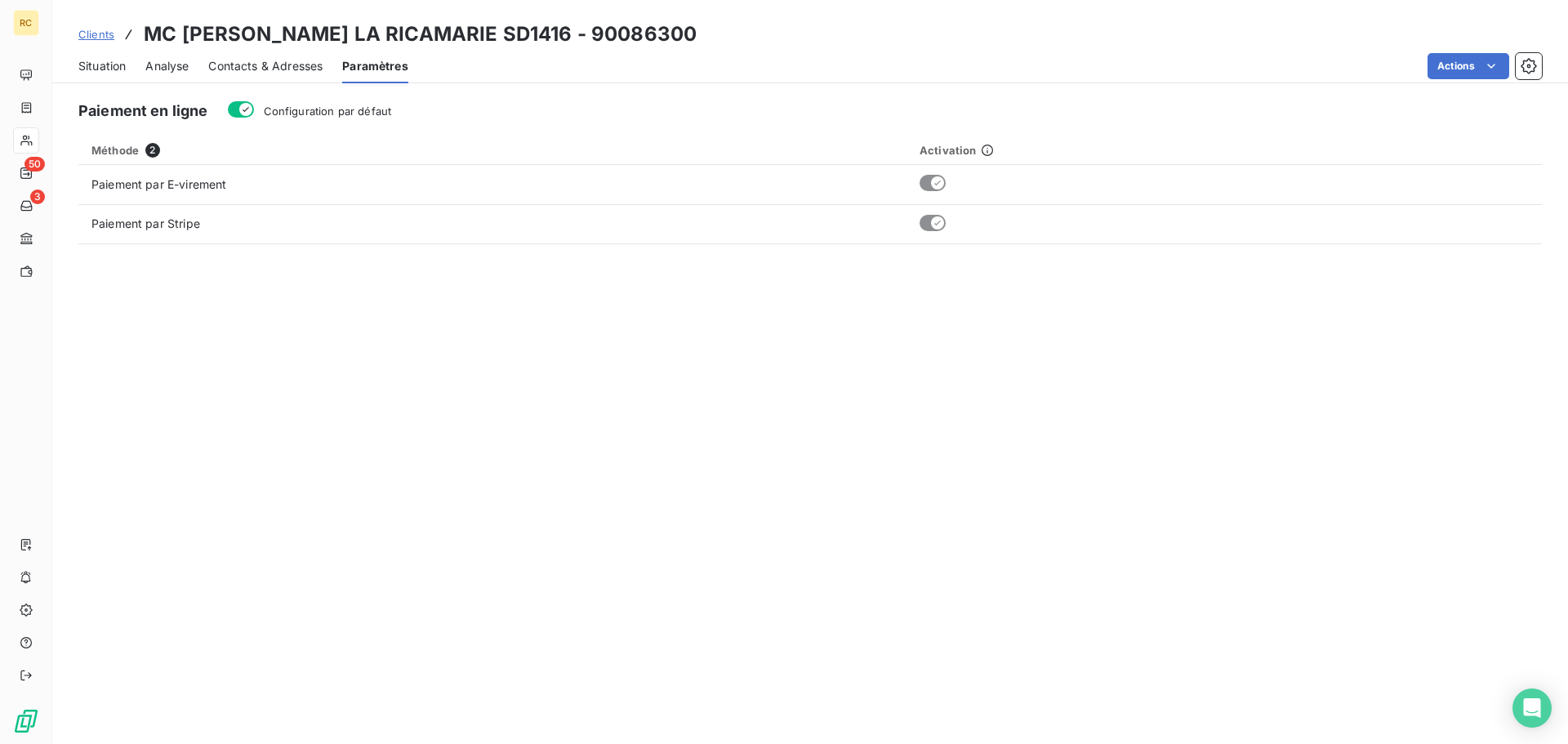
click at [95, 67] on span "Situation" at bounding box center [101, 66] width 48 height 16
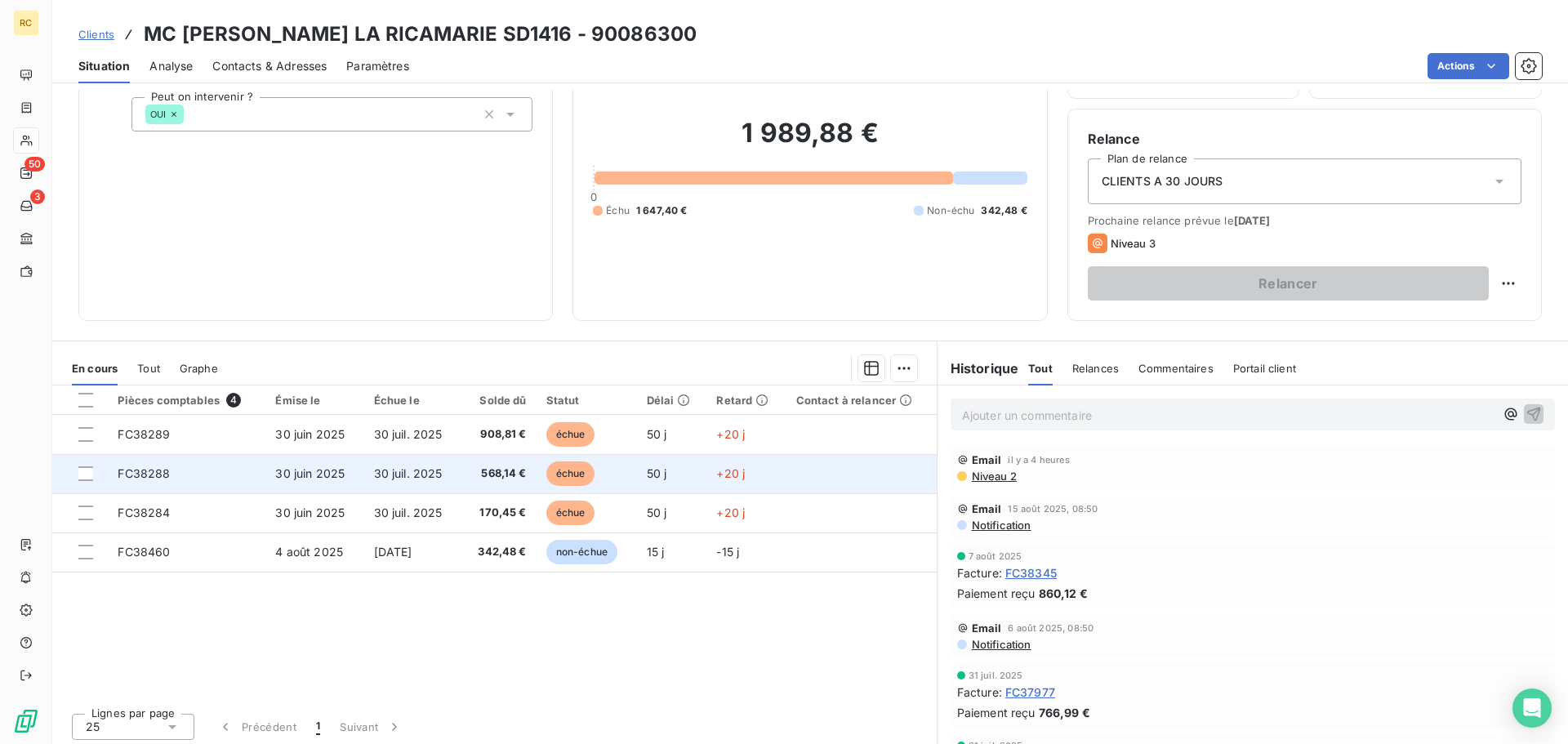
scroll to position [110, 0]
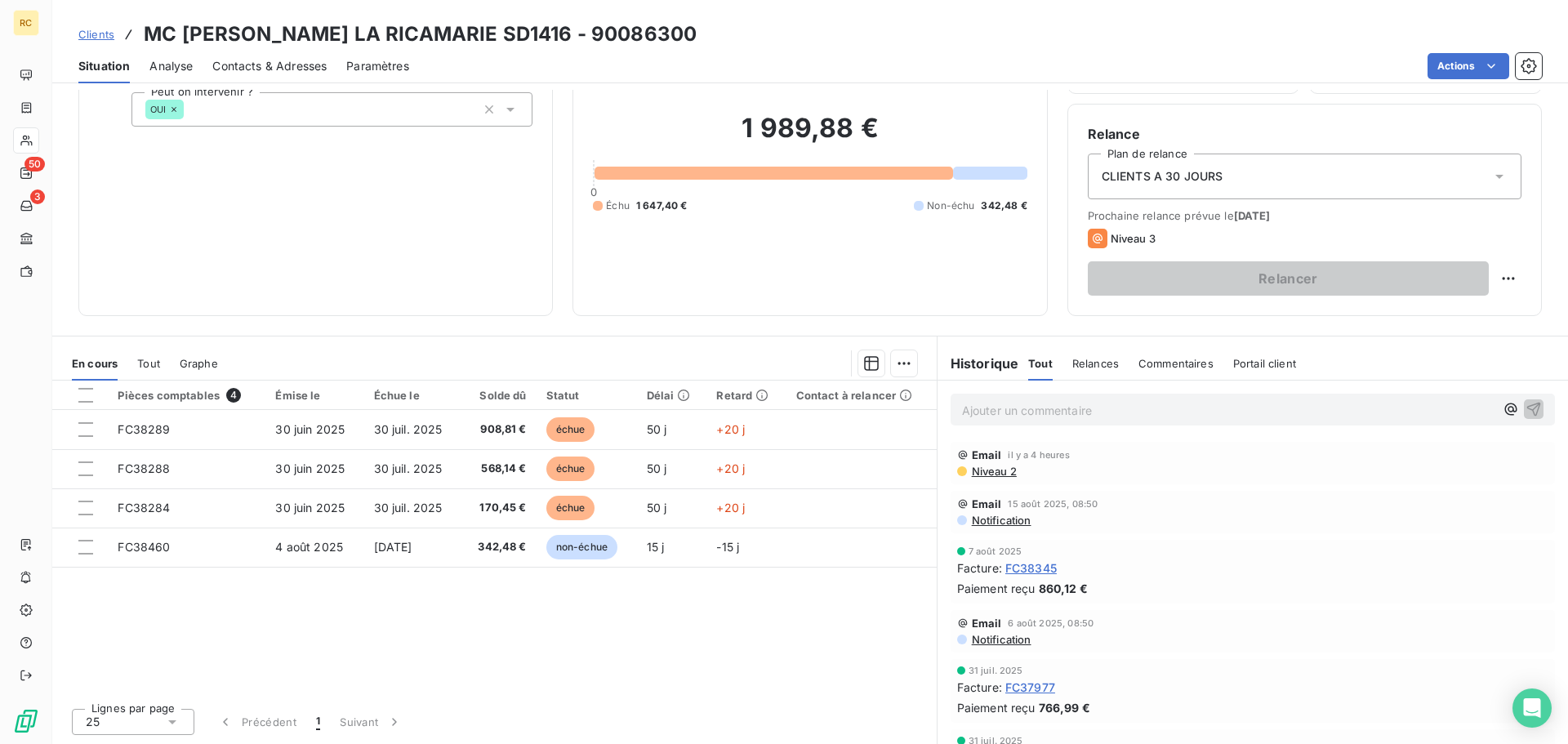
click at [150, 360] on span "Tout" at bounding box center [148, 362] width 23 height 13
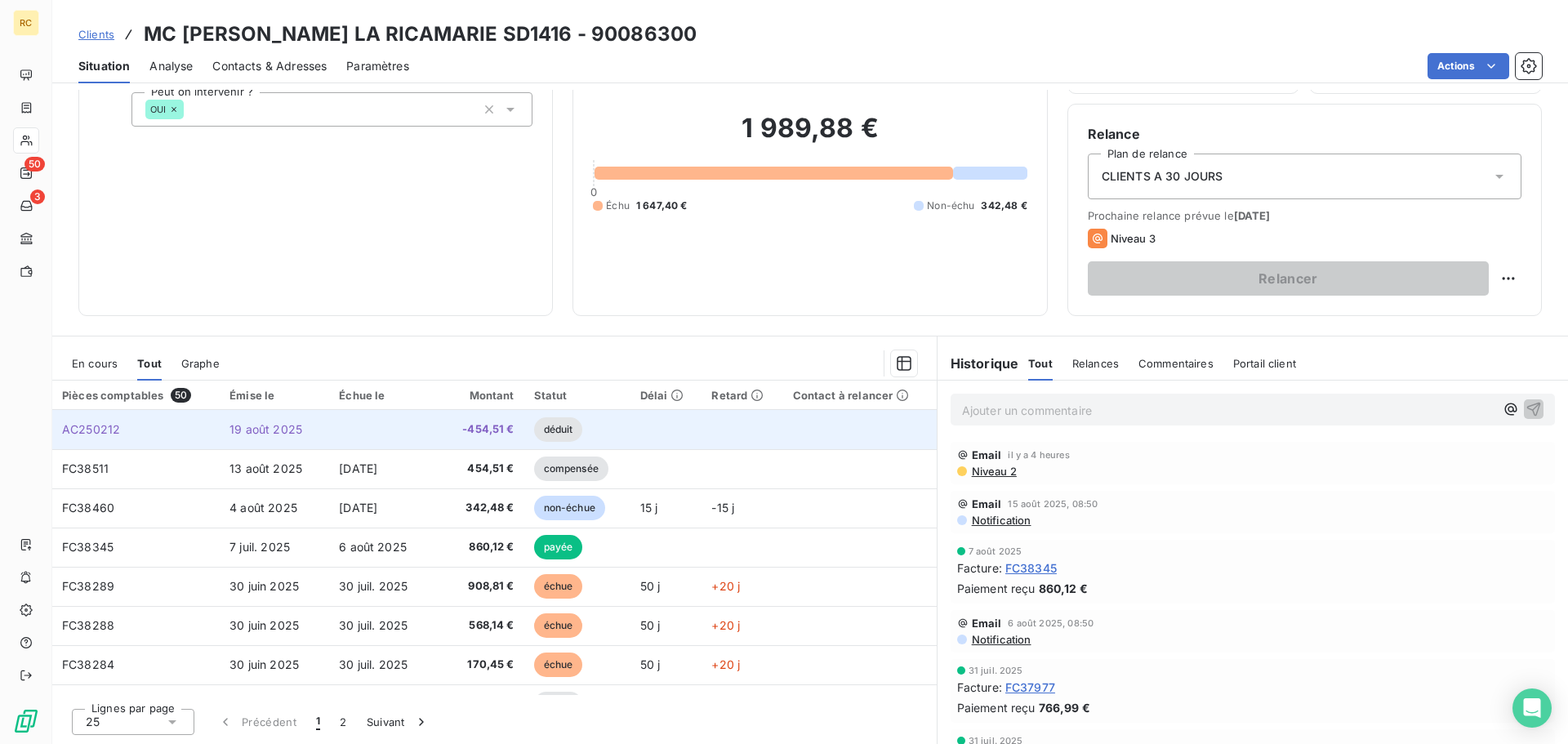
click at [299, 423] on td "19 août 2025" at bounding box center [274, 429] width 109 height 39
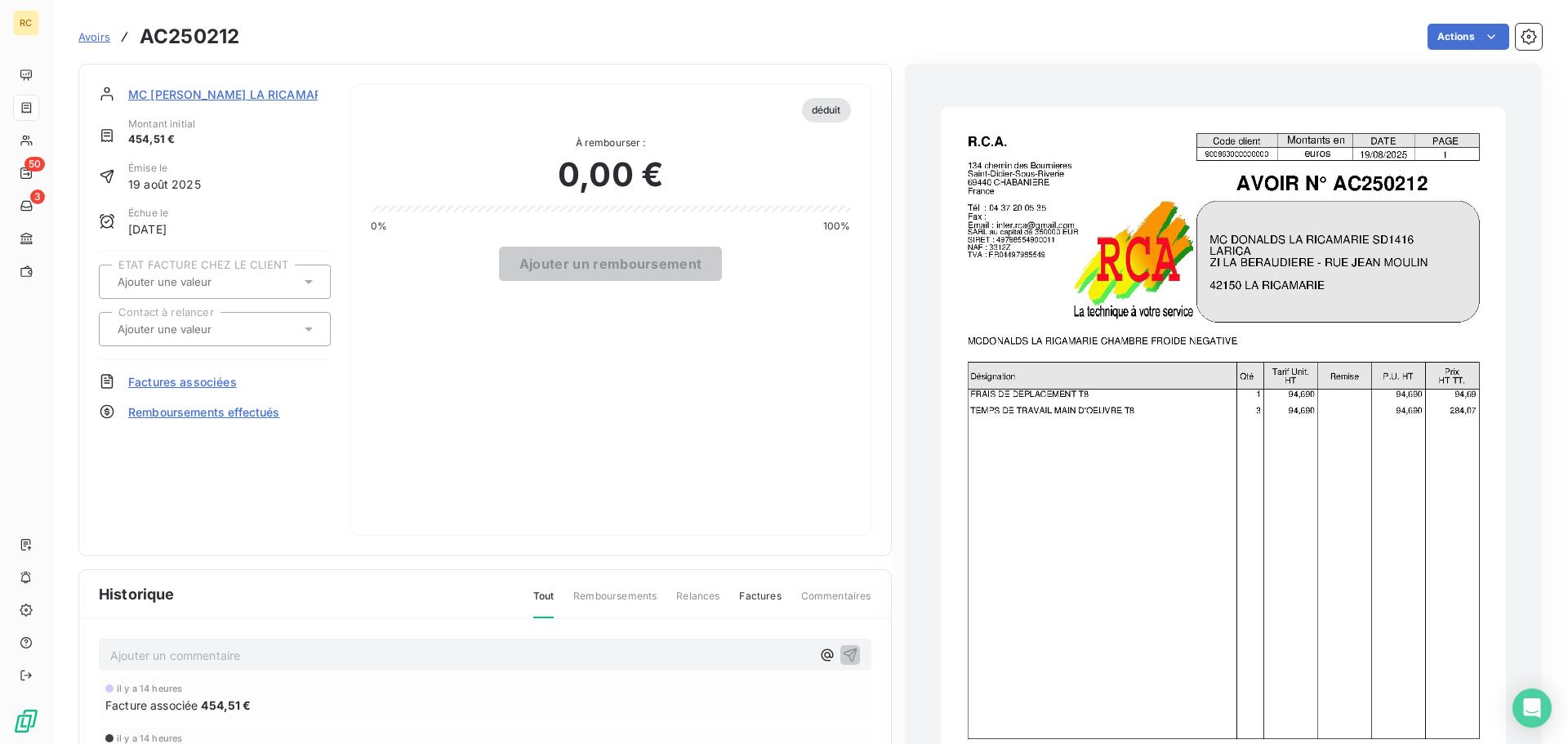
click at [173, 382] on span "Factures associées" at bounding box center [182, 382] width 108 height 17
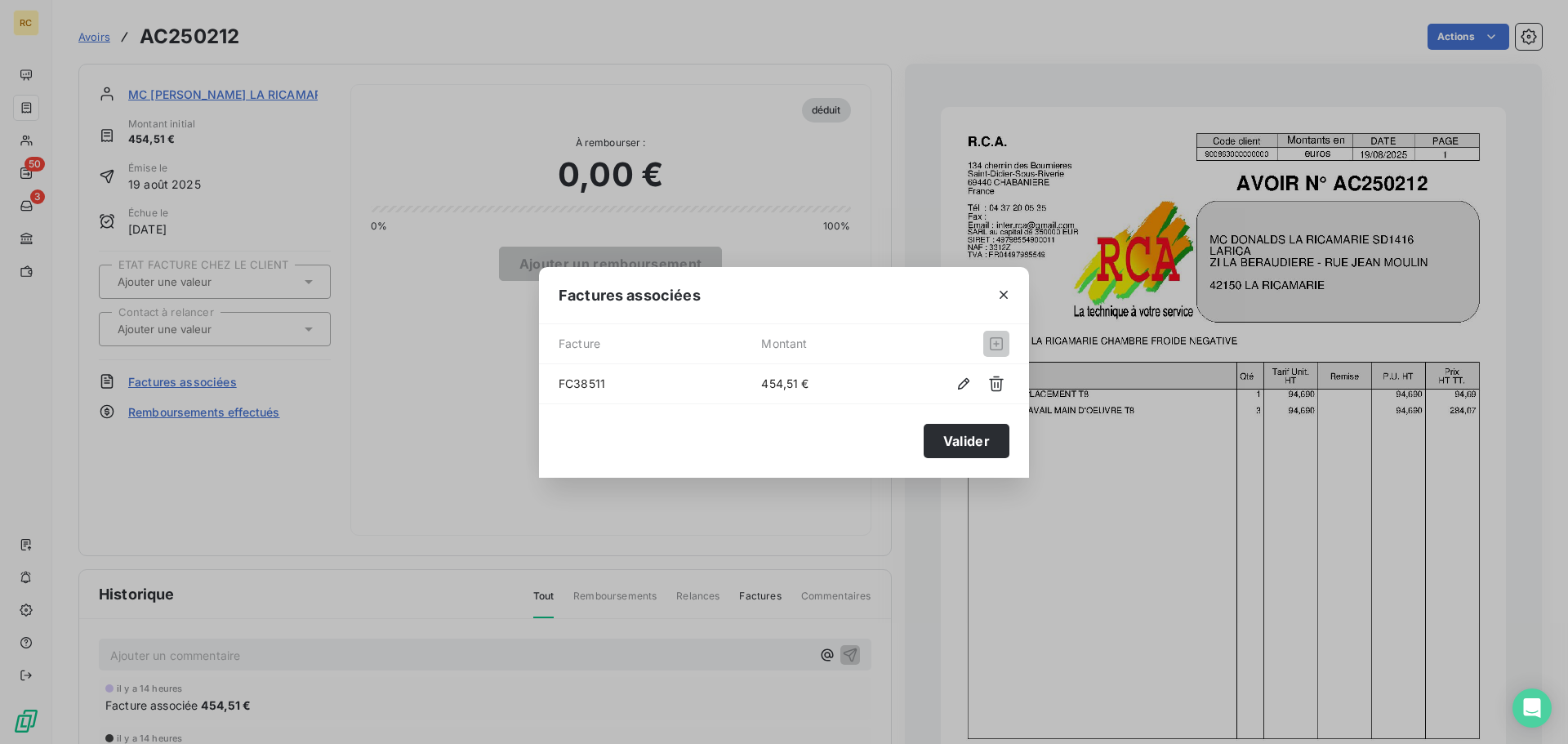
click at [429, 518] on div "Factures associées Facture Montant FC38511 454,51 € Valider" at bounding box center [784, 372] width 1568 height 744
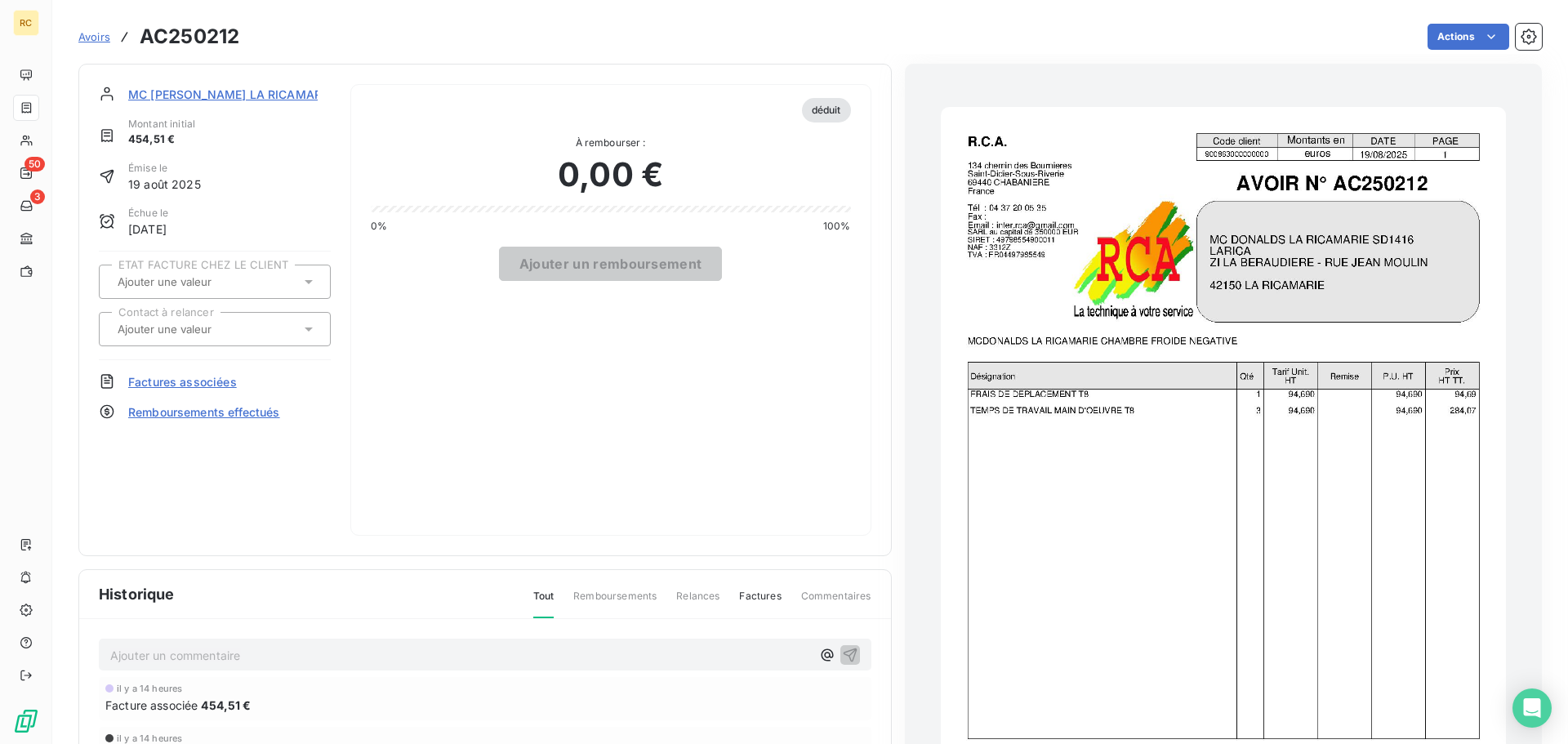
click at [290, 324] on div at bounding box center [206, 329] width 188 height 21
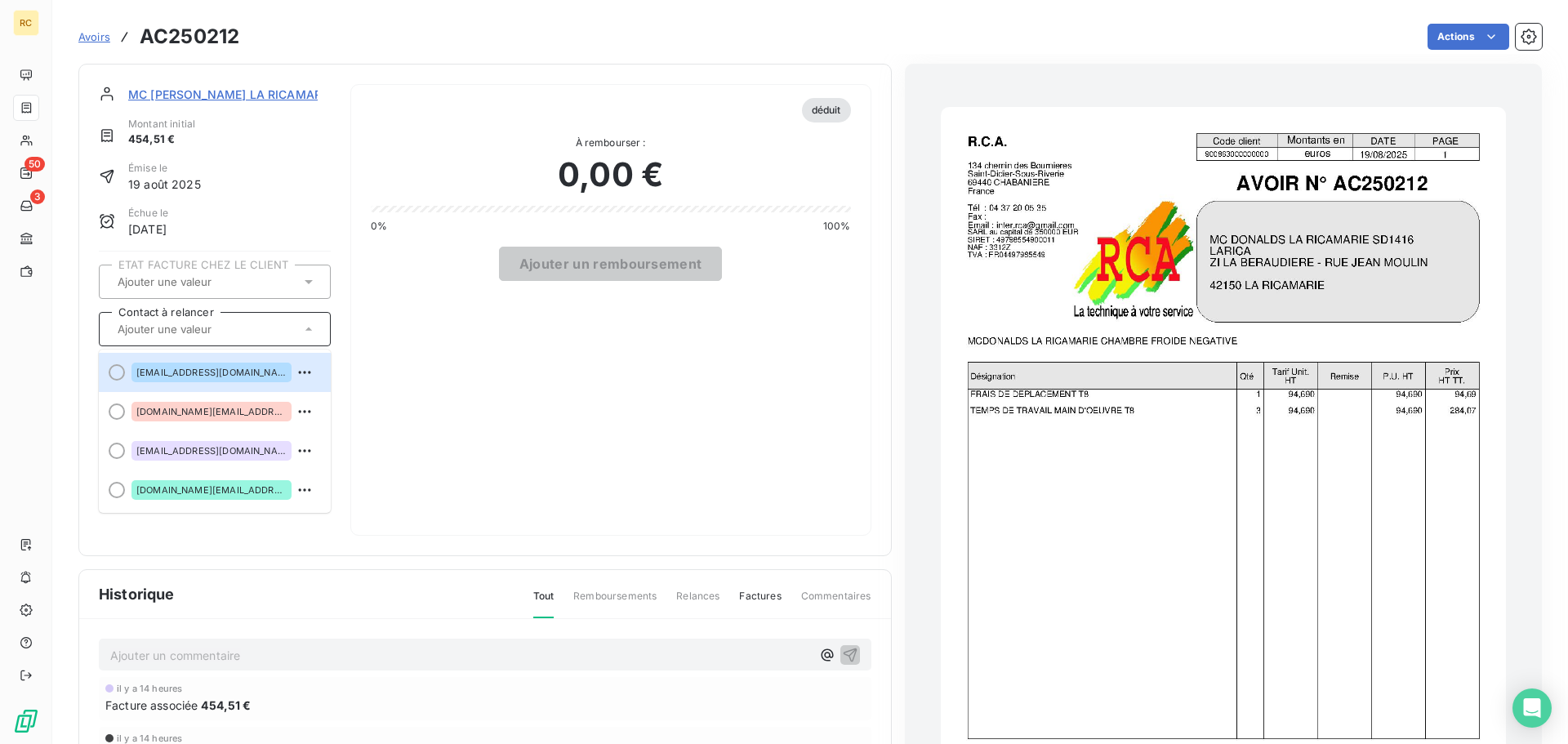
click at [290, 324] on div at bounding box center [206, 329] width 188 height 21
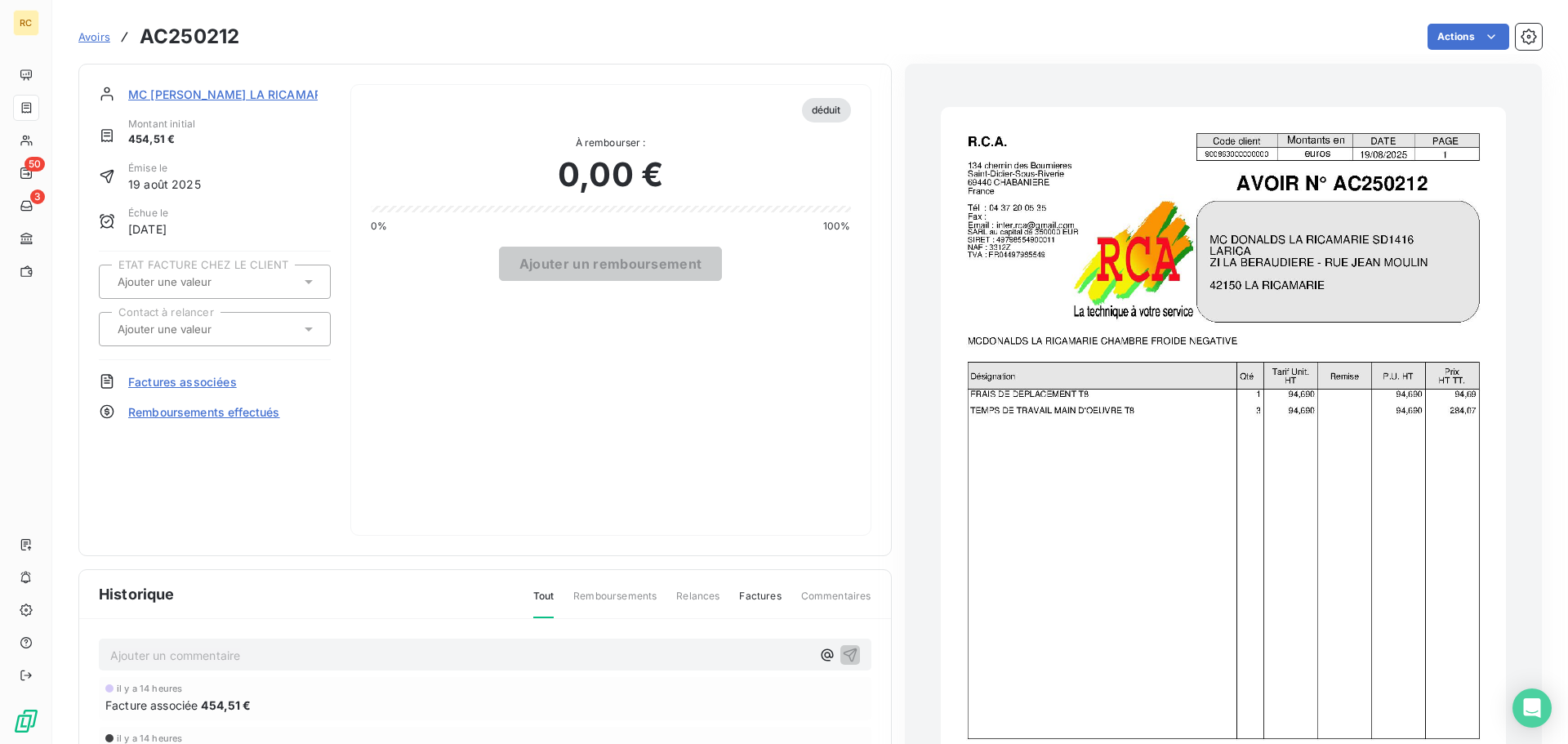
click at [495, 378] on div "déduit À rembourser : 0,00 € 0% 100% Ajouter un remboursement" at bounding box center [611, 310] width 521 height 452
click at [196, 93] on span "MC [PERSON_NAME] LA RICAMARIE SD1416" at bounding box center [252, 95] width 247 height 17
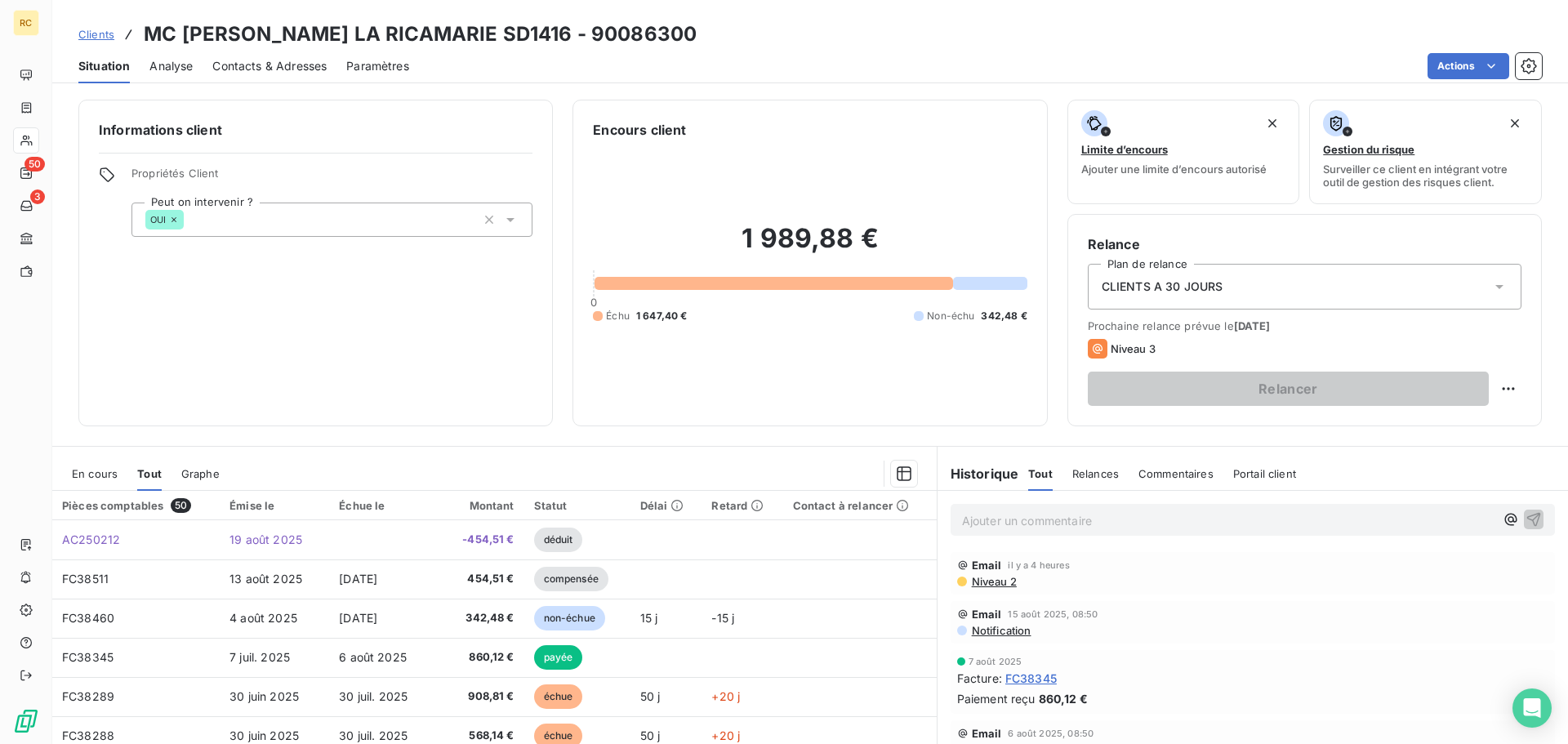
click at [297, 72] on span "Contacts & Adresses" at bounding box center [270, 66] width 114 height 16
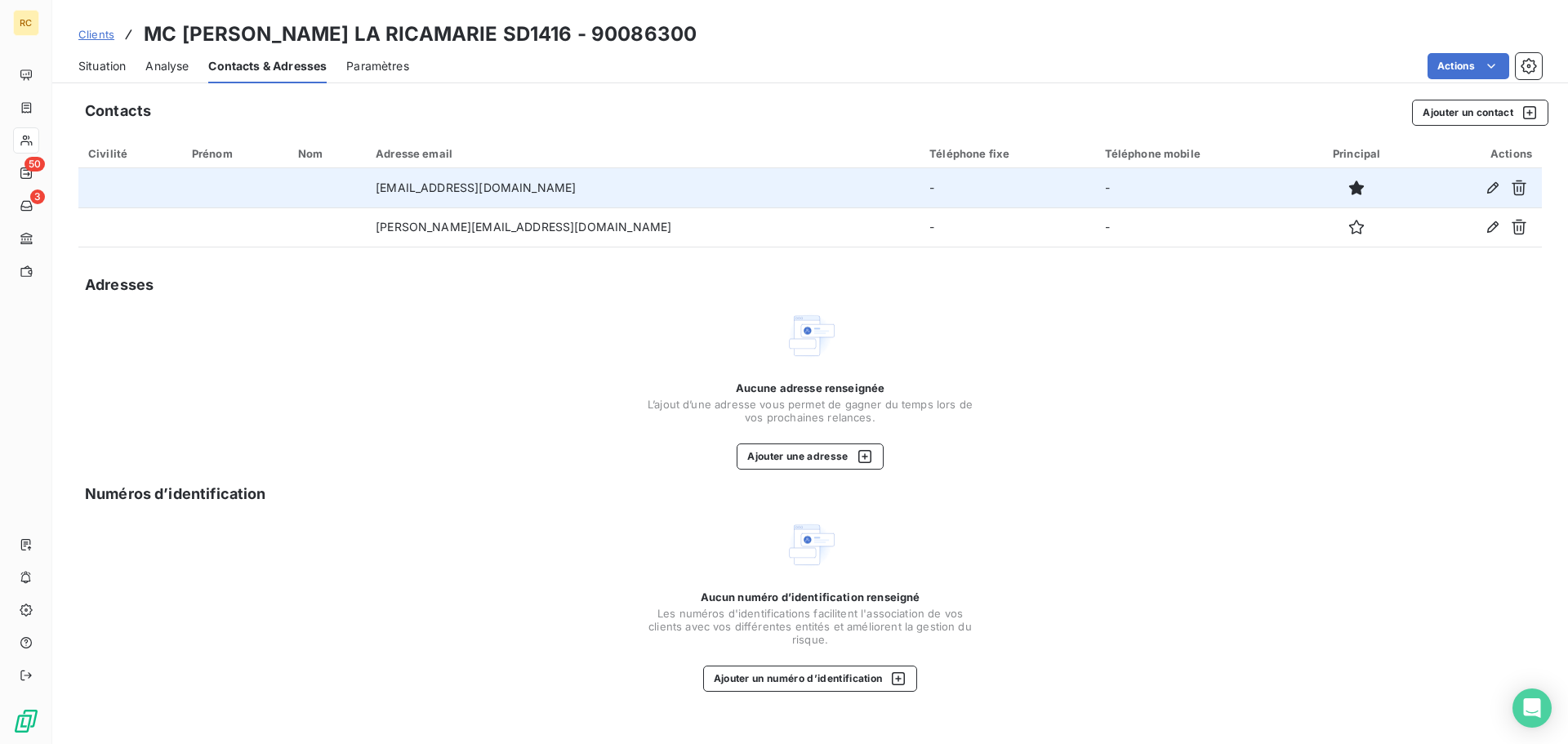
click at [537, 181] on td "[EMAIL_ADDRESS][DOMAIN_NAME]" at bounding box center [643, 187] width 553 height 39
click at [609, 189] on td "[EMAIL_ADDRESS][DOMAIN_NAME]" at bounding box center [643, 187] width 553 height 39
click at [533, 194] on td "[EMAIL_ADDRESS][DOMAIN_NAME]" at bounding box center [643, 187] width 553 height 39
click at [531, 189] on td "[EMAIL_ADDRESS][DOMAIN_NAME]" at bounding box center [643, 187] width 553 height 39
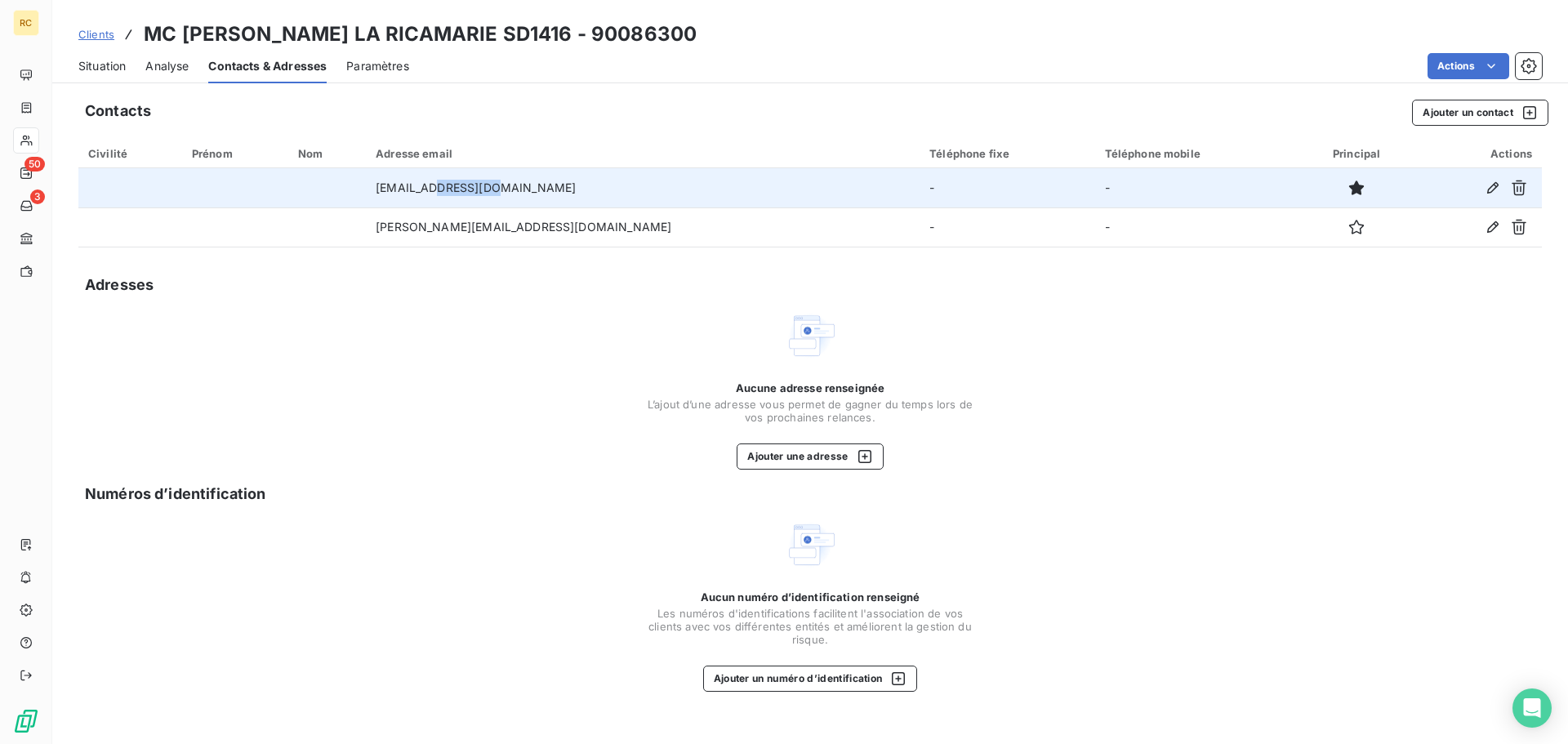
click at [531, 189] on td "[EMAIL_ADDRESS][DOMAIN_NAME]" at bounding box center [643, 187] width 553 height 39
copy td "[EMAIL_ADDRESS][DOMAIN_NAME]"
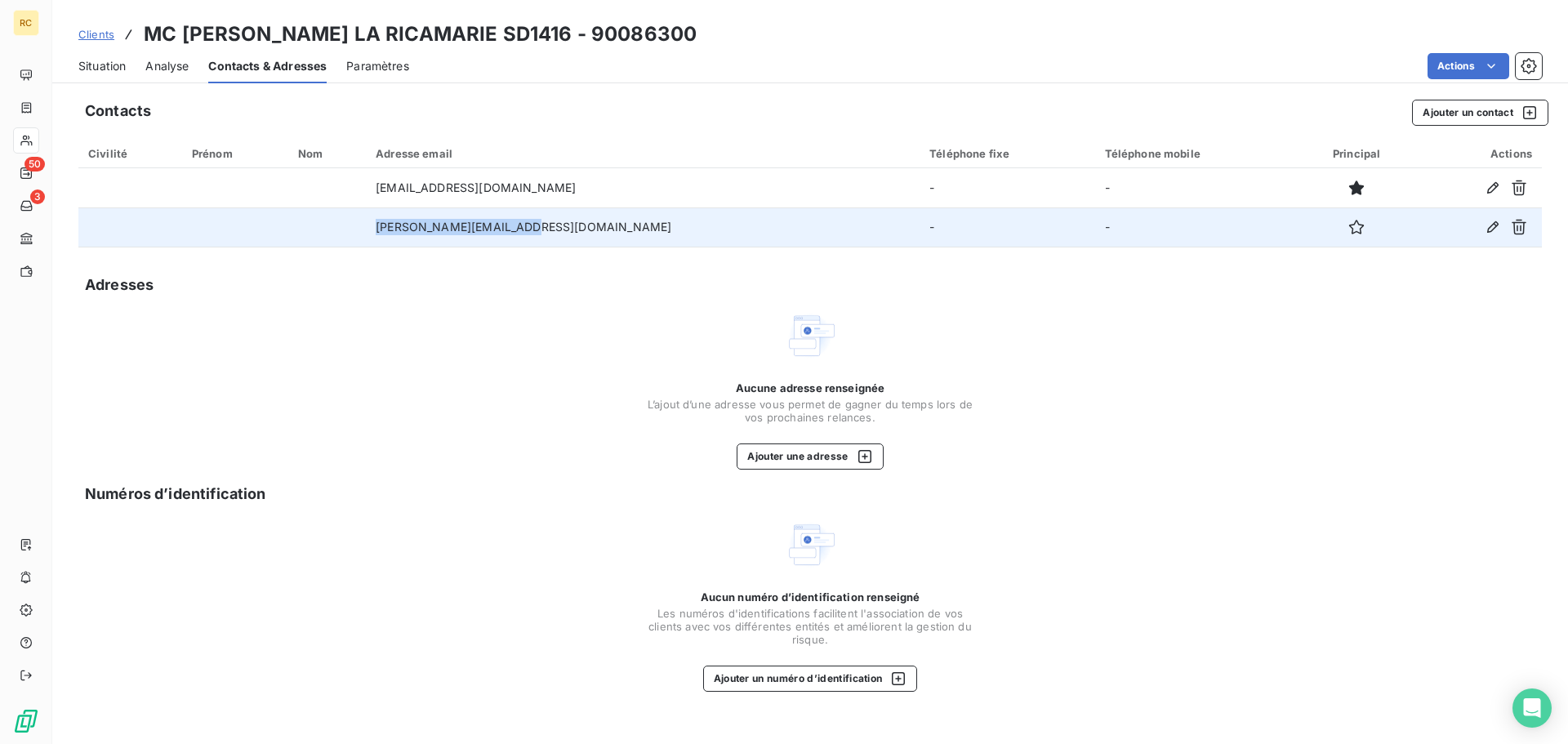
drag, startPoint x: 611, startPoint y: 228, endPoint x: 428, endPoint y: 230, distance: 183.0
click at [428, 230] on tr "[PERSON_NAME][EMAIL_ADDRESS][DOMAIN_NAME] - -" at bounding box center [809, 226] width 1463 height 39
copy tr "[PERSON_NAME][EMAIL_ADDRESS][DOMAIN_NAME]"
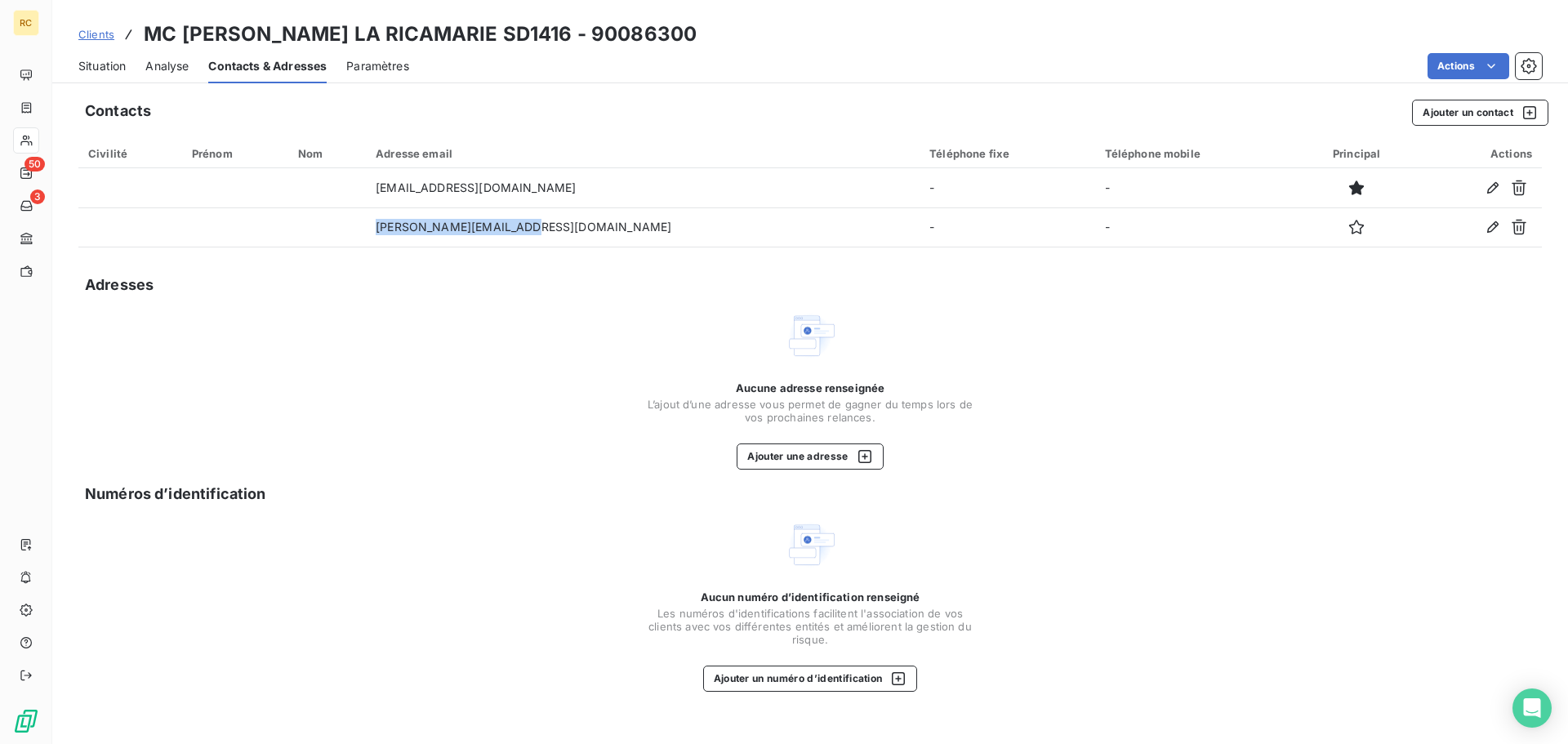
click at [101, 66] on span "Situation" at bounding box center [101, 66] width 48 height 16
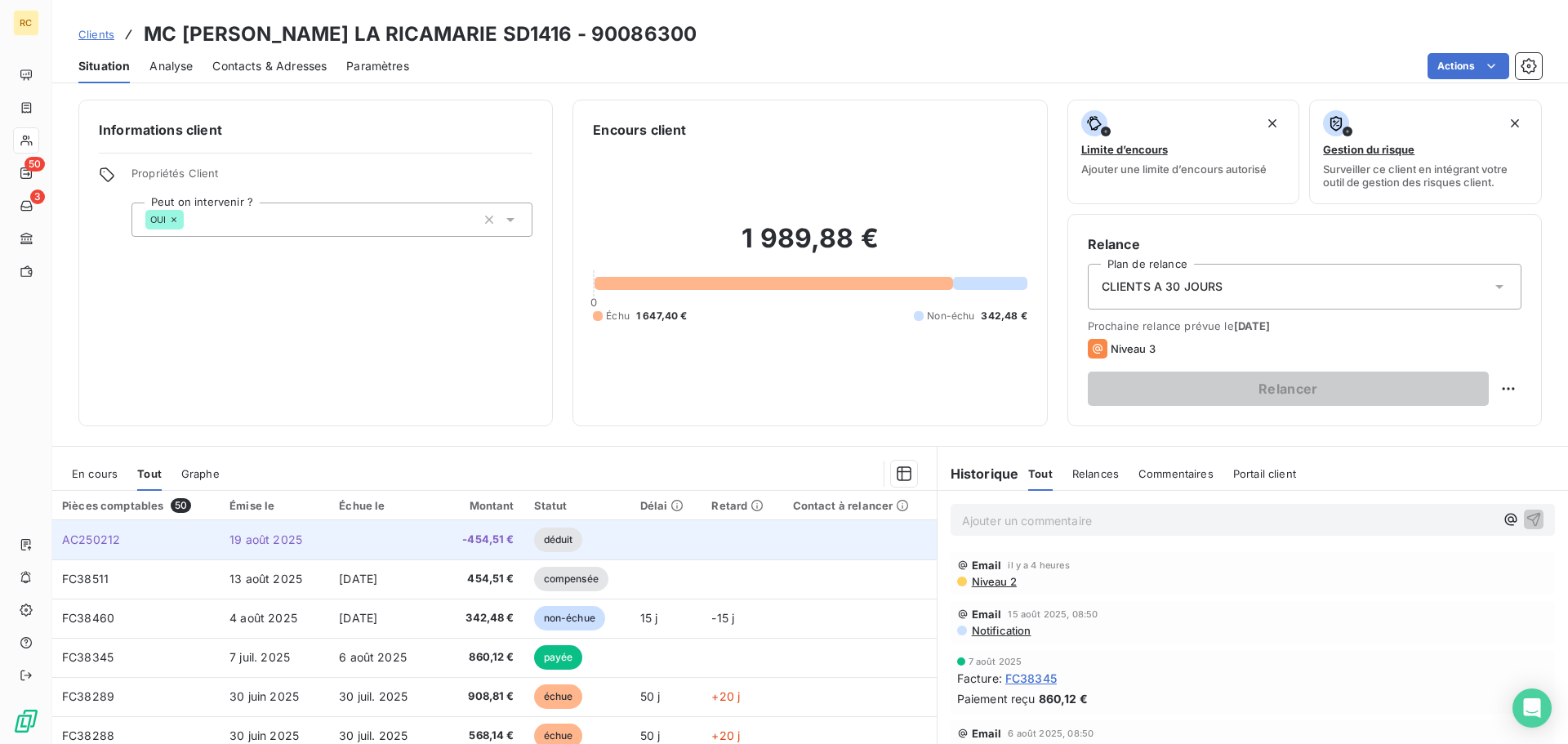
click at [405, 538] on td at bounding box center [383, 539] width 109 height 39
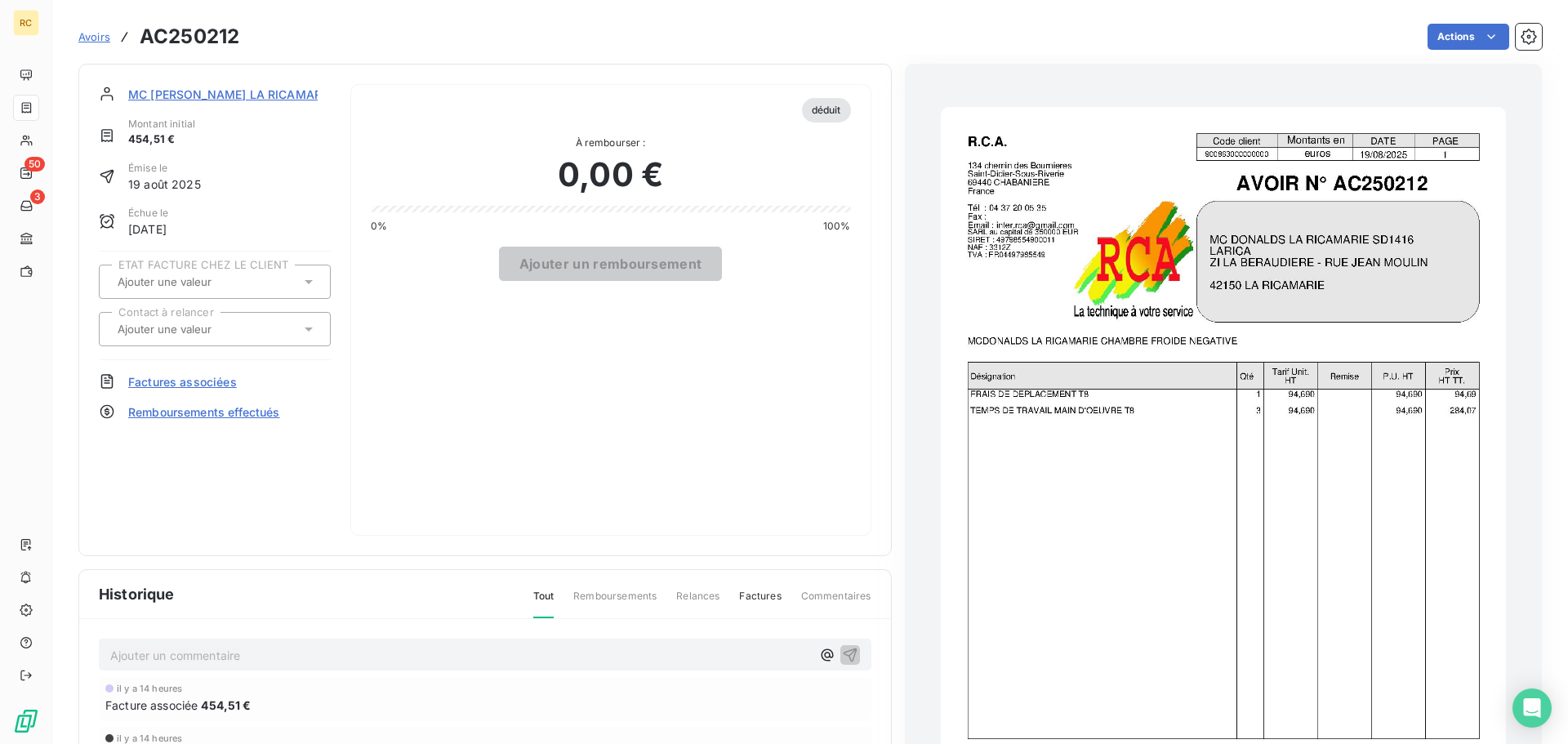
click at [198, 383] on span "Factures associées" at bounding box center [182, 382] width 108 height 17
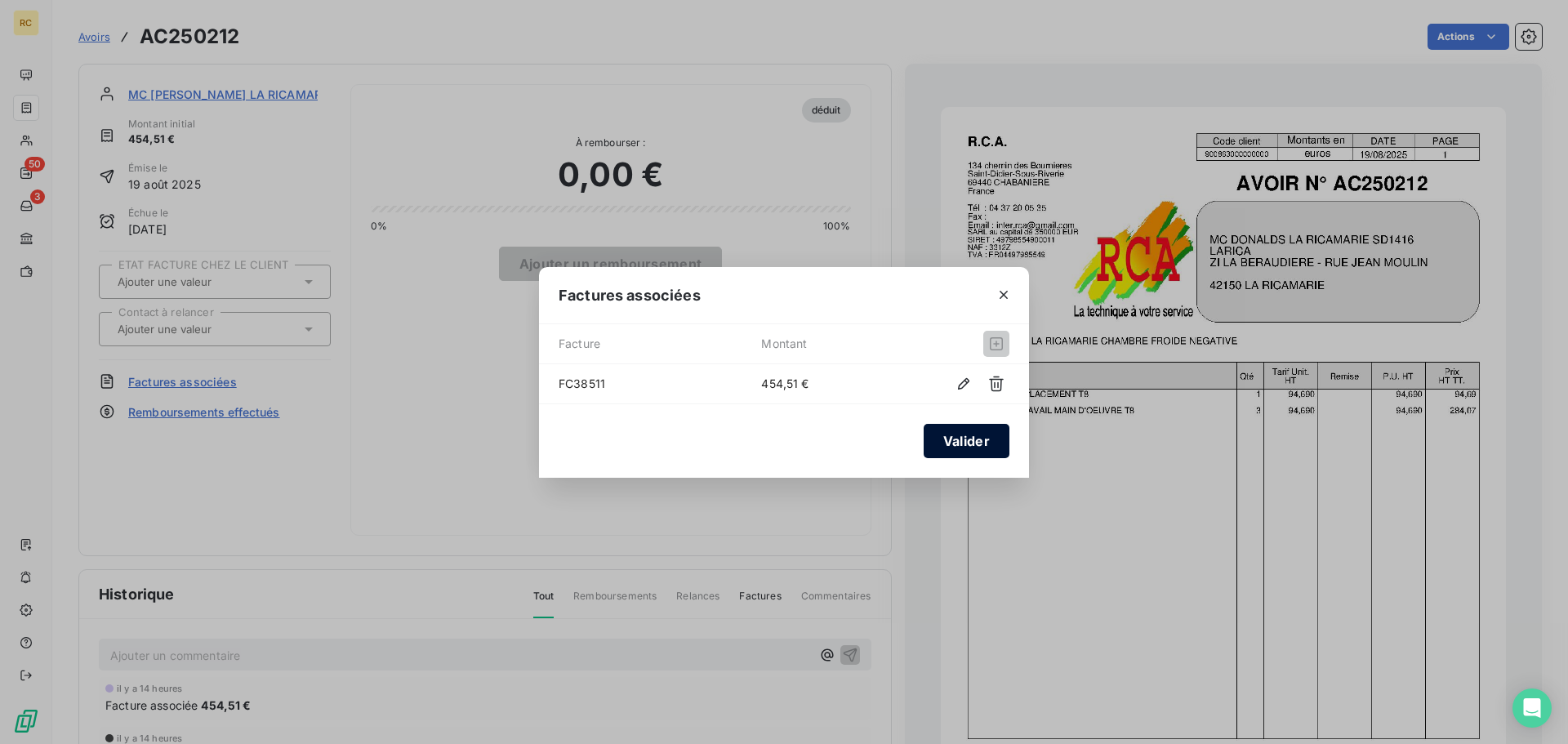
click at [944, 428] on button "Valider" at bounding box center [966, 441] width 86 height 35
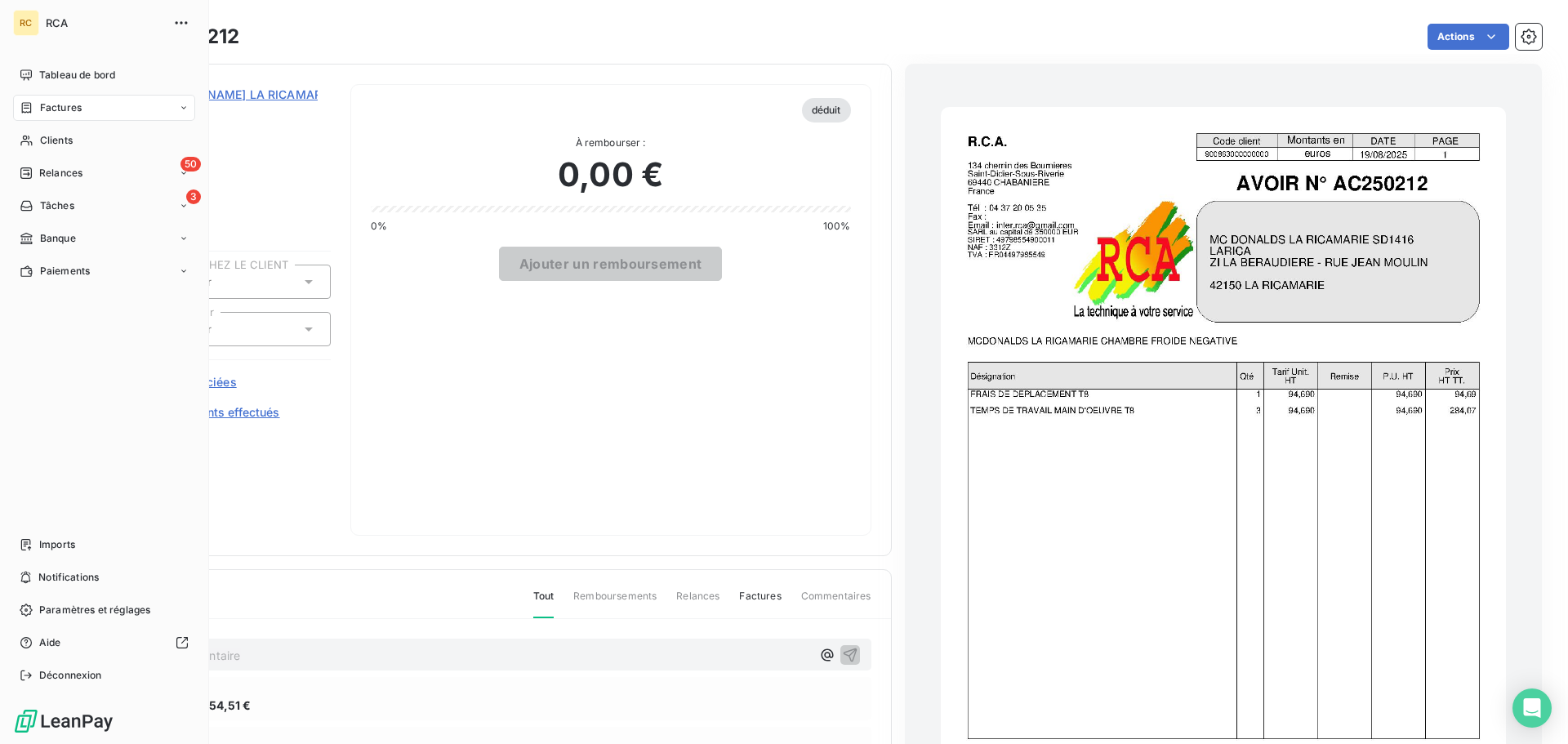
drag, startPoint x: 0, startPoint y: 547, endPoint x: 12, endPoint y: 542, distance: 13.0
click at [0, 547] on div "RC RCA Tableau de bord Factures Clients 50 Relances 3 Tâches Banque Paiements I…" at bounding box center [104, 372] width 209 height 744
click at [25, 544] on icon at bounding box center [25, 544] width 10 height 11
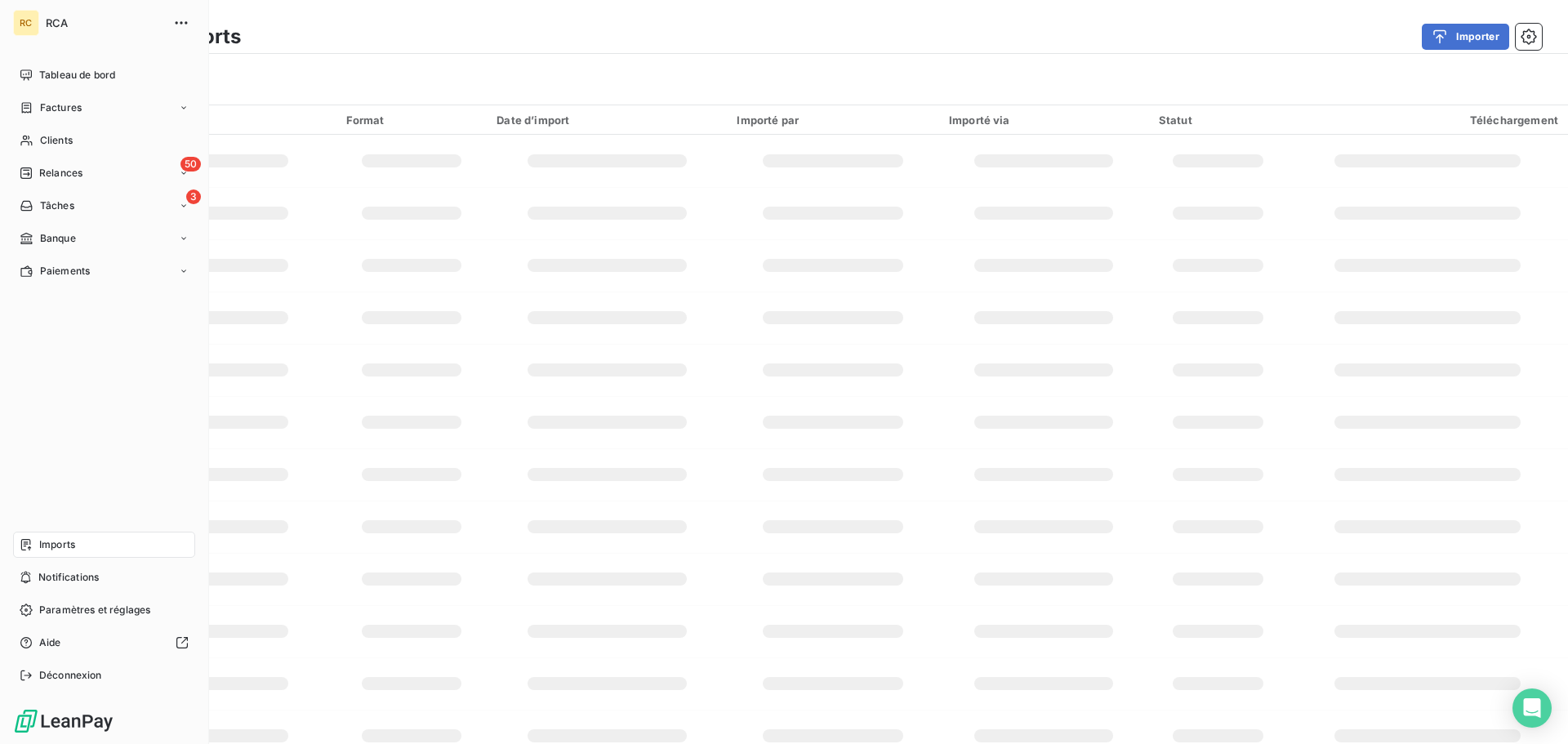
click at [41, 533] on div "Imports" at bounding box center [104, 545] width 182 height 26
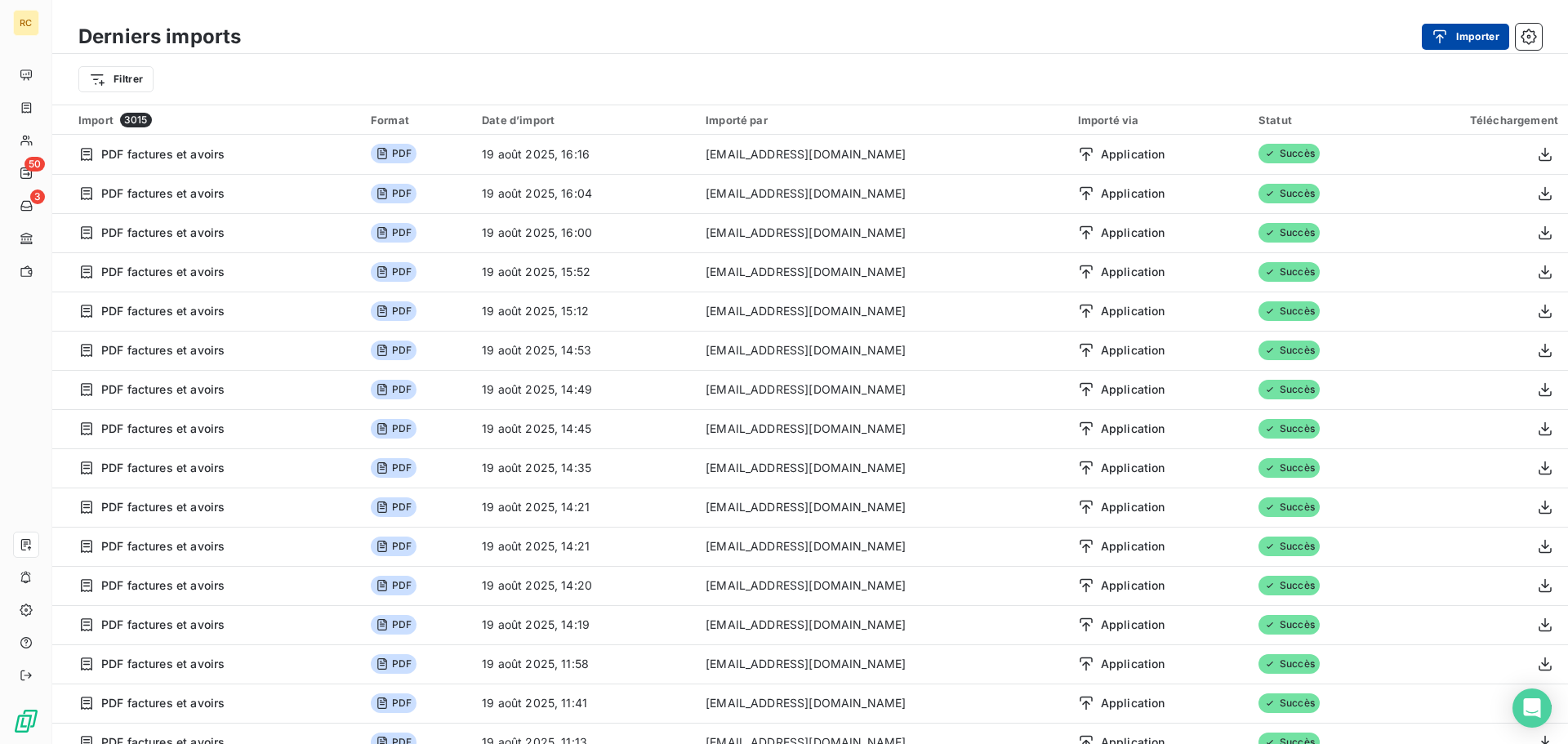
click at [1462, 36] on button "Importer" at bounding box center [1465, 36] width 88 height 26
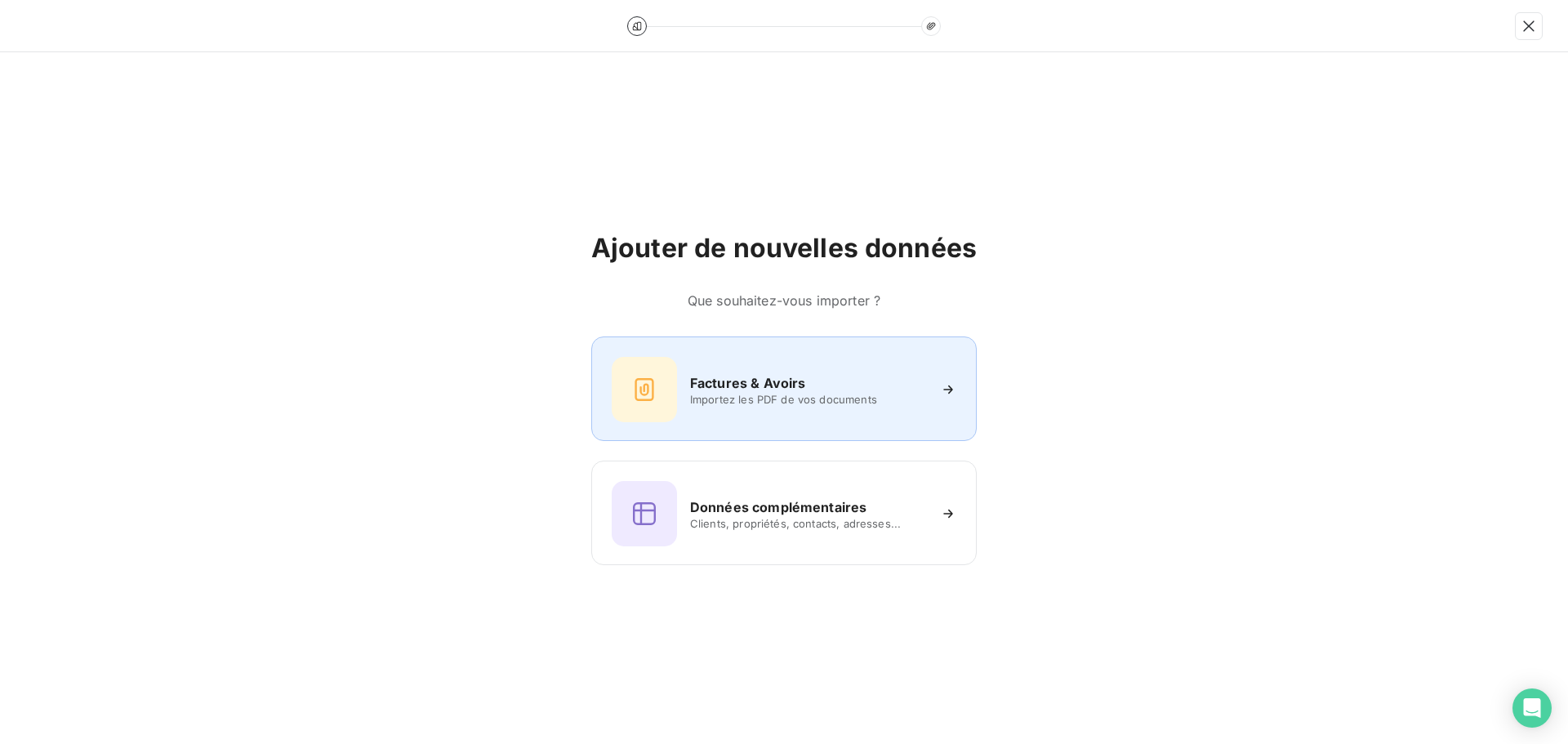
click at [730, 356] on div "Factures & Avoirs Importez les PDF de vos documents" at bounding box center [783, 388] width 344 height 65
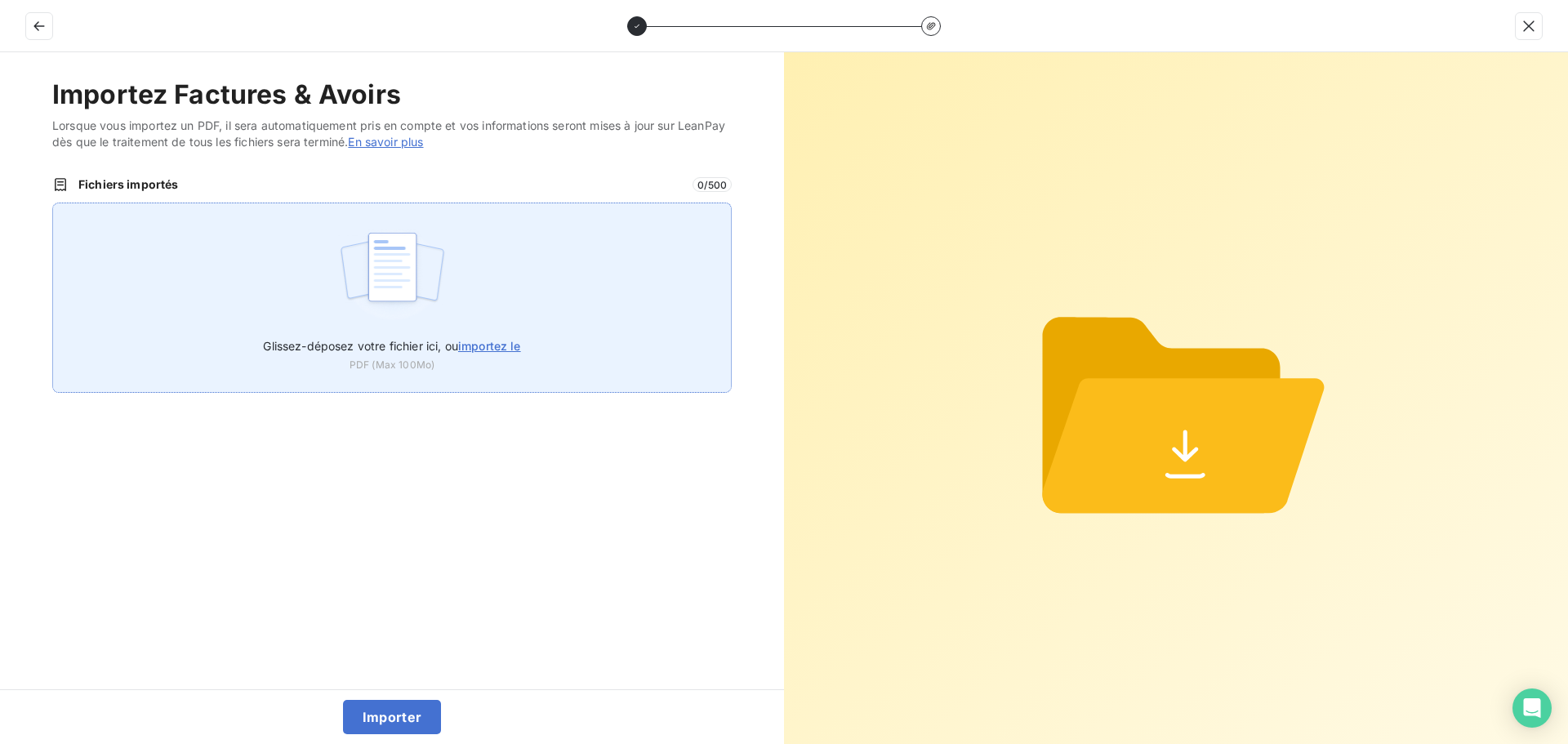
click at [295, 260] on div "Glissez-déposez votre fichier ici, ou importez le PDF (Max 100Mo)" at bounding box center [391, 297] width 679 height 190
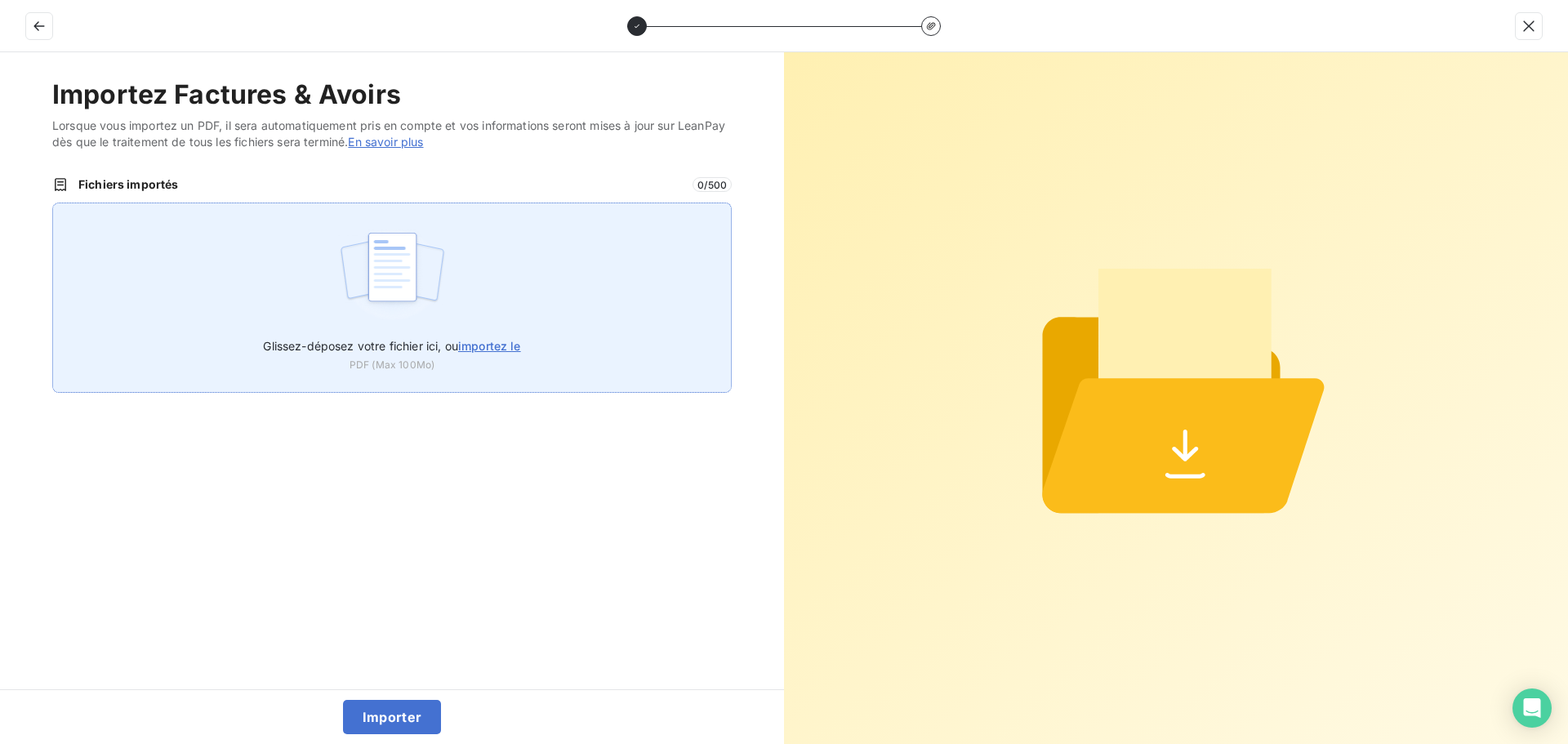
type input "C:\fakepath\FC38583.pdf"
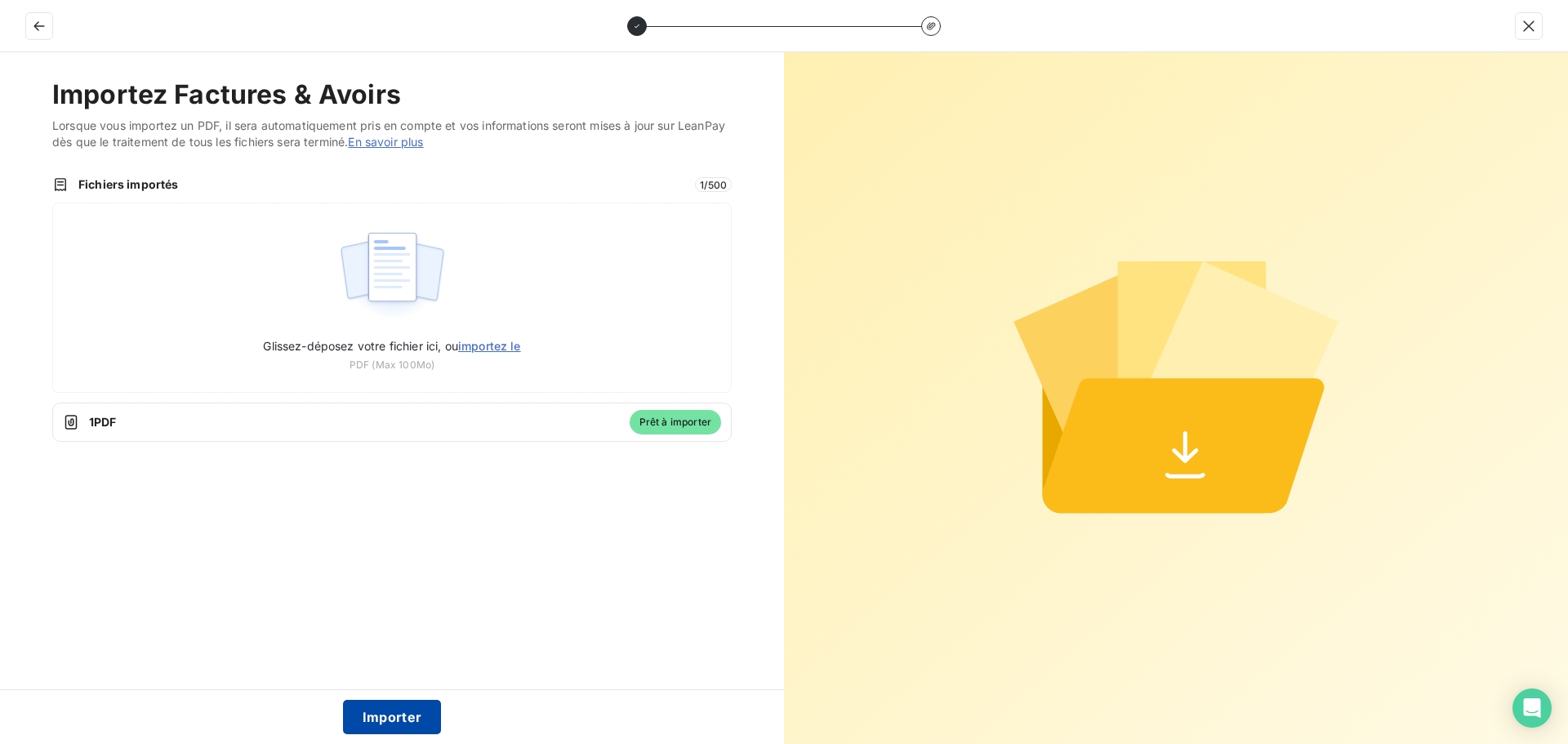
click at [396, 715] on button "Importer" at bounding box center [392, 717] width 99 height 35
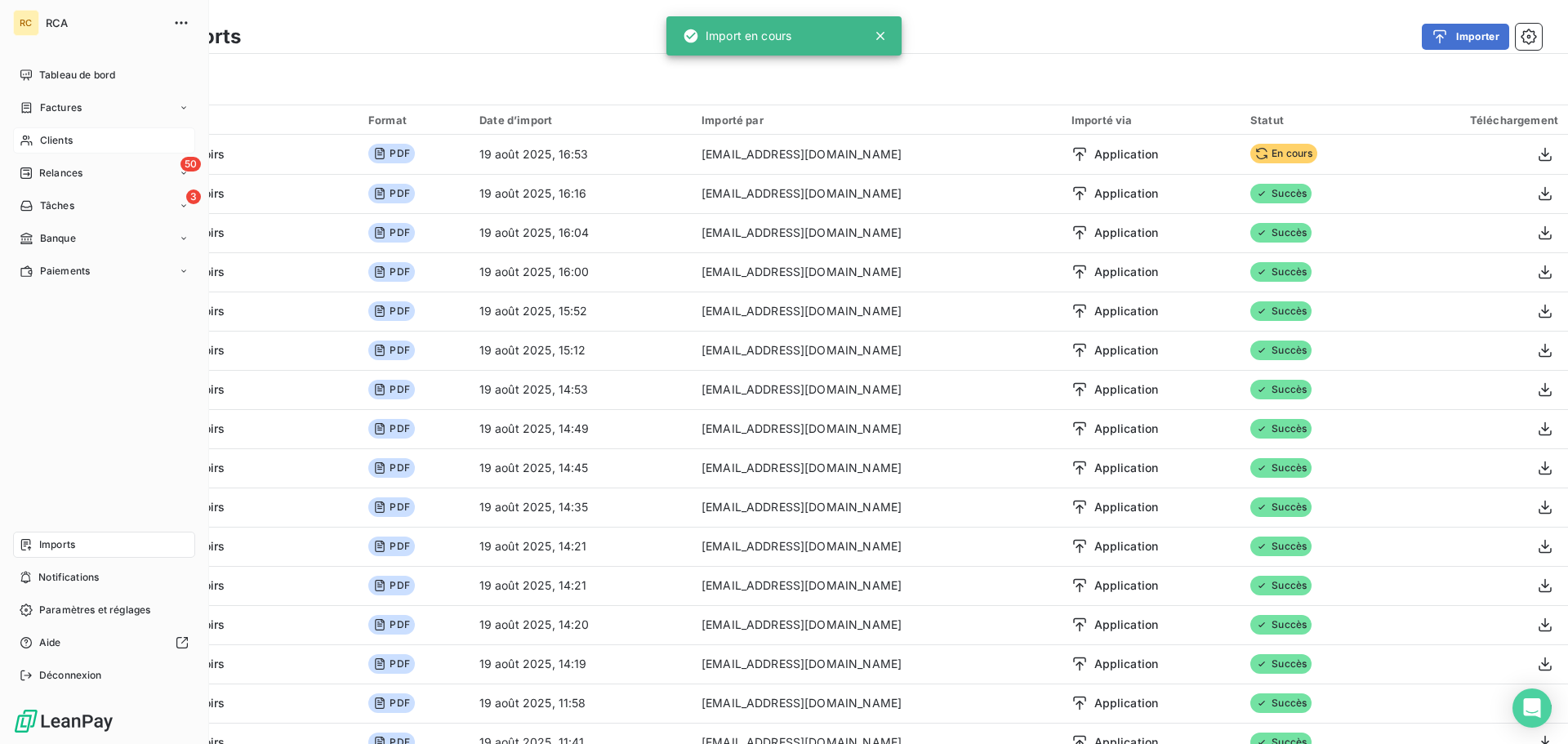
click at [40, 136] on span "Clients" at bounding box center [56, 140] width 33 height 15
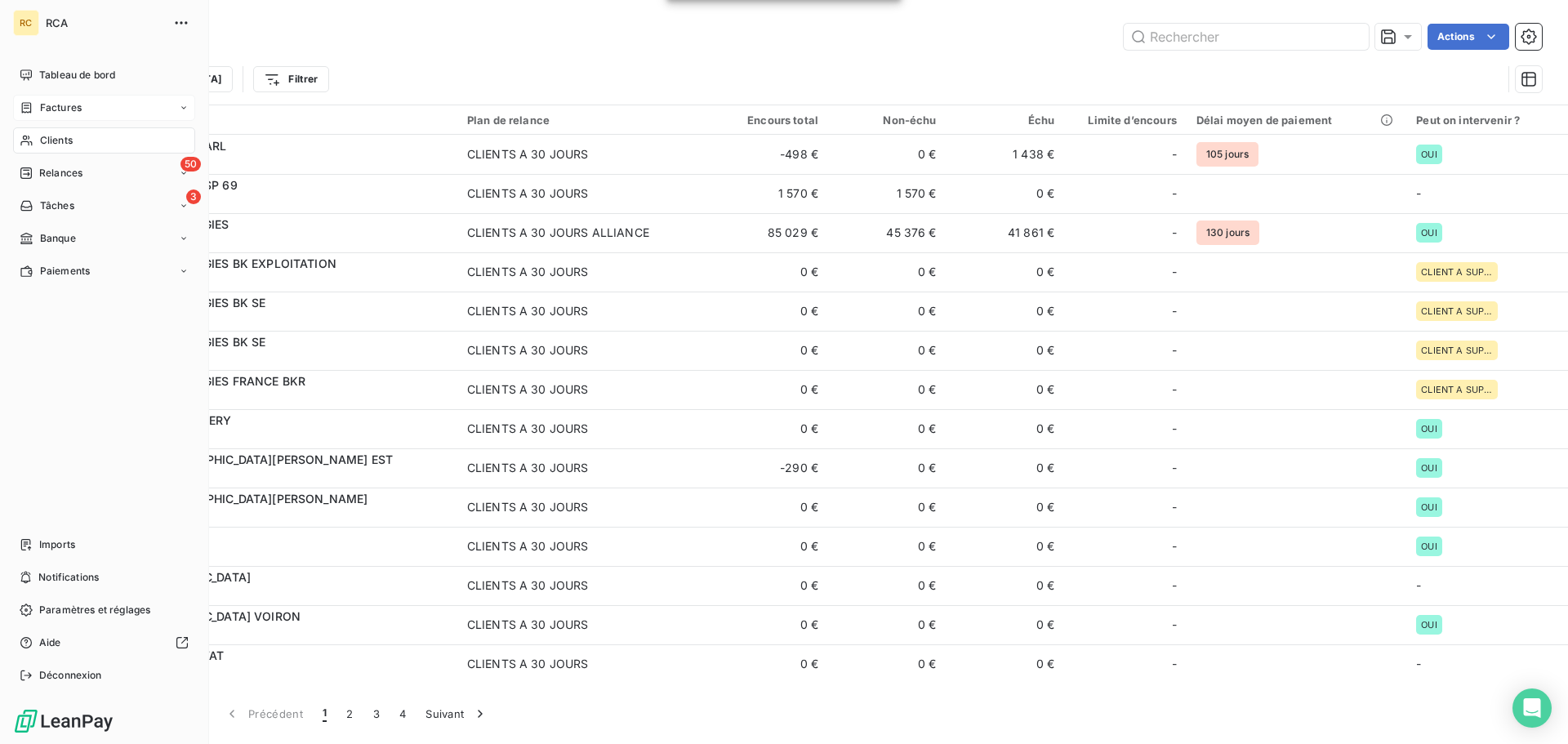
click at [29, 108] on icon at bounding box center [27, 108] width 14 height 13
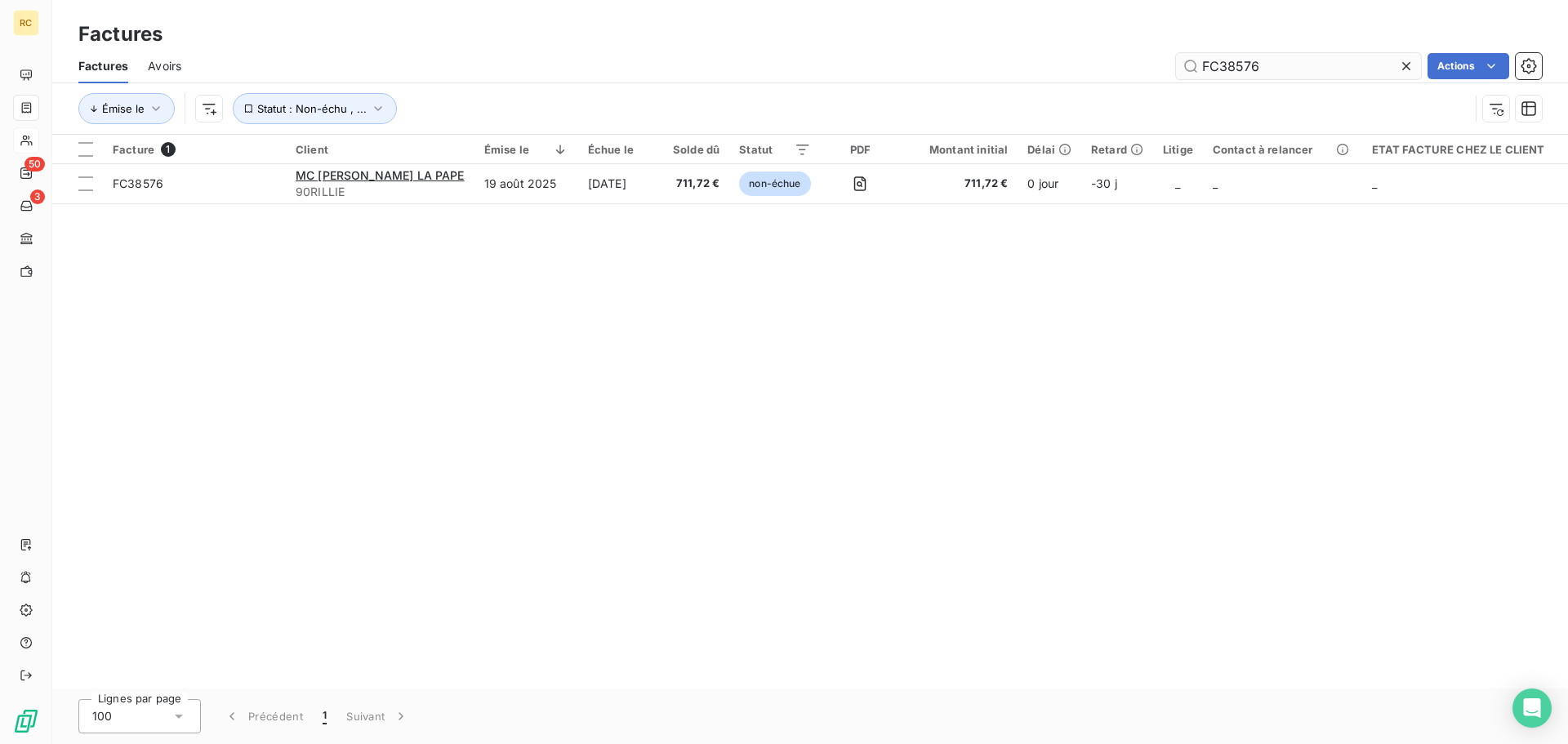
click at [1295, 65] on input "FC38576" at bounding box center [1298, 66] width 245 height 26
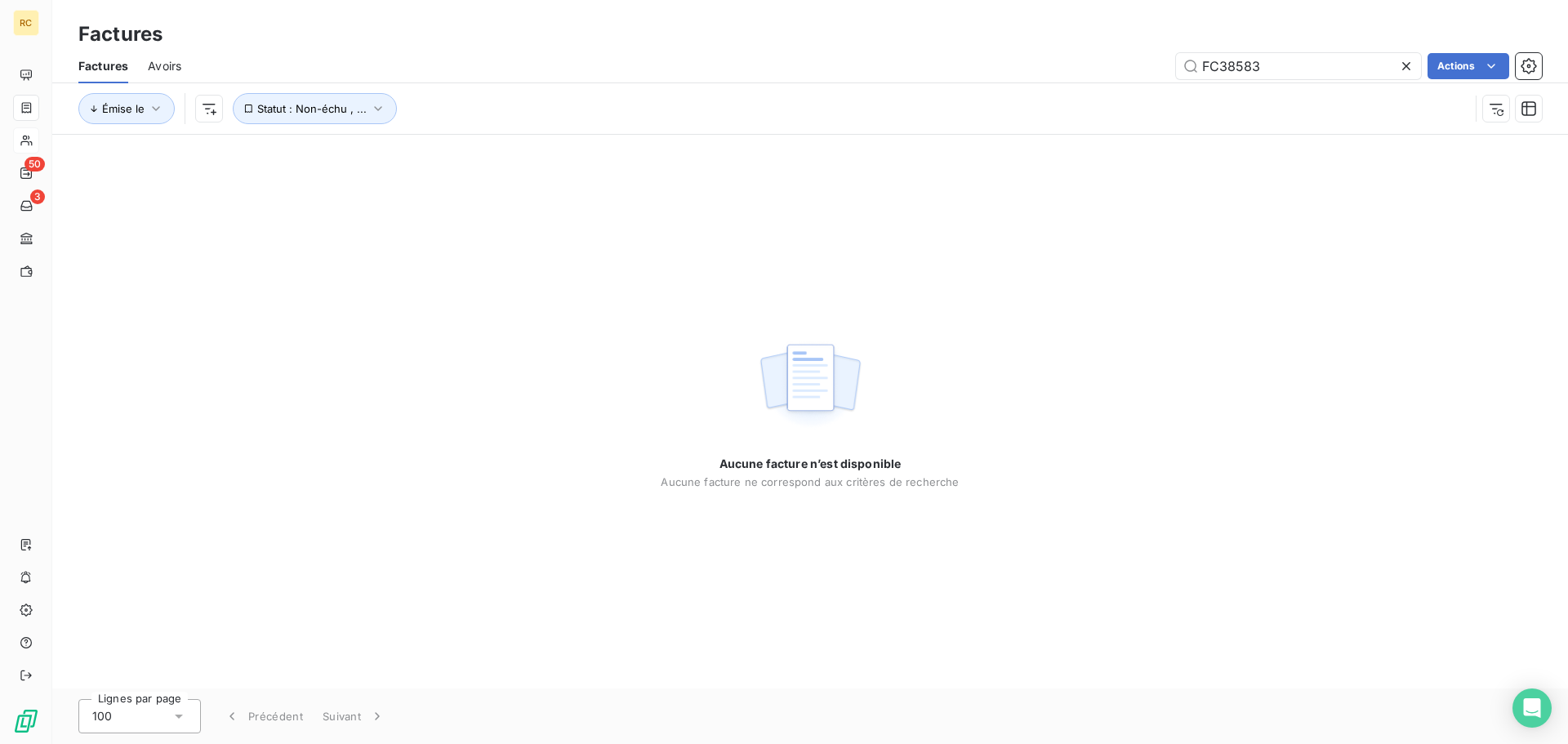
type input "FC38583"
click at [1410, 67] on icon at bounding box center [1406, 66] width 16 height 16
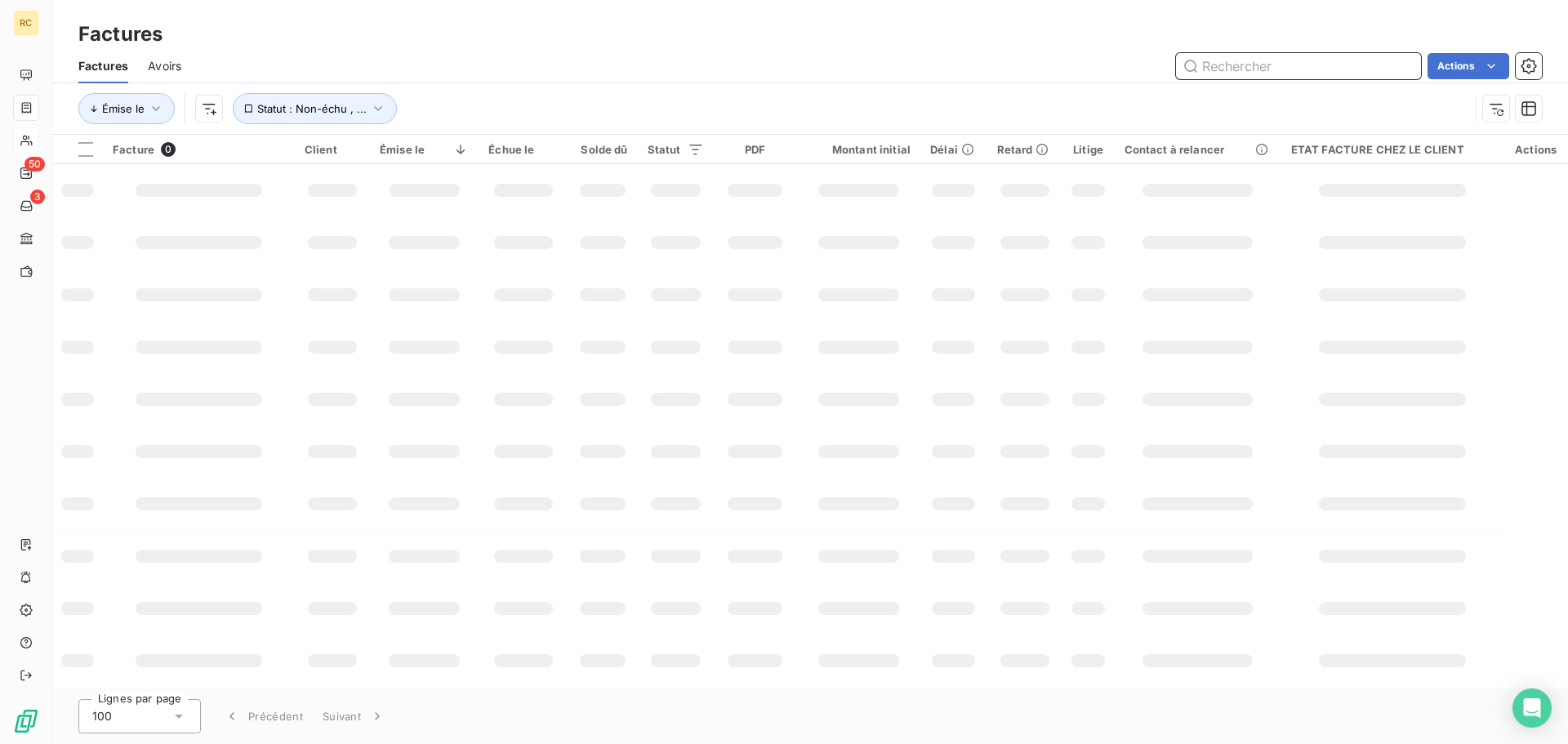
click at [1267, 69] on input "text" at bounding box center [1298, 66] width 245 height 26
paste input "FC38583"
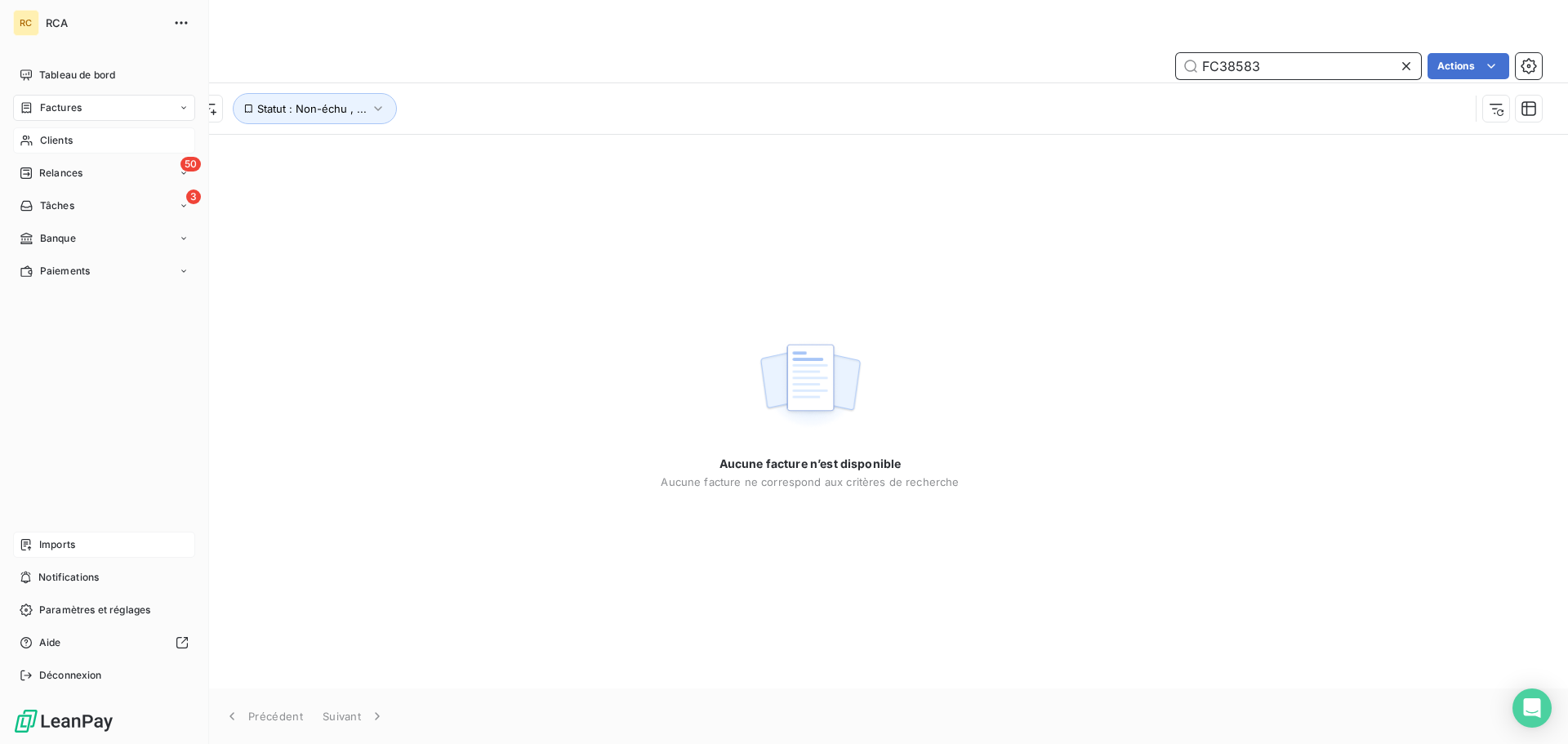
type input "FC38583"
click at [51, 545] on span "Imports" at bounding box center [56, 544] width 36 height 15
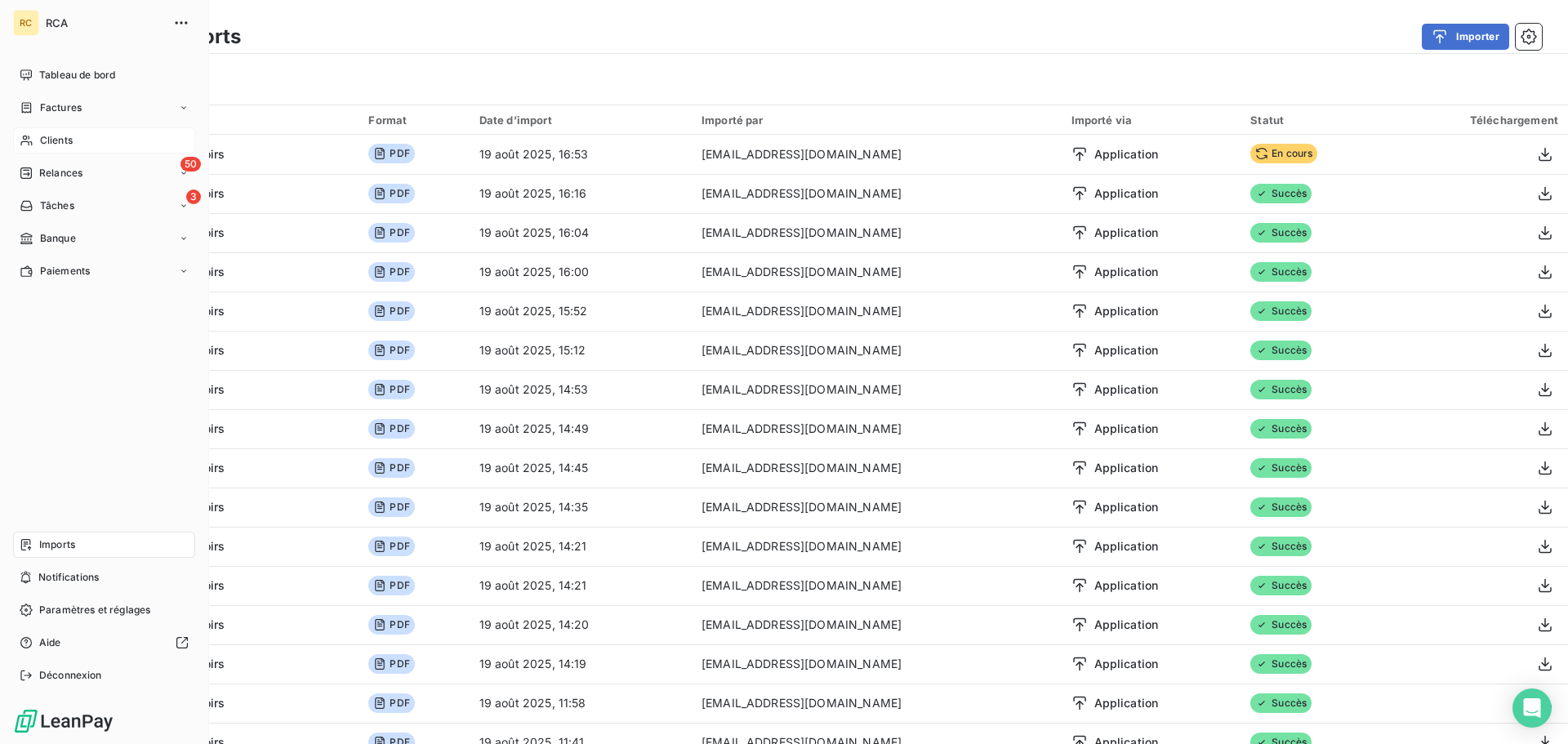
click at [40, 542] on span "Imports" at bounding box center [56, 544] width 36 height 15
click at [53, 548] on span "Imports" at bounding box center [56, 544] width 36 height 15
click at [42, 106] on span "Factures" at bounding box center [61, 108] width 42 height 15
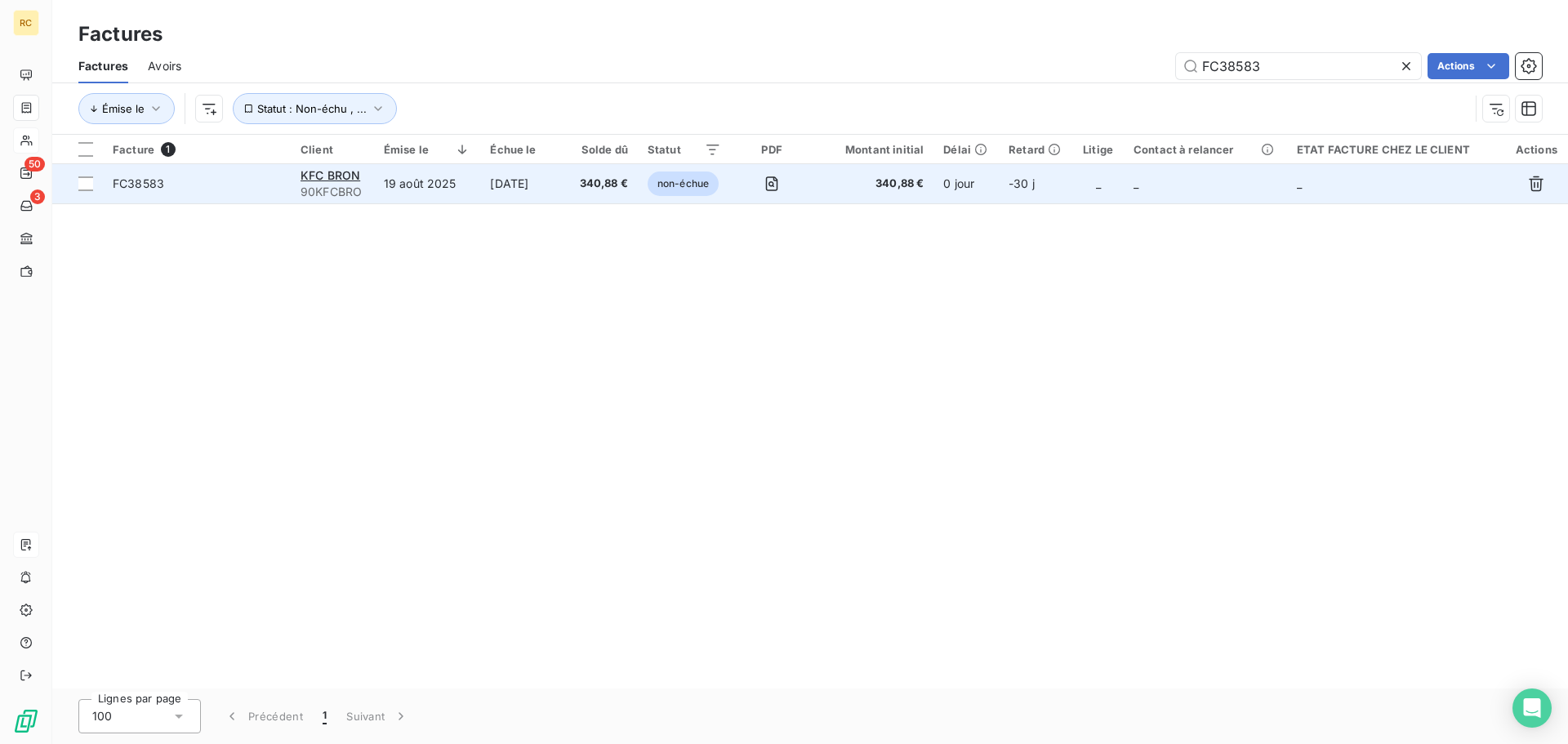
click at [146, 179] on span "FC38583" at bounding box center [138, 183] width 51 height 14
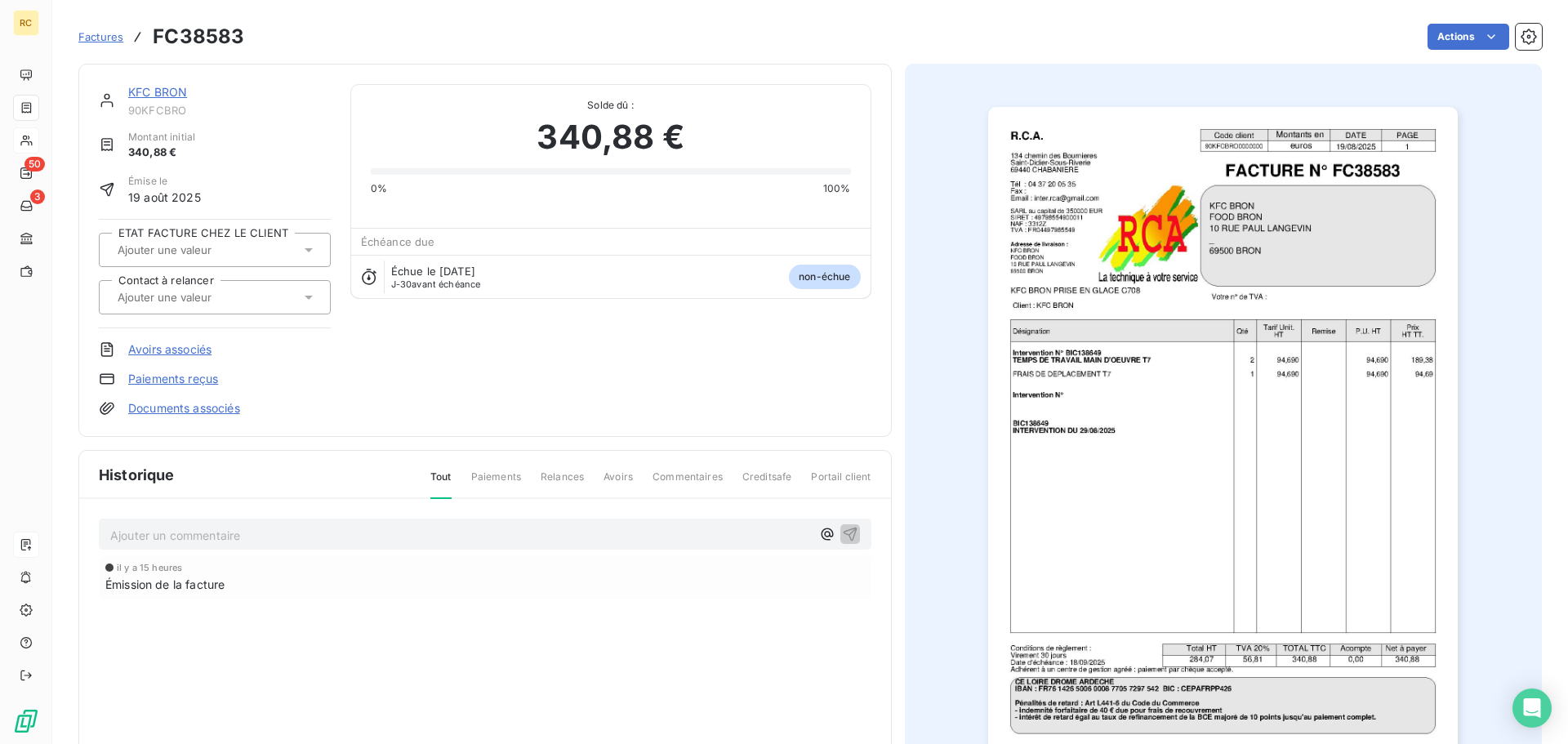
click at [177, 408] on link "Documents associés" at bounding box center [184, 408] width 112 height 16
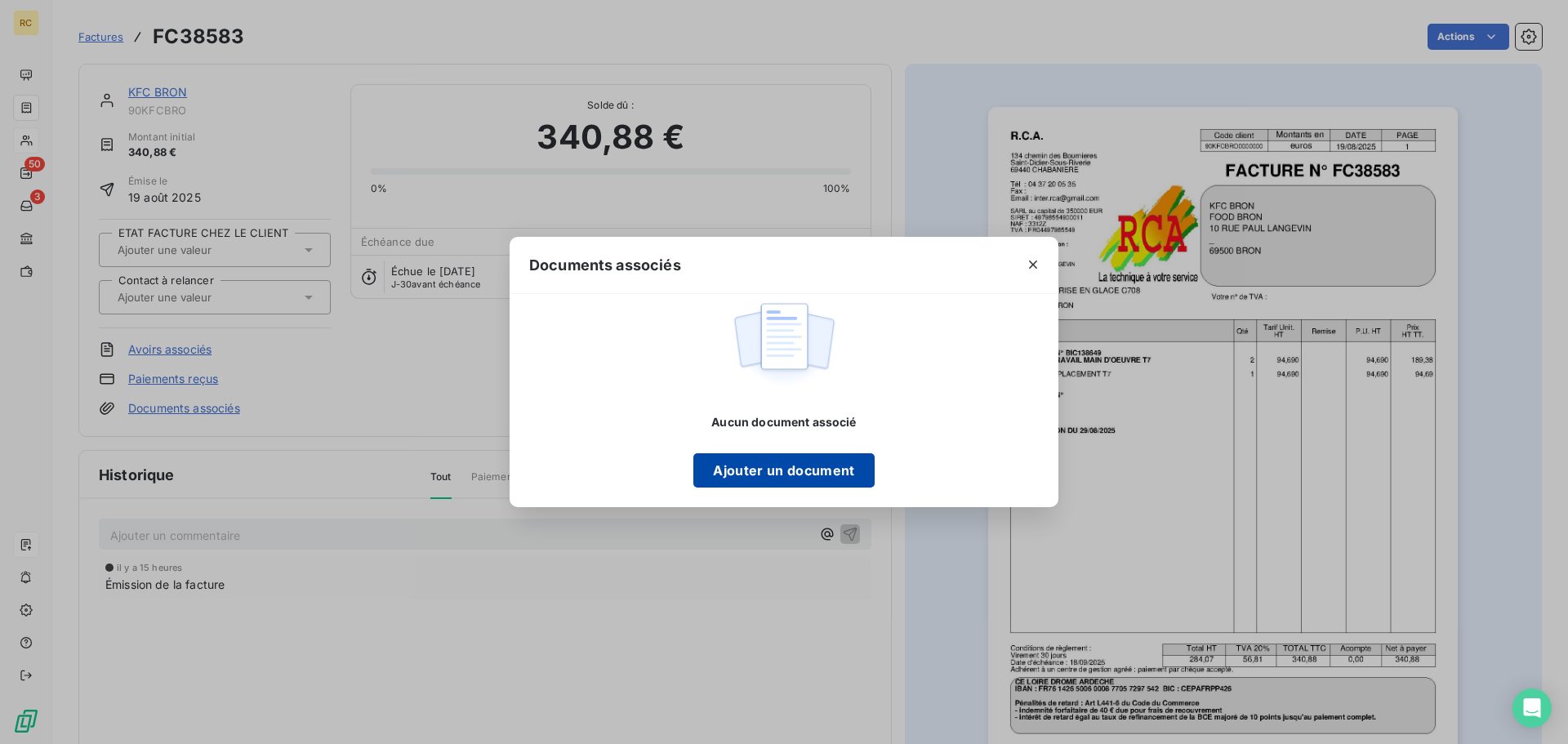
click at [762, 483] on button "Ajouter un document" at bounding box center [783, 471] width 180 height 35
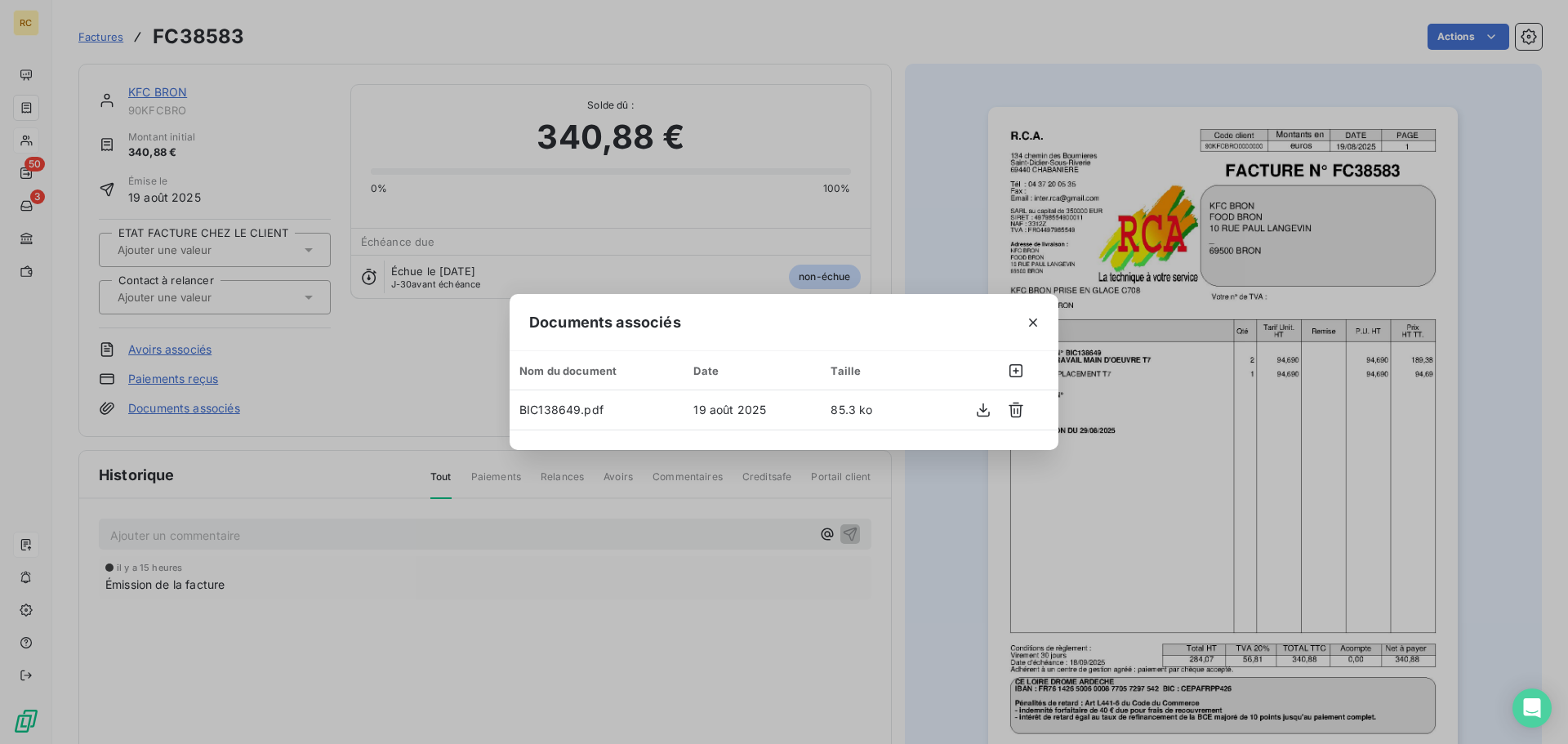
click at [761, 623] on div "Documents associés Nom du document Date Taille BIC138649.pdf [DATE] 85.3 ko" at bounding box center [784, 372] width 1568 height 744
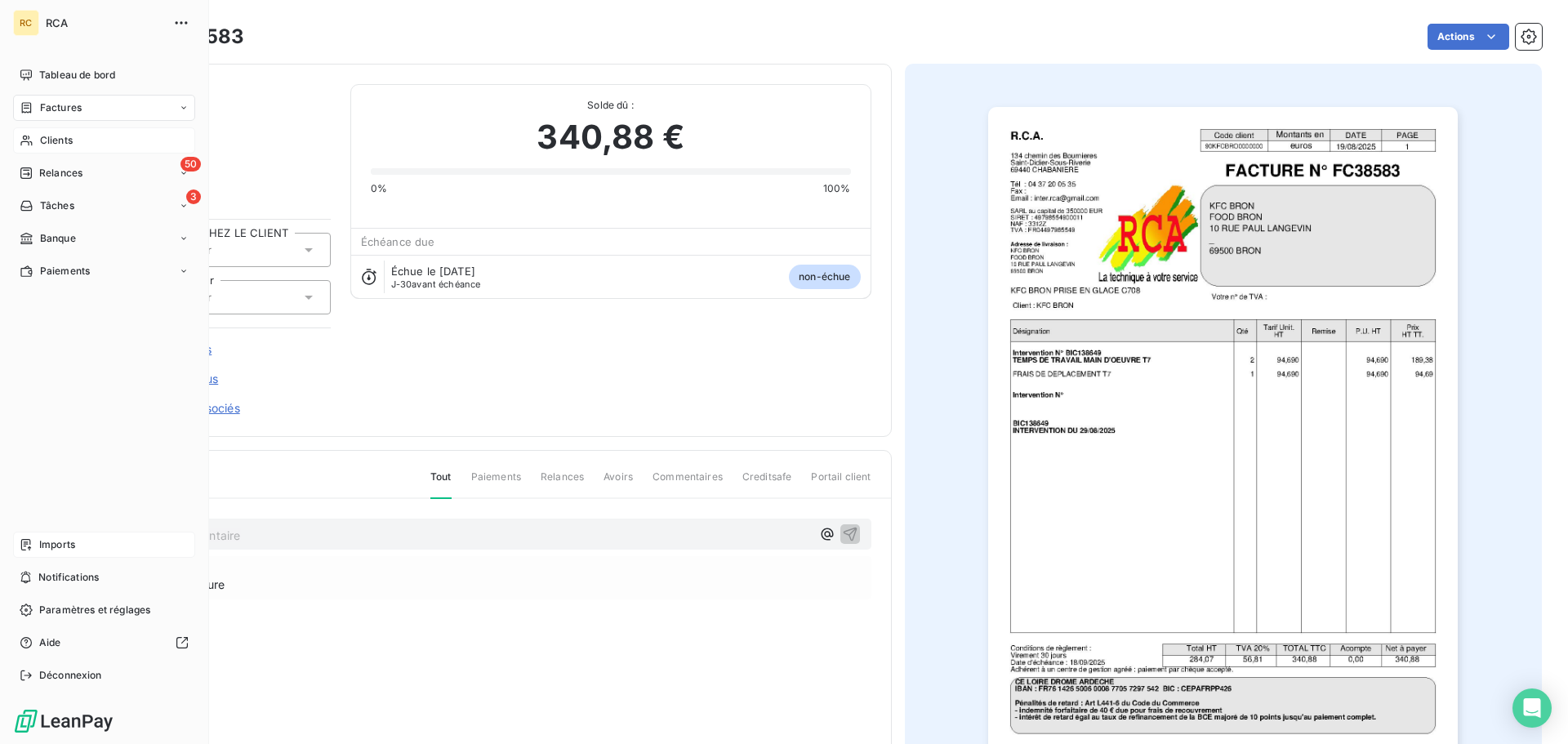
click at [31, 550] on icon at bounding box center [26, 544] width 13 height 13
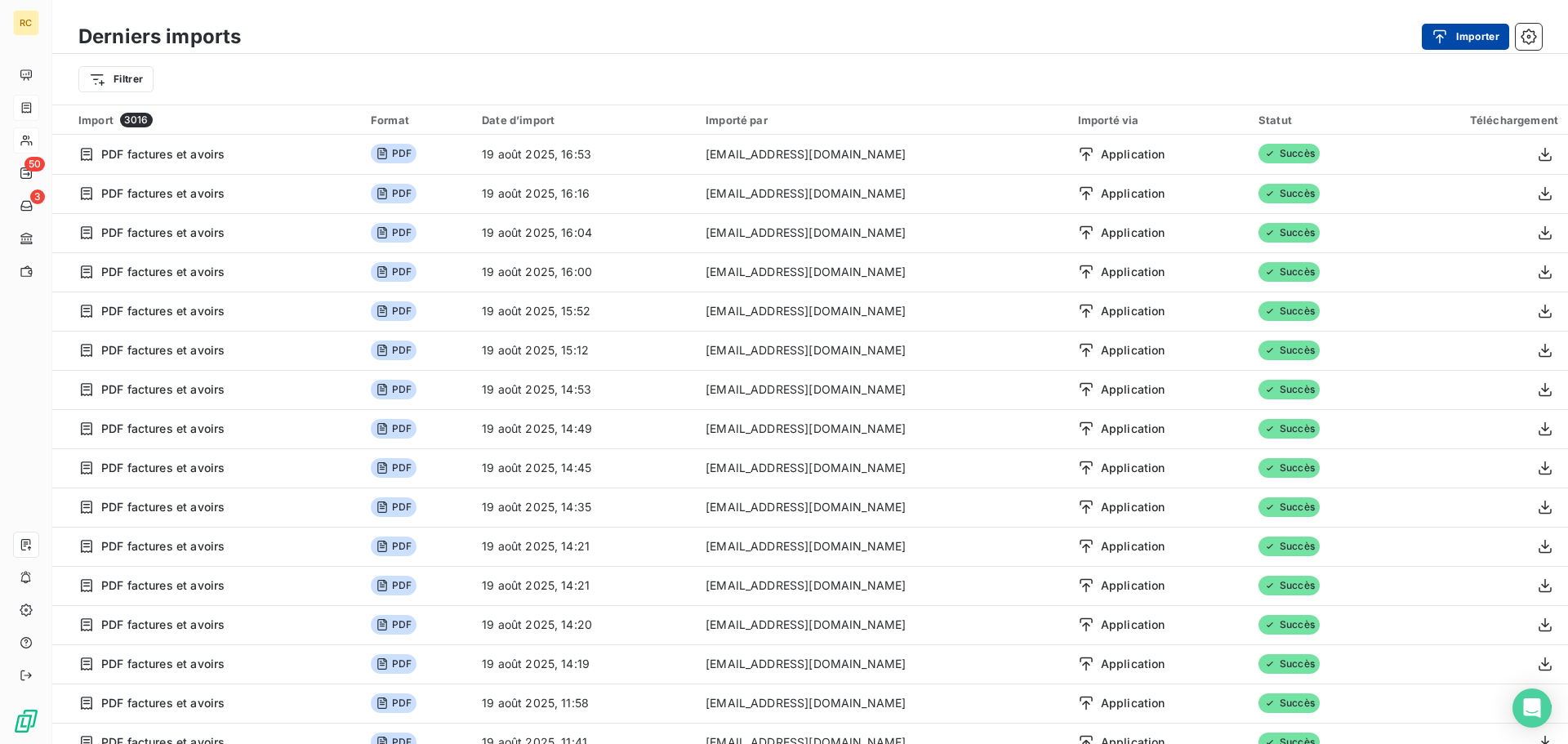
click at [1450, 36] on div "button" at bounding box center [1443, 36] width 24 height 16
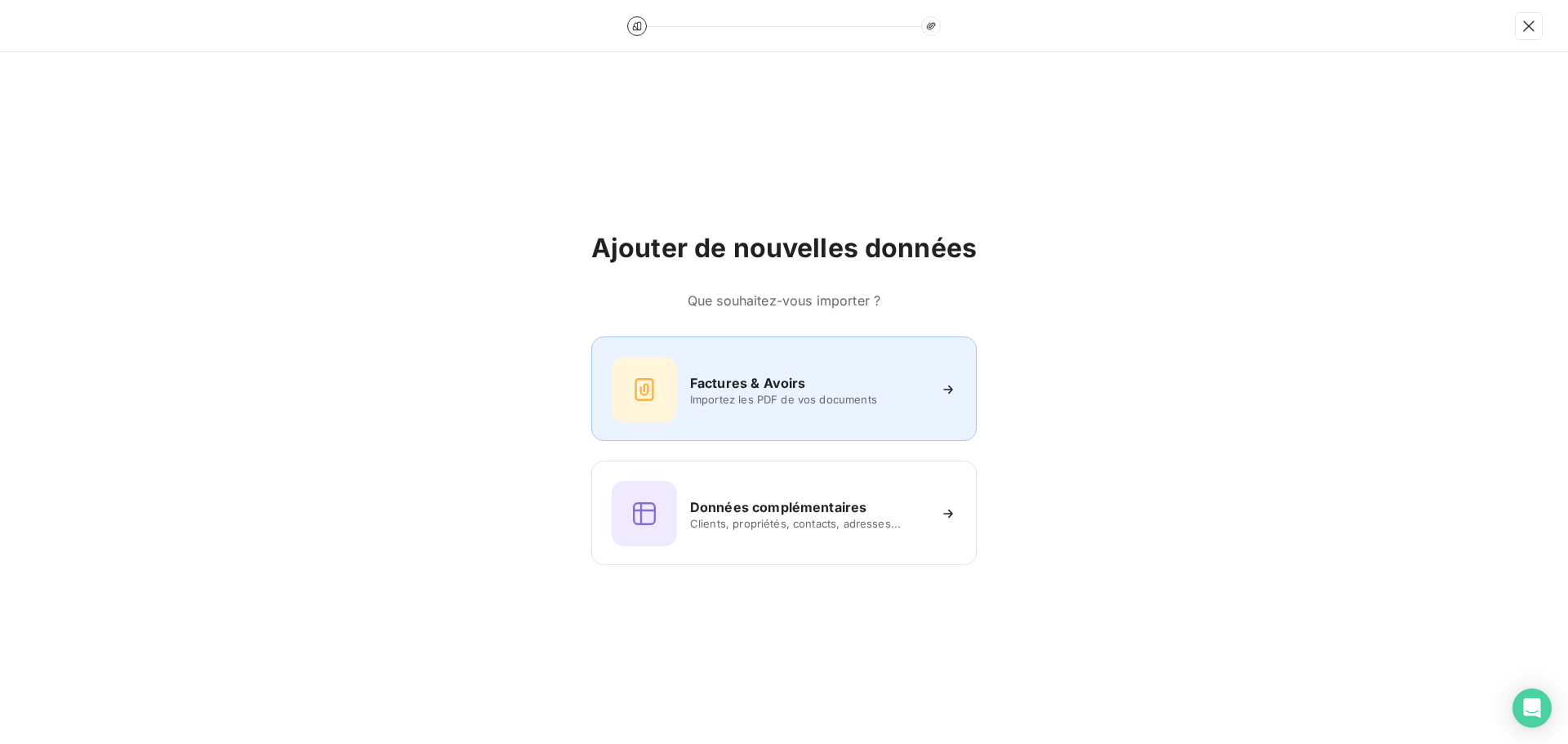
click at [761, 395] on span "Importez les PDF de vos documents" at bounding box center [808, 399] width 237 height 13
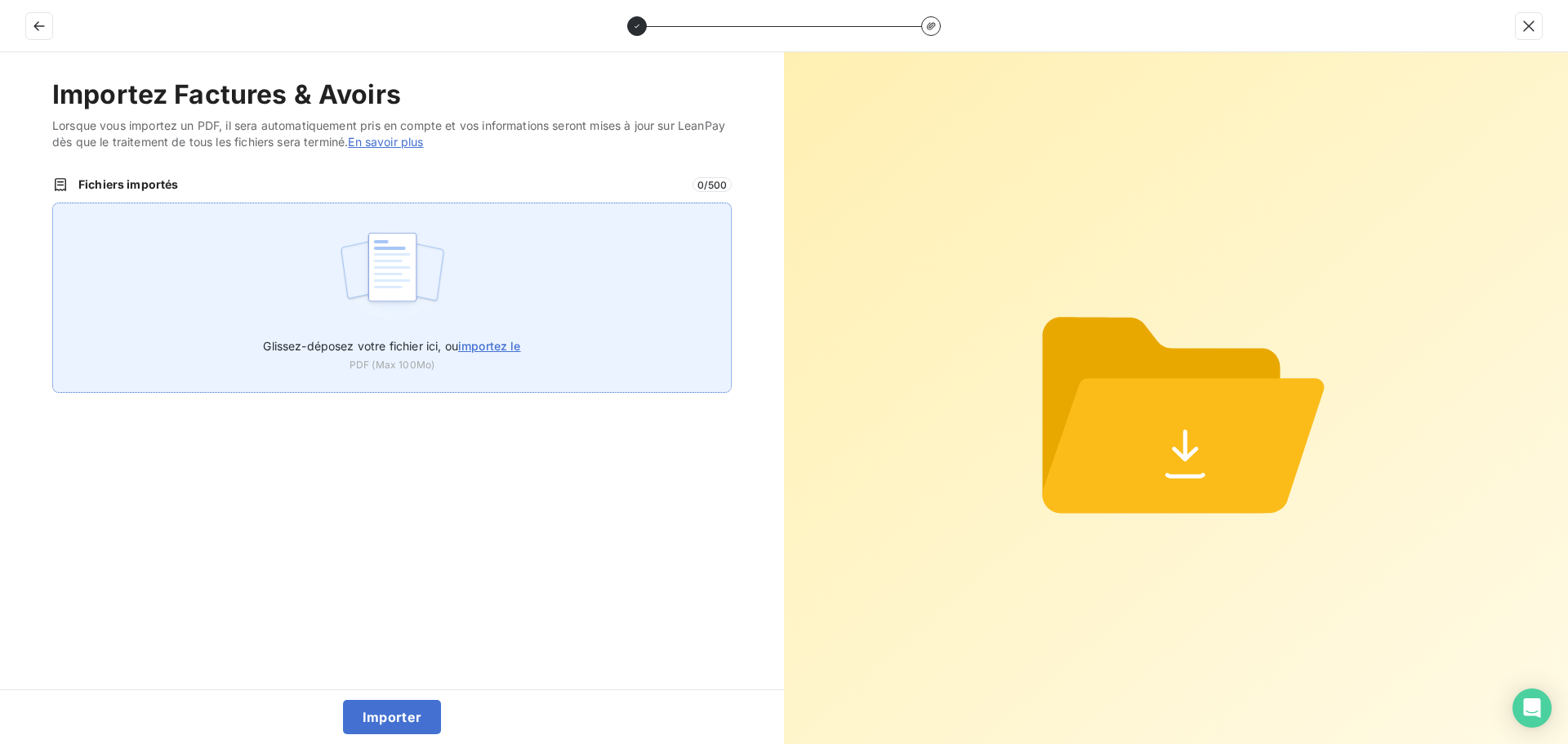
click at [397, 269] on img at bounding box center [392, 275] width 108 height 105
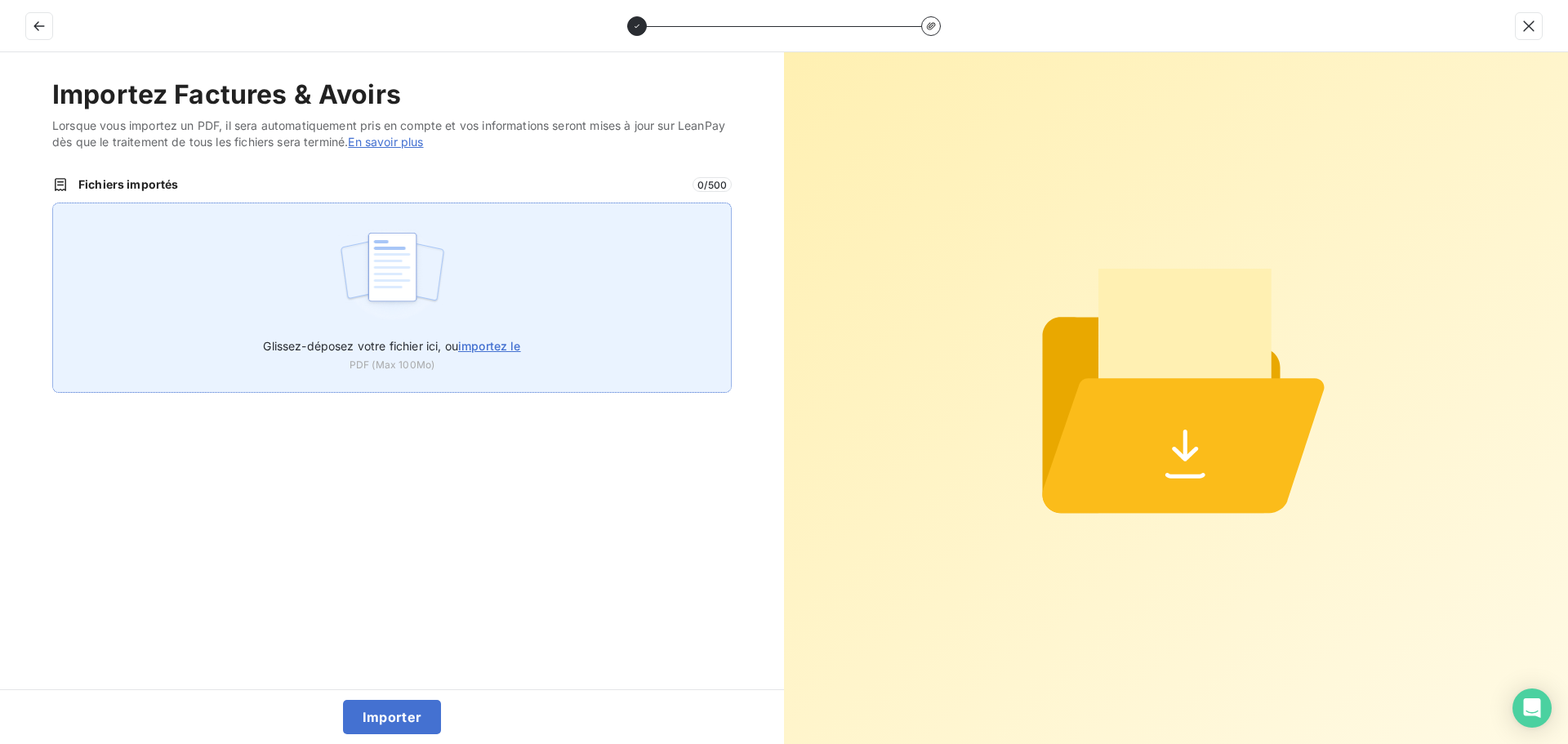
type input "C:\fakepath\FC38586.pdf"
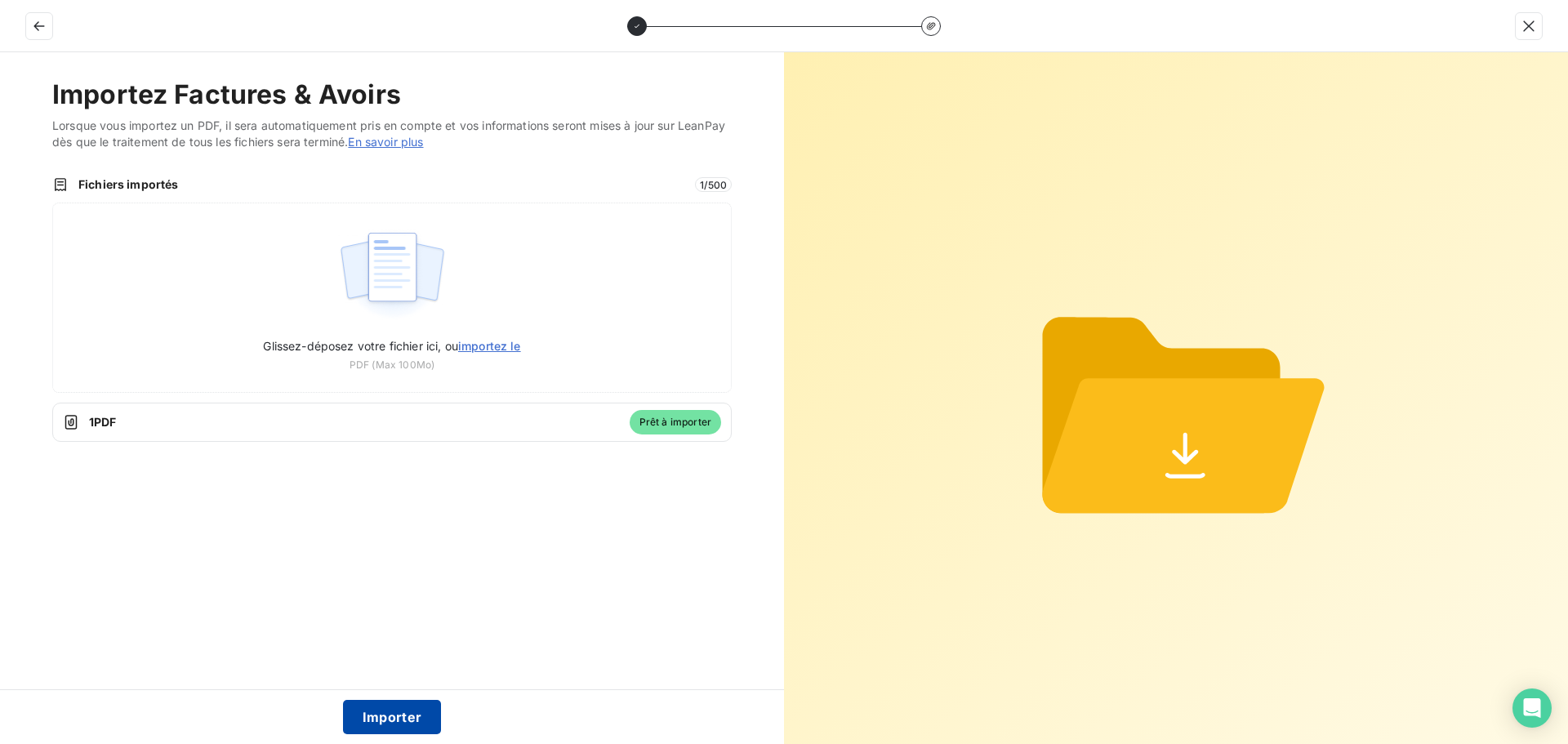
click at [386, 716] on button "Importer" at bounding box center [392, 717] width 99 height 35
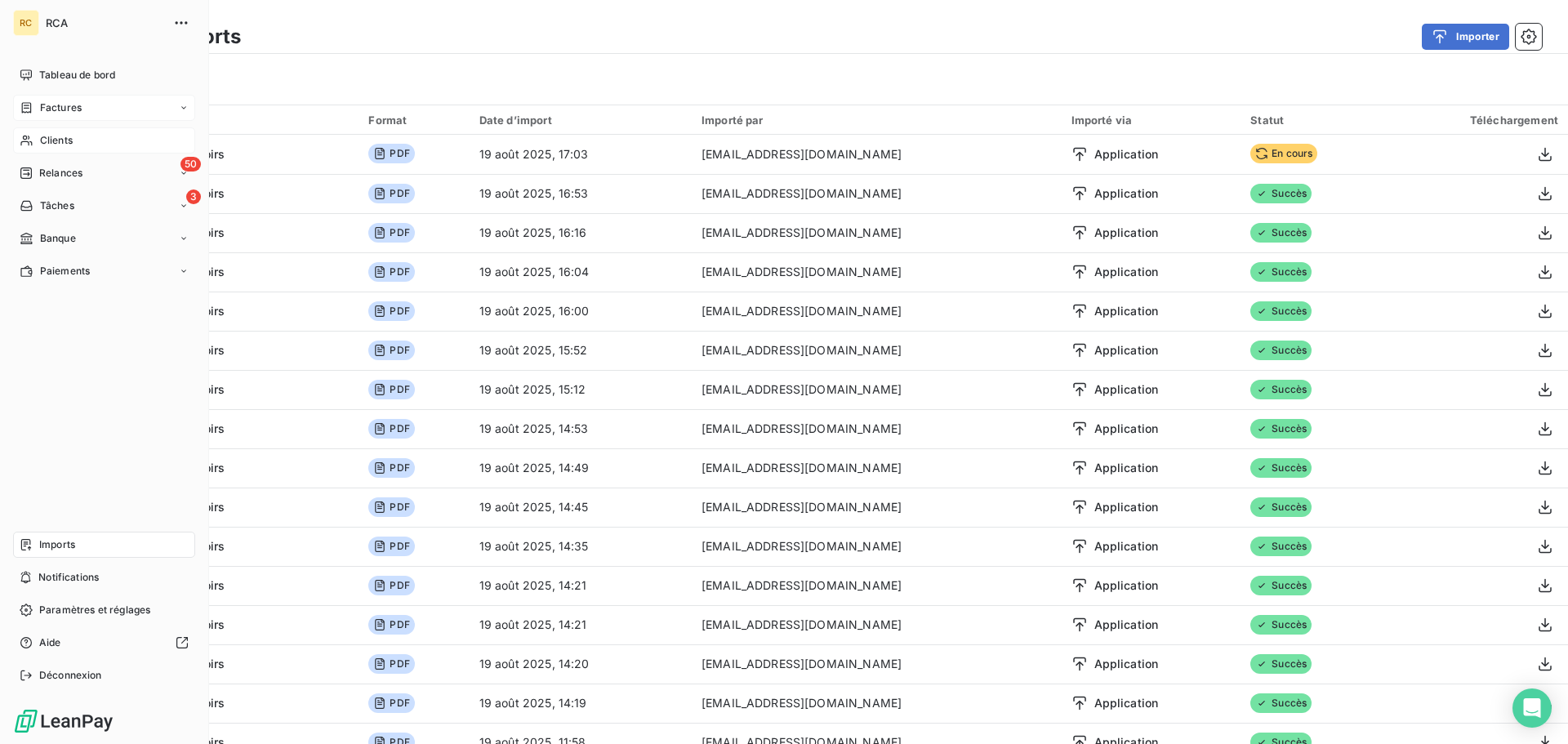
click at [51, 105] on span "Factures" at bounding box center [61, 108] width 42 height 15
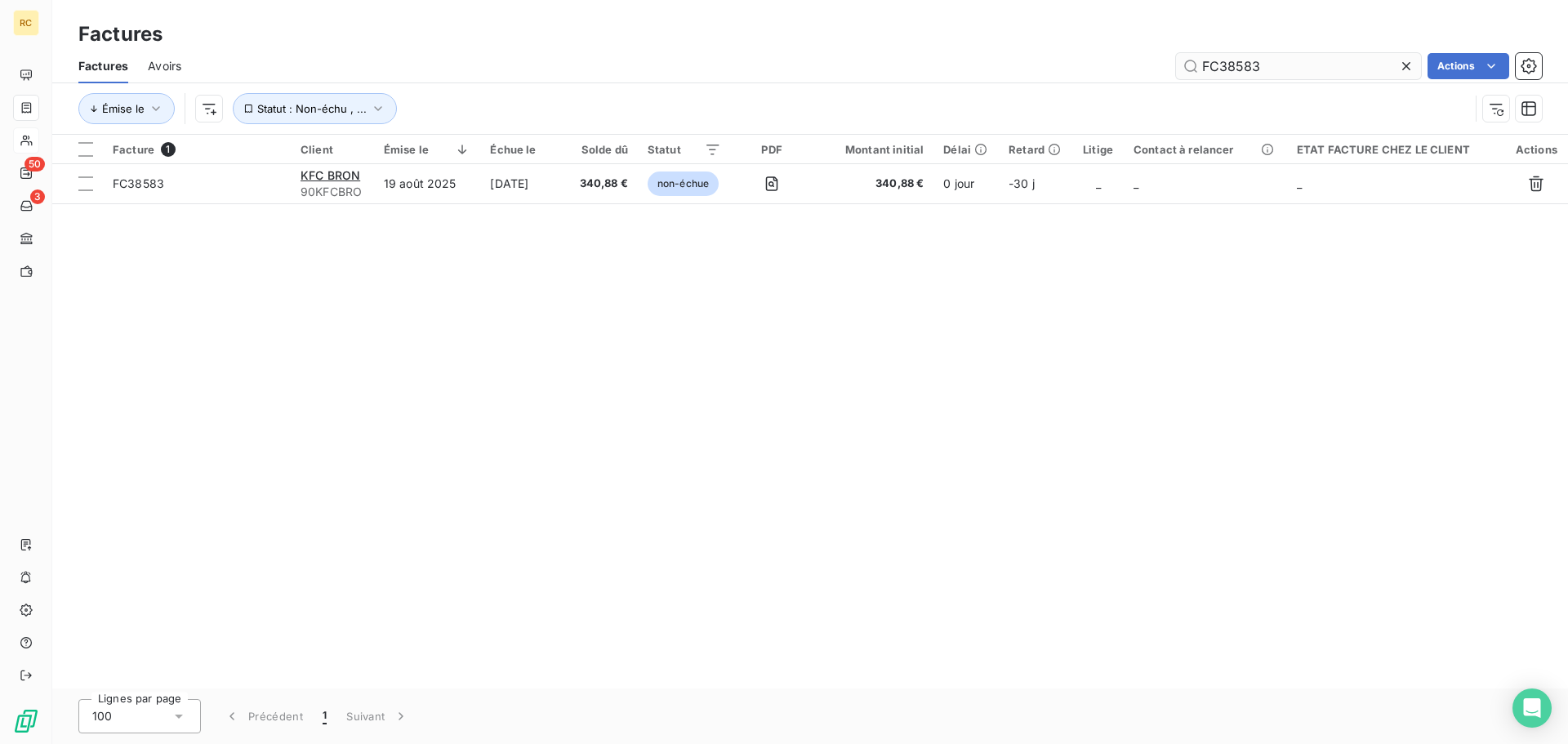
click at [1272, 63] on input "FC38583" at bounding box center [1298, 66] width 245 height 26
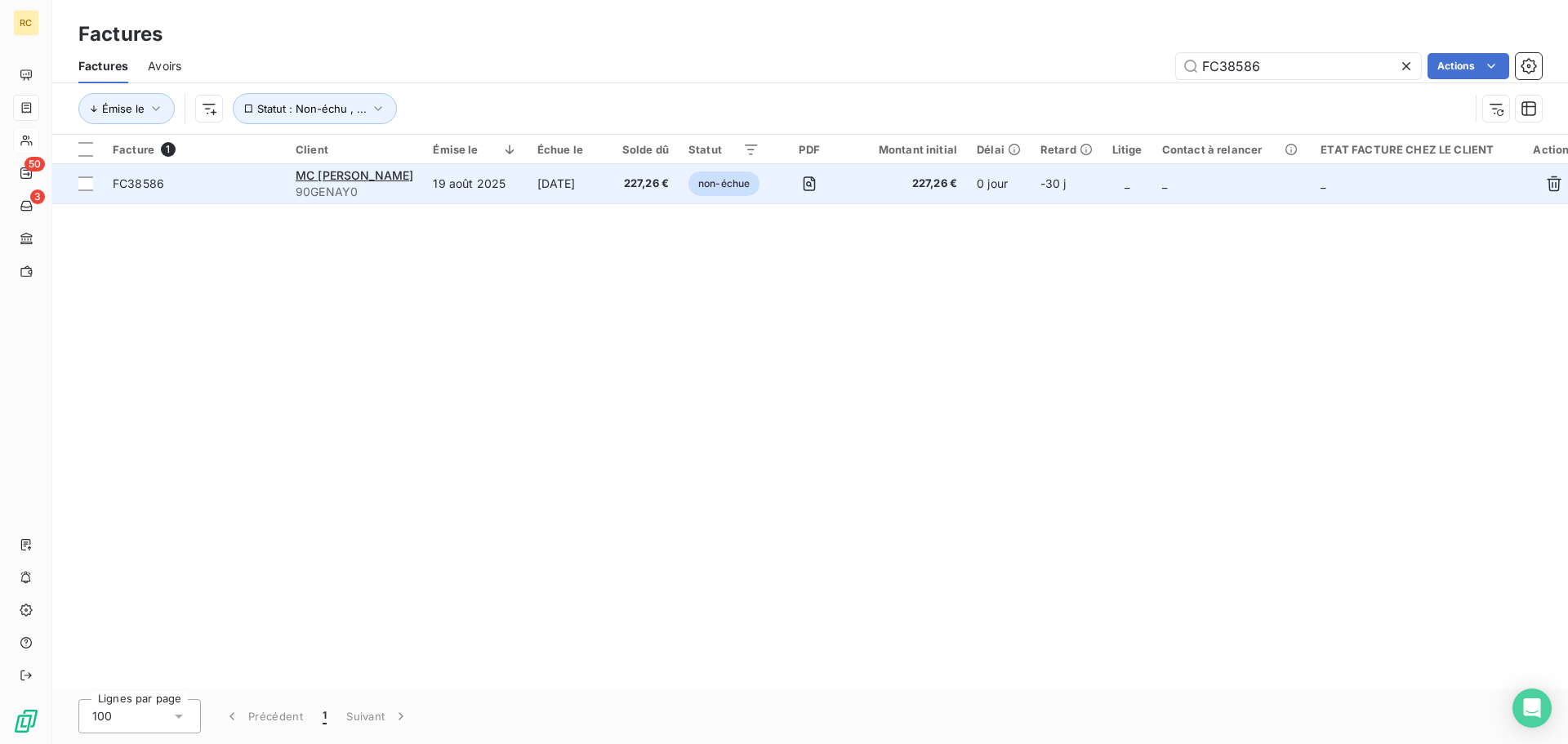
type input "FC38586"
click at [127, 183] on span "FC38586" at bounding box center [138, 183] width 51 height 14
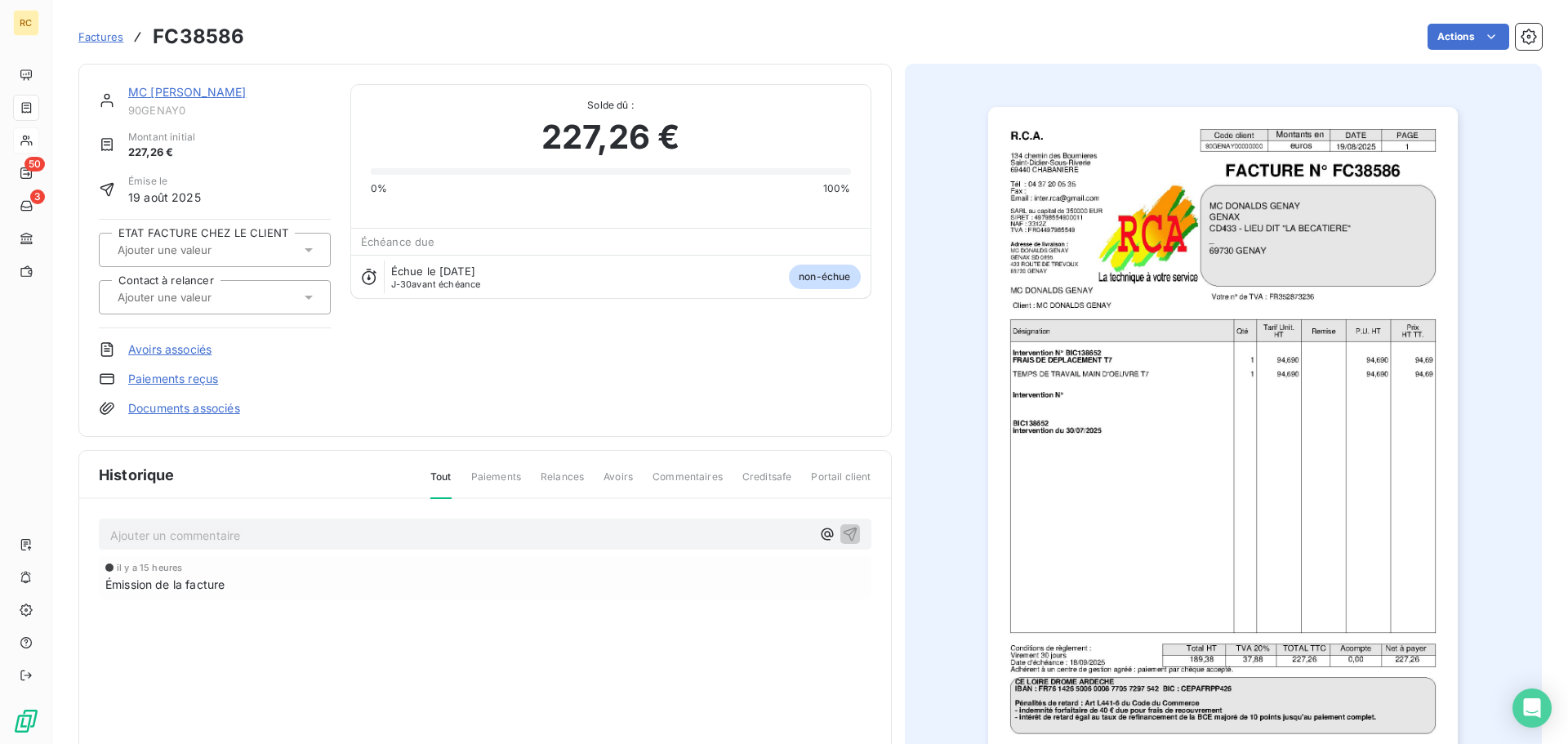
click at [162, 409] on link "Documents associés" at bounding box center [184, 408] width 112 height 16
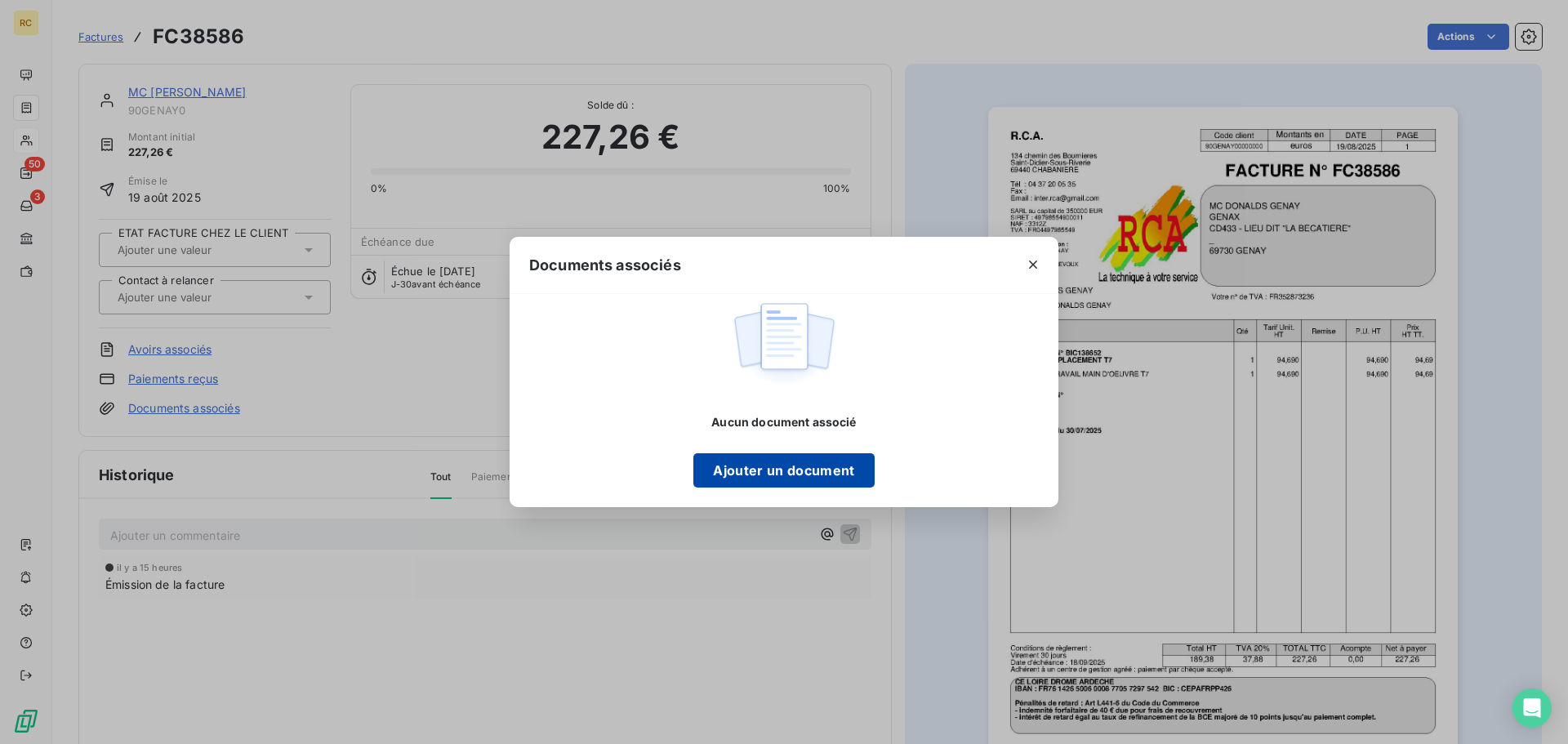
click at [791, 480] on button "Ajouter un document" at bounding box center [783, 471] width 180 height 35
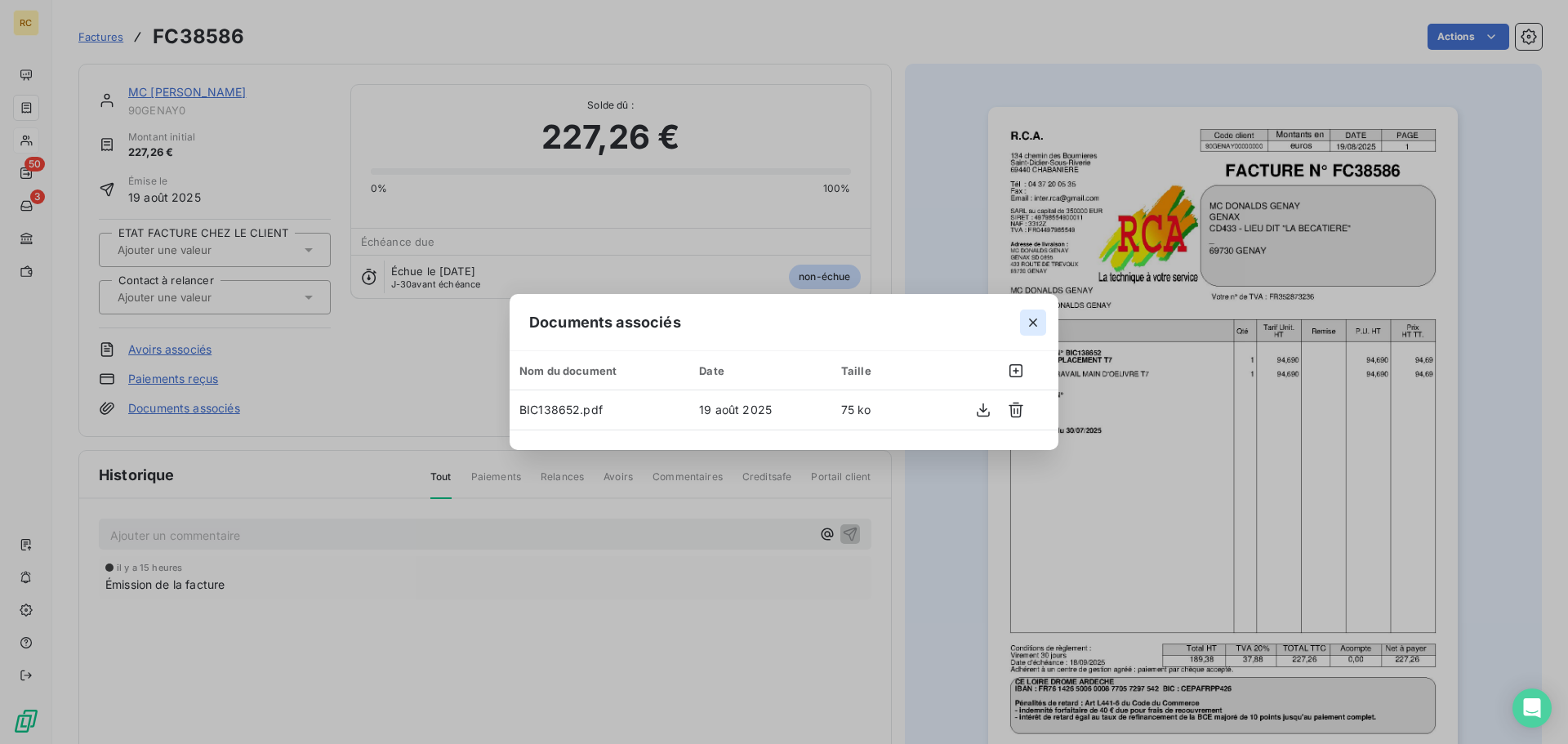
click at [1036, 323] on icon "button" at bounding box center [1033, 322] width 16 height 16
